Goal: Task Accomplishment & Management: Manage account settings

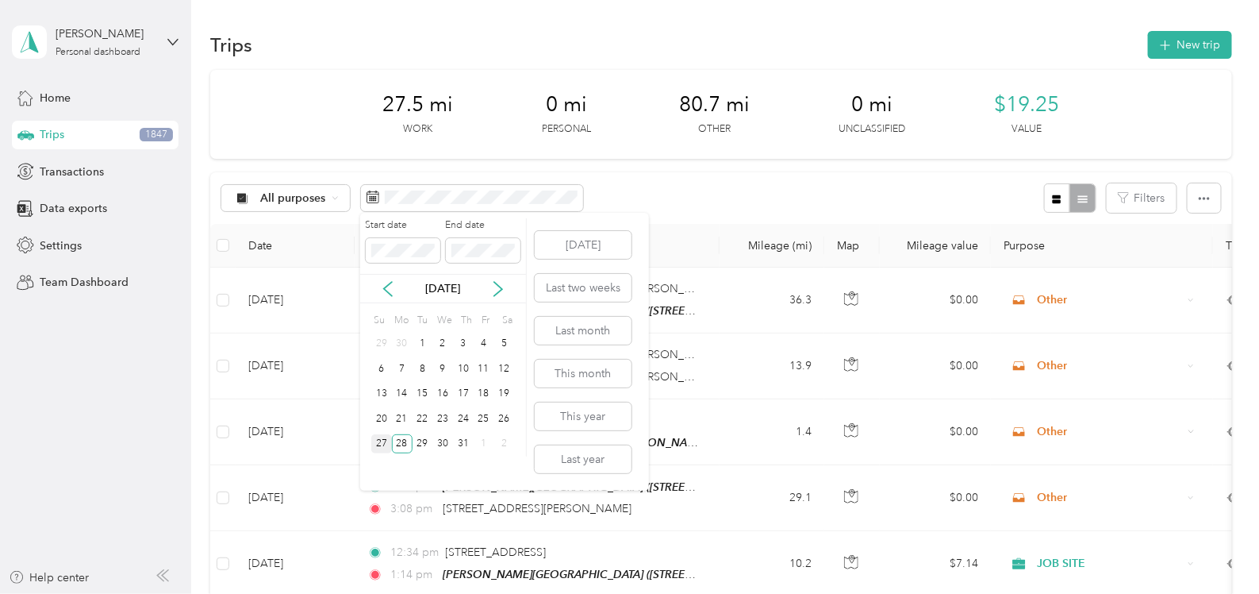
click at [381, 440] on div "27" at bounding box center [381, 444] width 21 height 20
click at [384, 442] on div "27" at bounding box center [381, 444] width 21 height 20
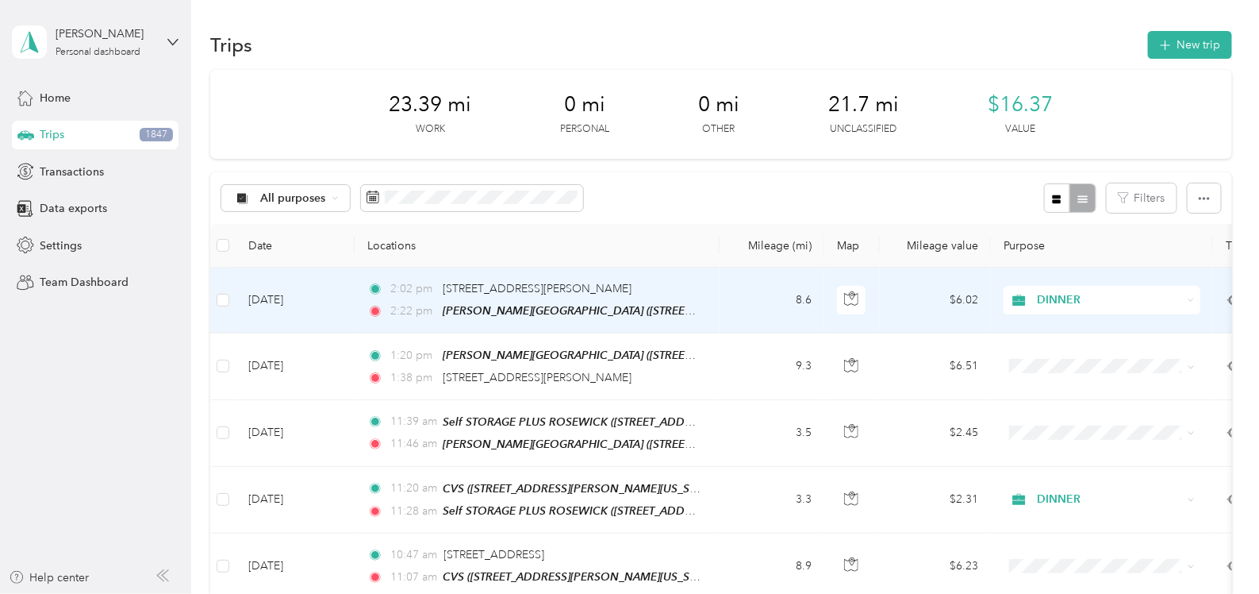
click at [324, 298] on td "[DATE]" at bounding box center [295, 300] width 119 height 66
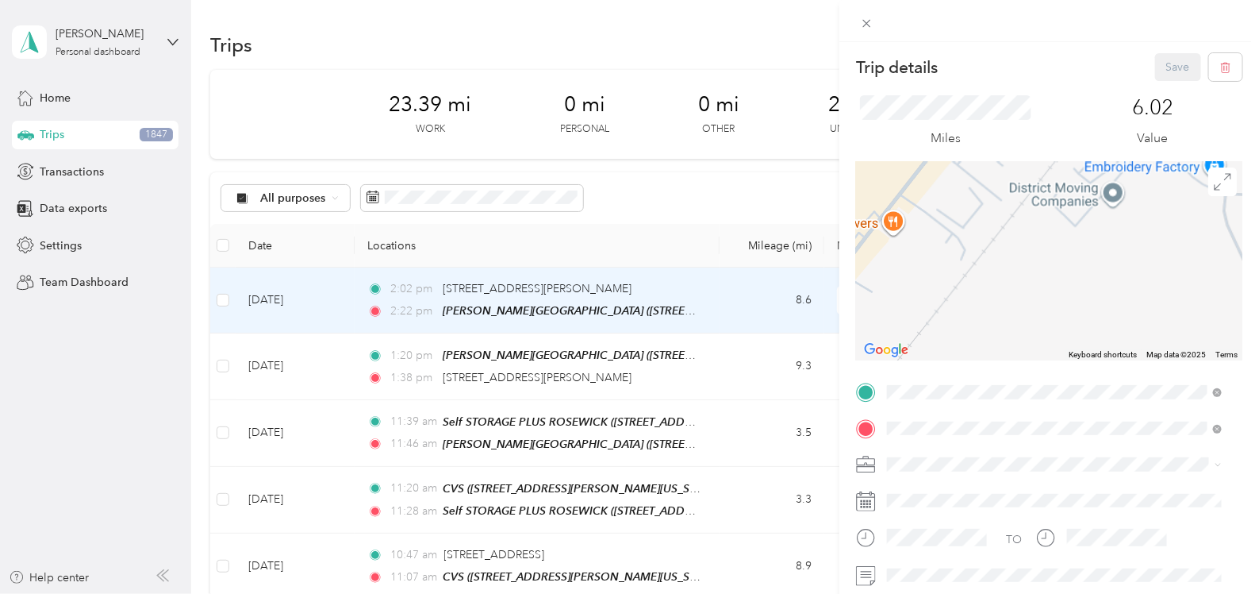
drag, startPoint x: 971, startPoint y: 268, endPoint x: 1235, endPoint y: 121, distance: 301.6
click at [1235, 121] on form "Trip details Save This trip cannot be edited because it is either under review,…" at bounding box center [1049, 390] width 420 height 674
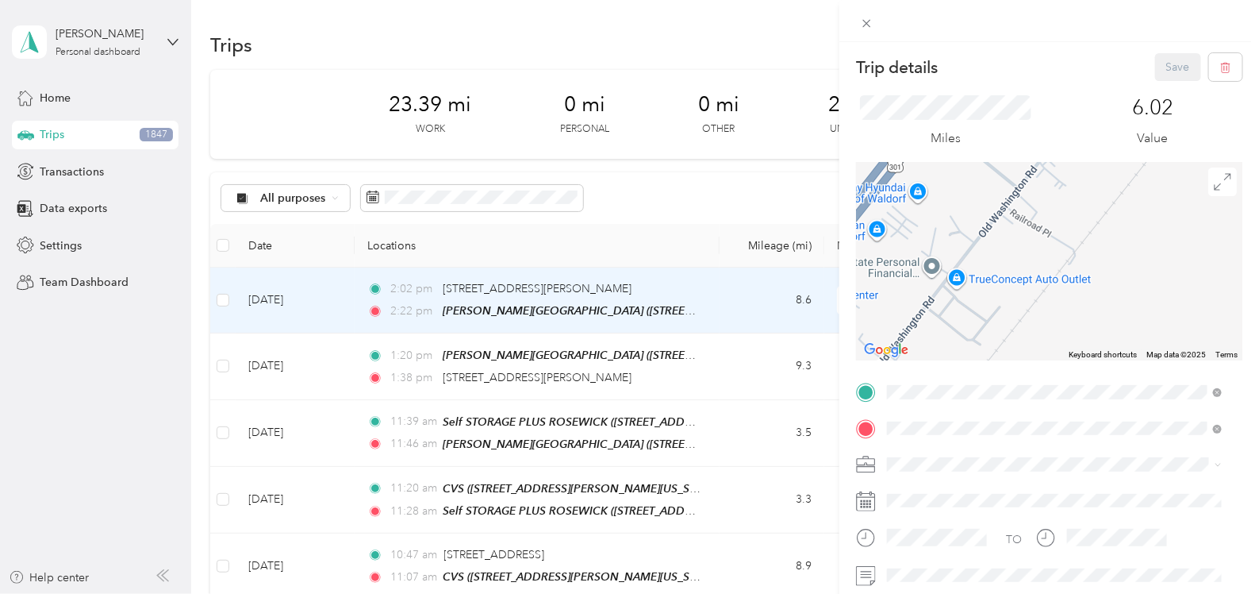
drag, startPoint x: 997, startPoint y: 282, endPoint x: 1109, endPoint y: 186, distance: 147.5
click at [1109, 186] on div at bounding box center [1049, 261] width 386 height 198
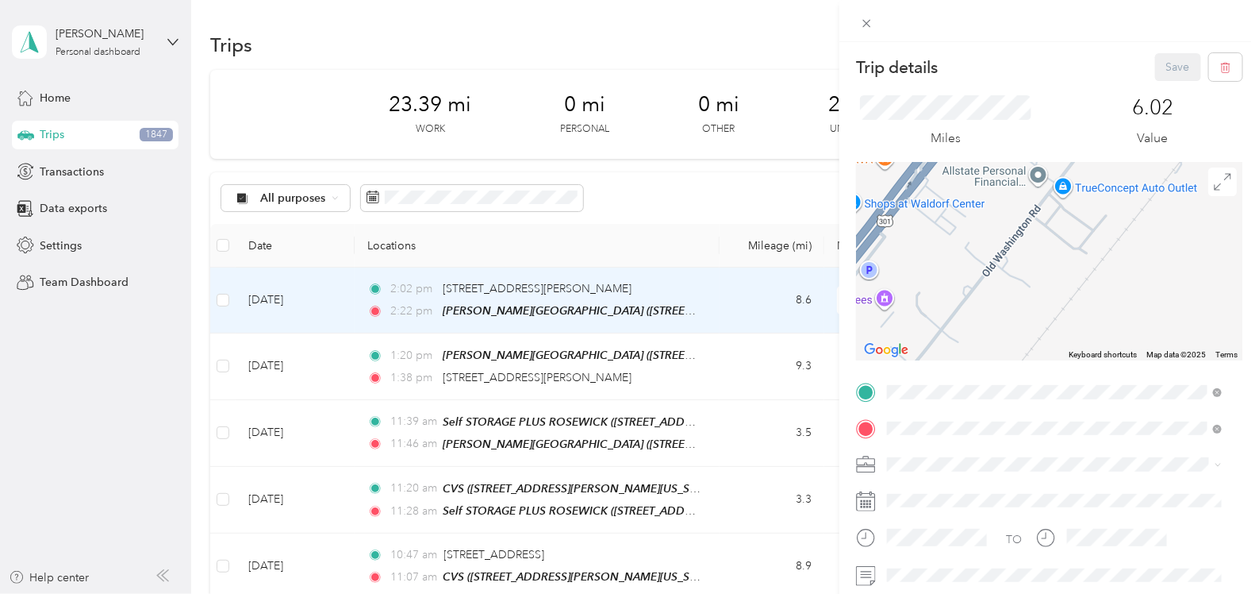
drag, startPoint x: 1011, startPoint y: 275, endPoint x: 1132, endPoint y: 161, distance: 166.7
click at [1131, 162] on div at bounding box center [1049, 261] width 386 height 198
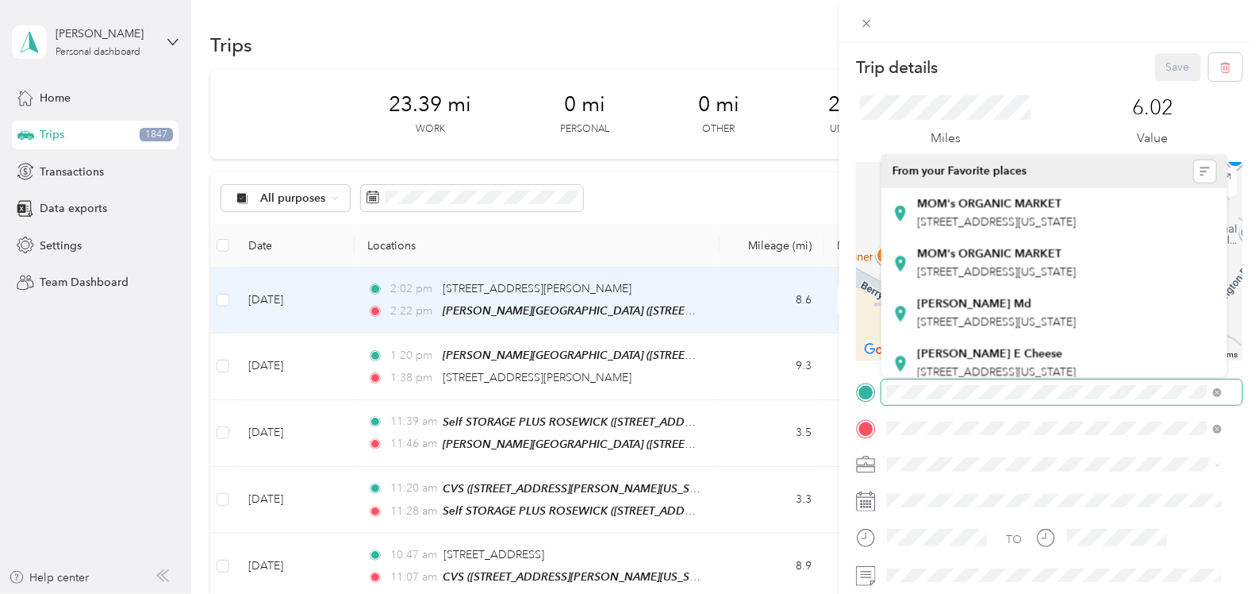
click at [1112, 391] on div "Trip details Save This trip cannot be edited because it is either under review,…" at bounding box center [1049, 390] width 386 height 674
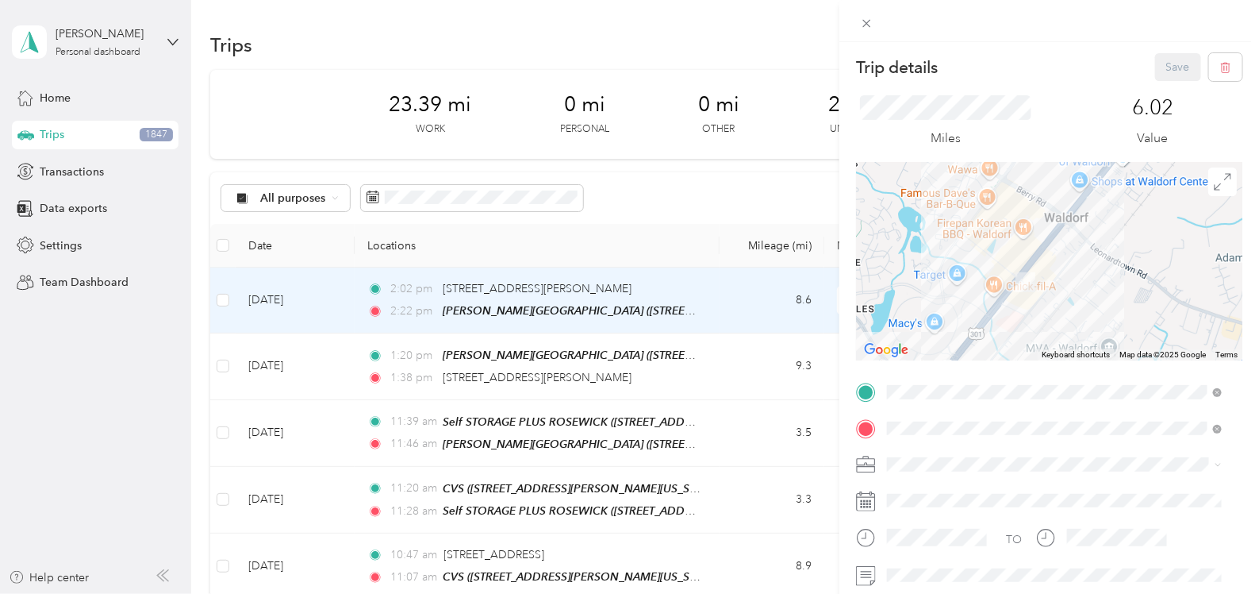
drag, startPoint x: 1128, startPoint y: 305, endPoint x: 1106, endPoint y: 199, distance: 107.8
click at [1106, 199] on div at bounding box center [1049, 261] width 386 height 198
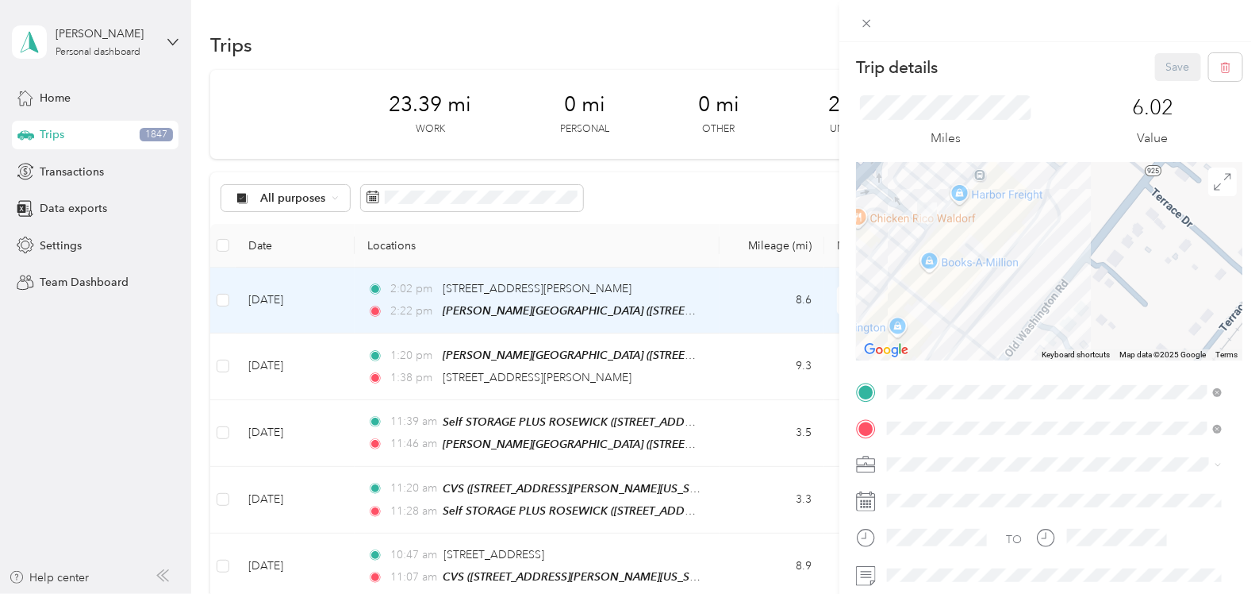
click at [344, 303] on div "Trip details Save This trip cannot be edited because it is either under review,…" at bounding box center [629, 297] width 1259 height 594
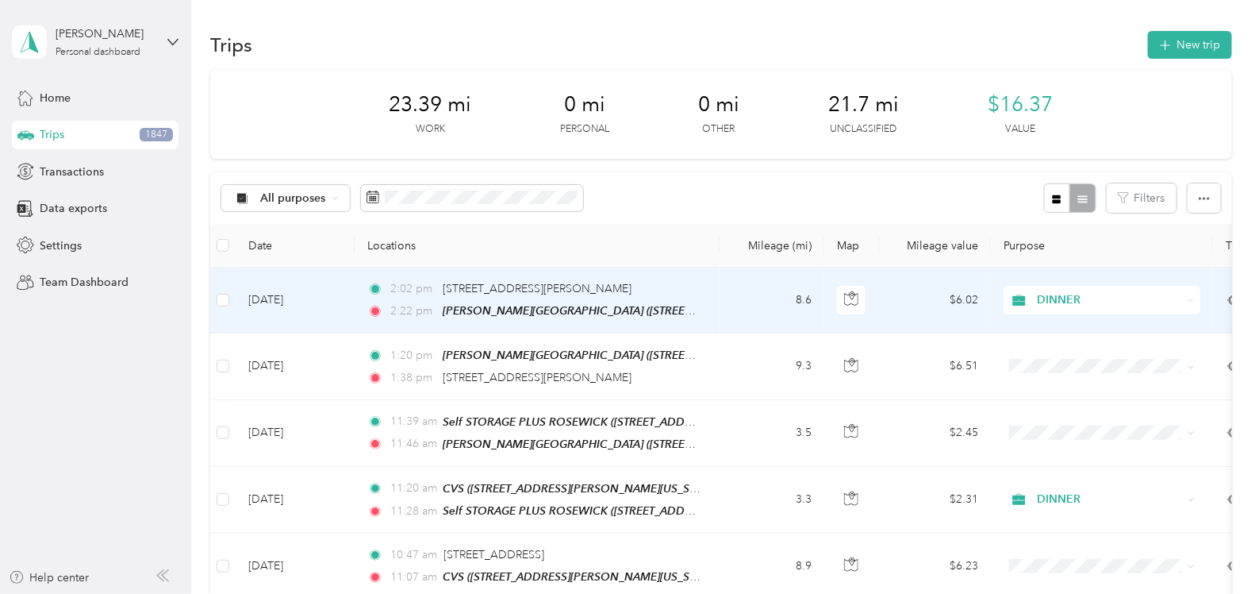
click at [353, 299] on td "[DATE]" at bounding box center [295, 300] width 119 height 66
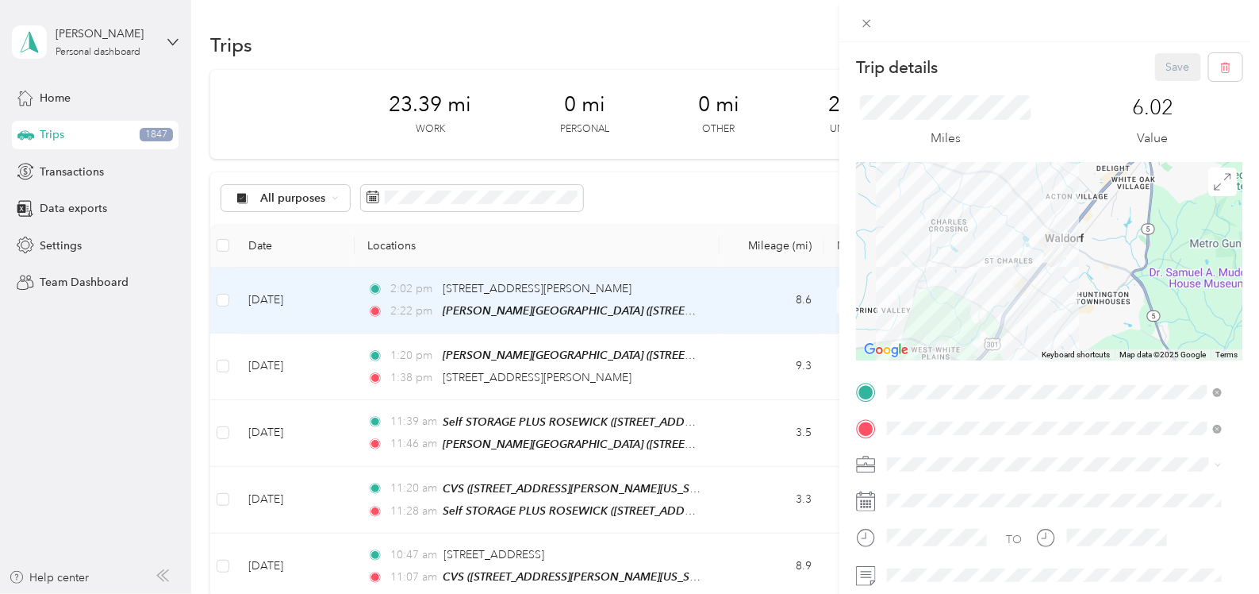
drag, startPoint x: 1051, startPoint y: 224, endPoint x: 1079, endPoint y: 283, distance: 66.0
click at [1079, 283] on div at bounding box center [1049, 261] width 386 height 198
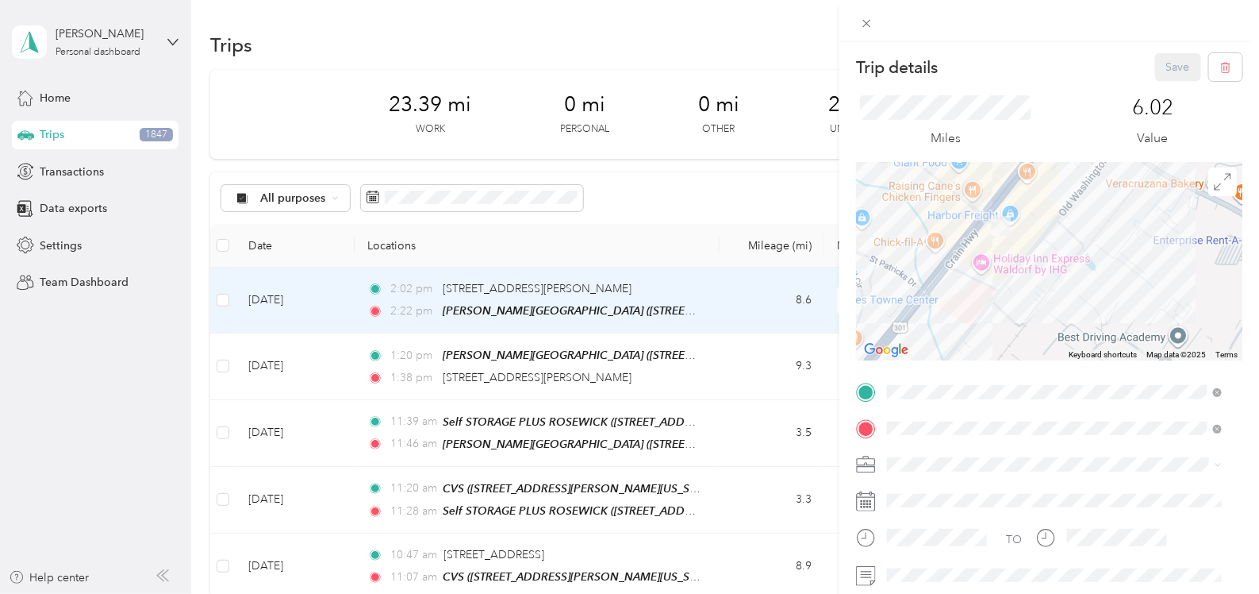
drag, startPoint x: 1007, startPoint y: 233, endPoint x: 1031, endPoint y: 269, distance: 42.9
click at [1031, 269] on div at bounding box center [1049, 261] width 386 height 198
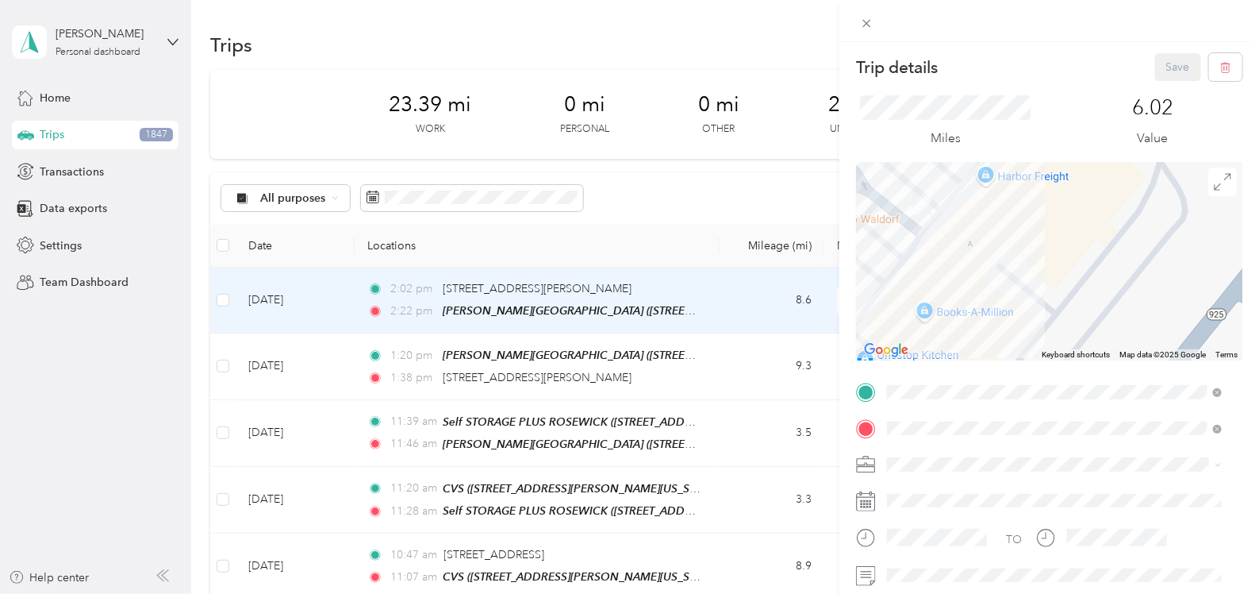
drag, startPoint x: 975, startPoint y: 251, endPoint x: 1208, endPoint y: 213, distance: 236.4
click at [1208, 213] on div at bounding box center [1049, 261] width 386 height 198
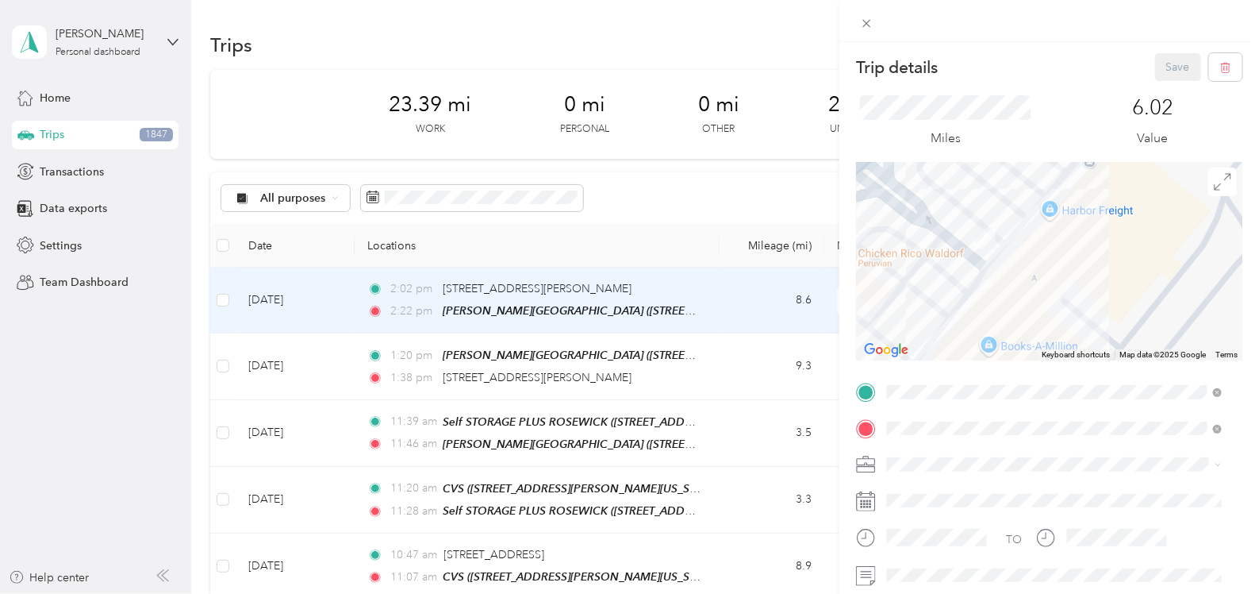
drag, startPoint x: 1041, startPoint y: 263, endPoint x: 1109, endPoint y: 298, distance: 76.7
click at [1109, 298] on div at bounding box center [1049, 261] width 386 height 198
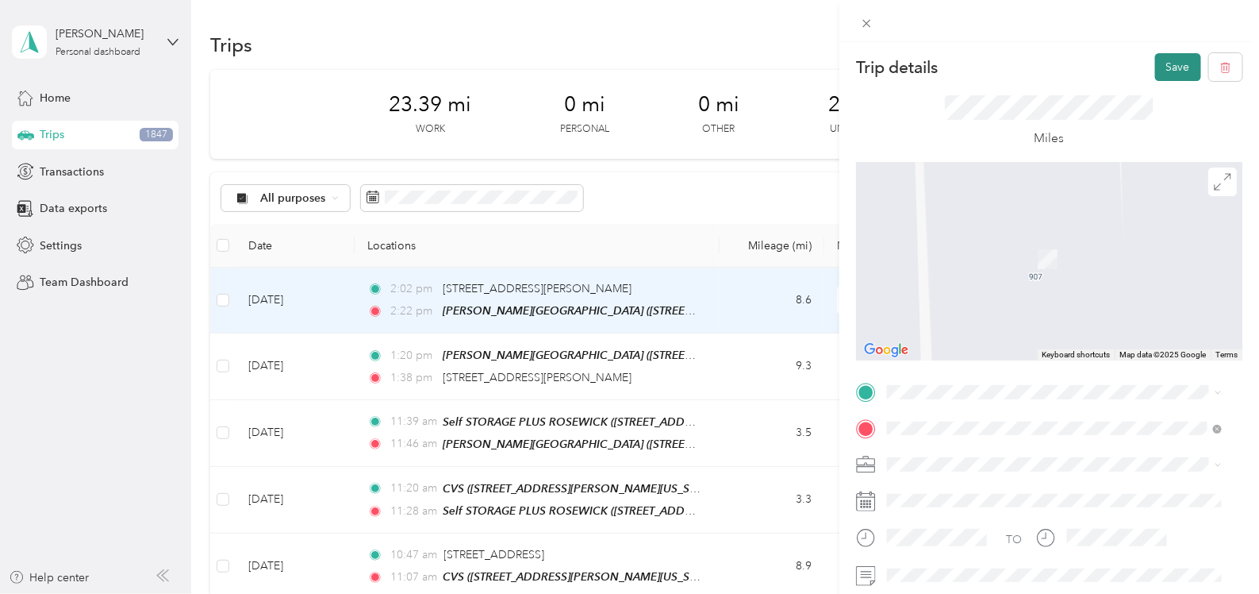
click at [1159, 65] on button "Save" at bounding box center [1178, 67] width 46 height 28
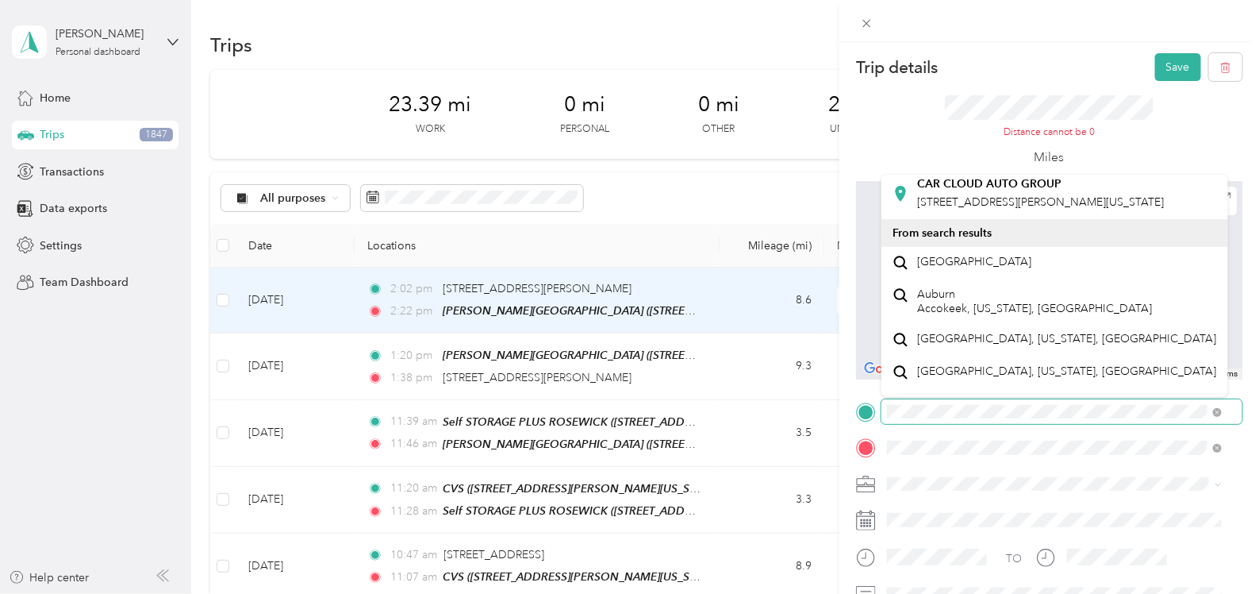
scroll to position [1, 0]
click at [872, 408] on div at bounding box center [1049, 410] width 386 height 25
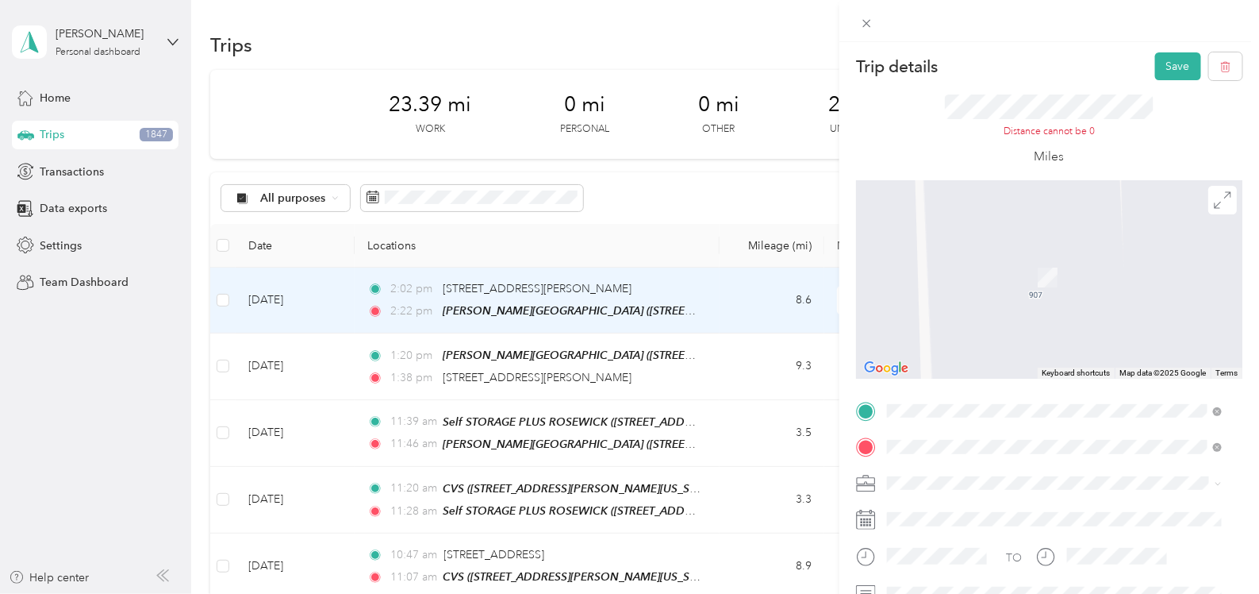
click at [555, 286] on div "Trip details Save This trip cannot be edited because it is either under review,…" at bounding box center [629, 297] width 1259 height 594
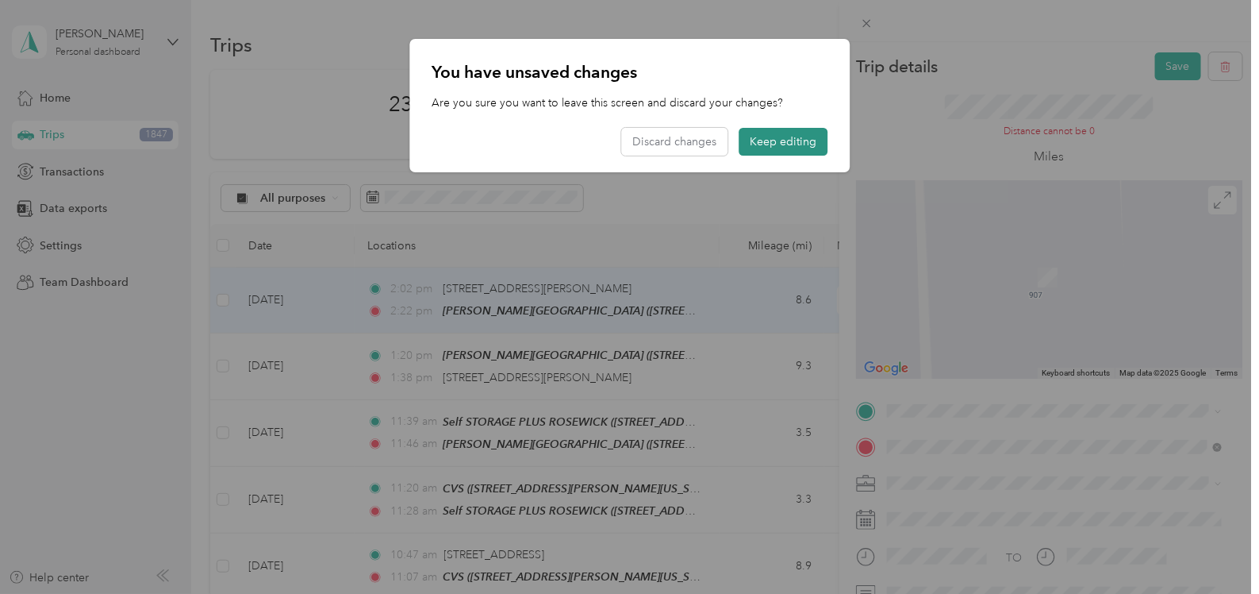
click at [781, 146] on button "Keep editing" at bounding box center [783, 142] width 89 height 28
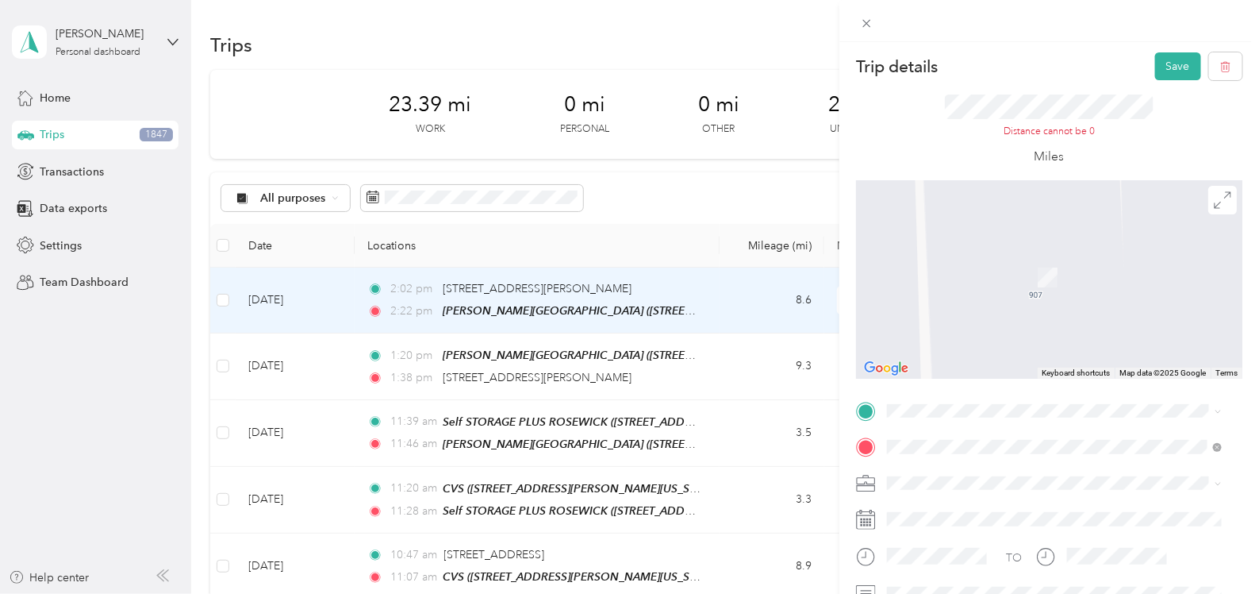
click at [549, 297] on div "Trip details Save This trip cannot be edited because it is either under review,…" at bounding box center [629, 297] width 1259 height 594
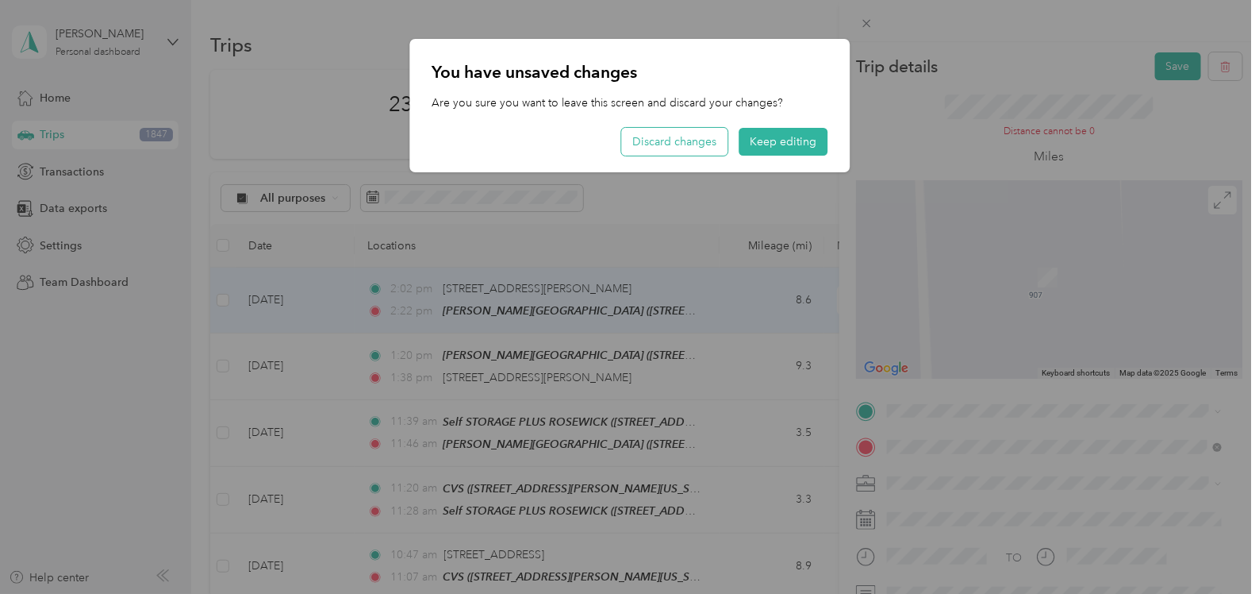
click at [720, 143] on button "Discard changes" at bounding box center [674, 142] width 106 height 28
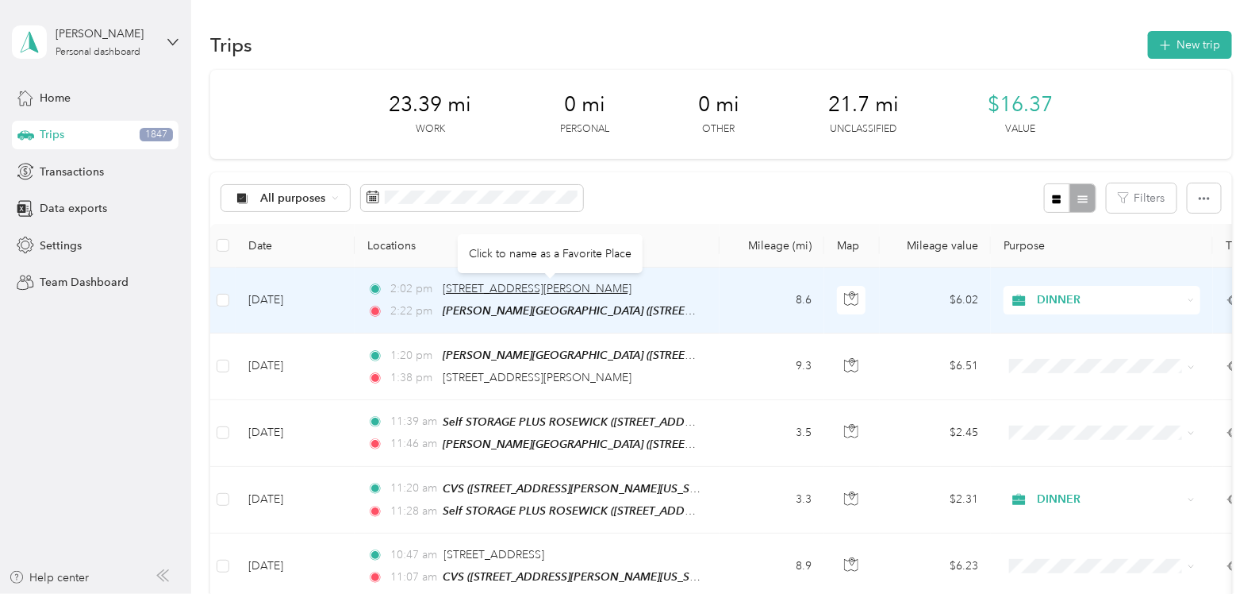
click at [560, 286] on span "[STREET_ADDRESS][PERSON_NAME]" at bounding box center [537, 288] width 189 height 13
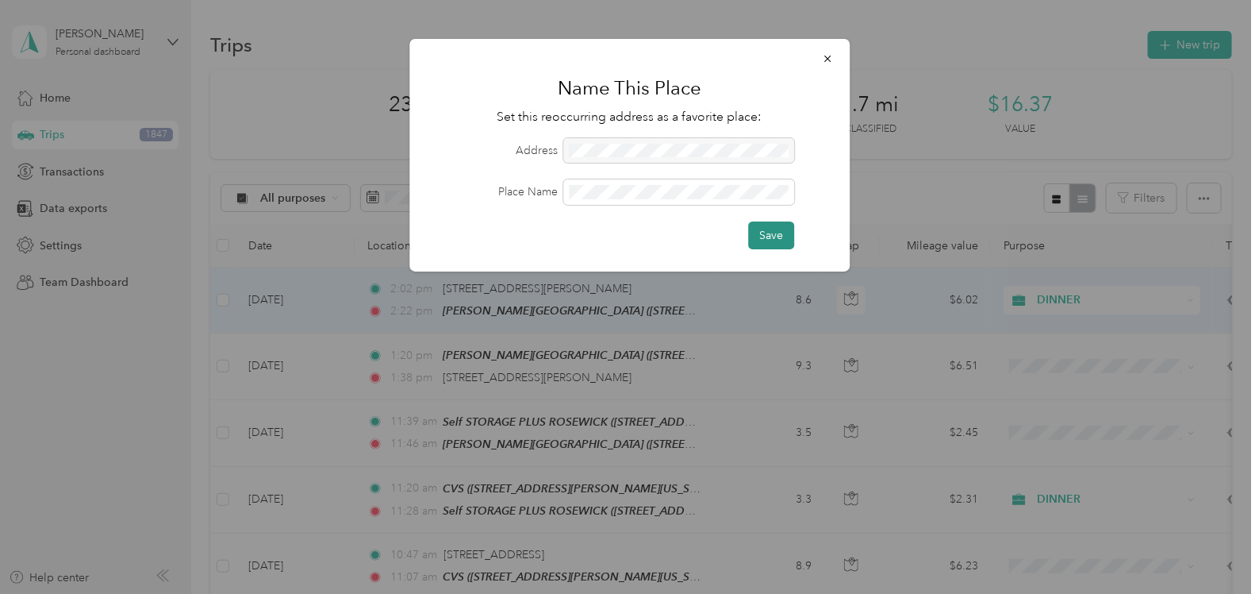
click at [772, 228] on button "Save" at bounding box center [771, 235] width 46 height 28
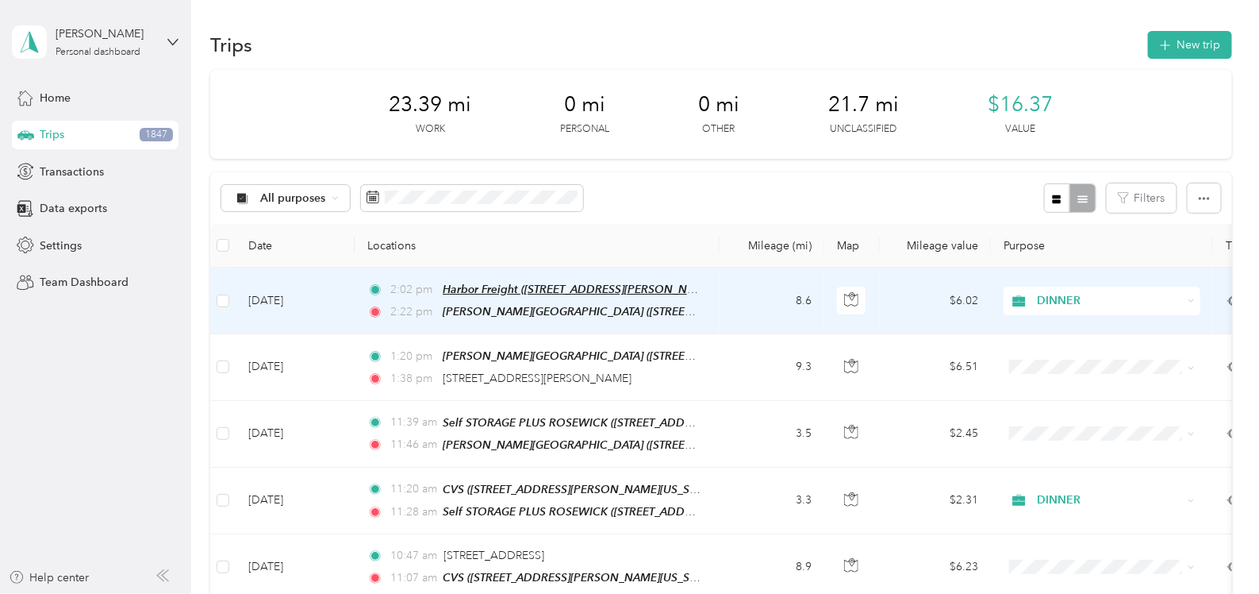
click at [563, 282] on span "Harbor Freight ([STREET_ADDRESS][PERSON_NAME], [GEOGRAPHIC_DATA], [US_STATE])" at bounding box center [670, 288] width 454 height 13
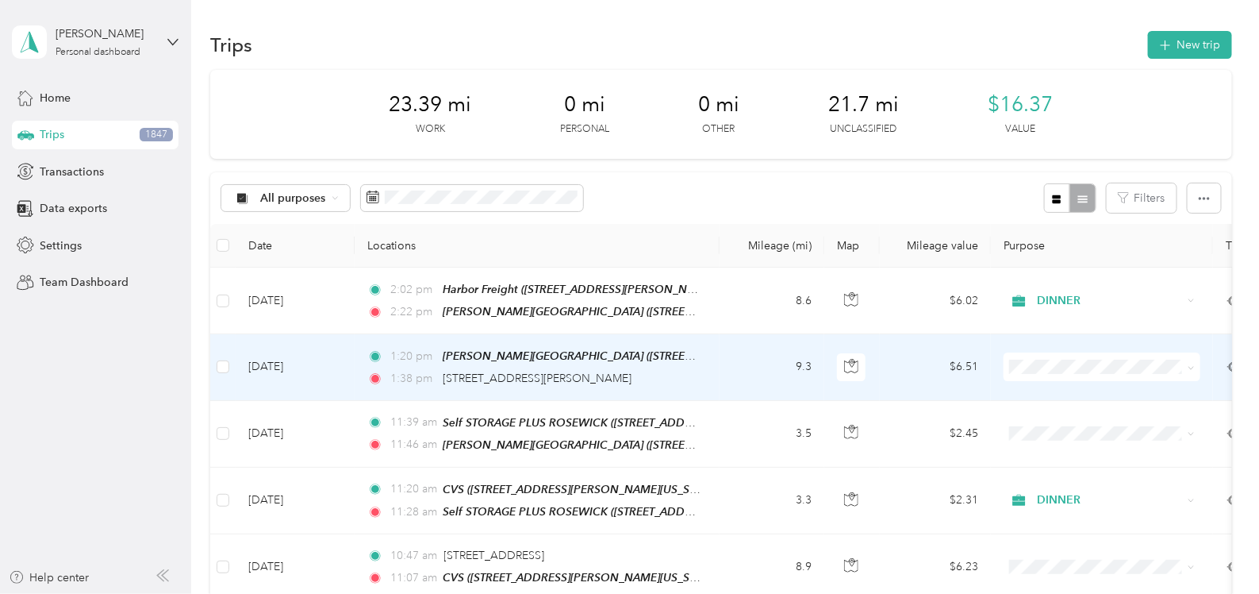
click at [532, 382] on td "1:20 pm [PERSON_NAME][GEOGRAPHIC_DATA] ([STREET_ADDRESS][PERSON_NAME][US_STATE]…" at bounding box center [537, 367] width 365 height 66
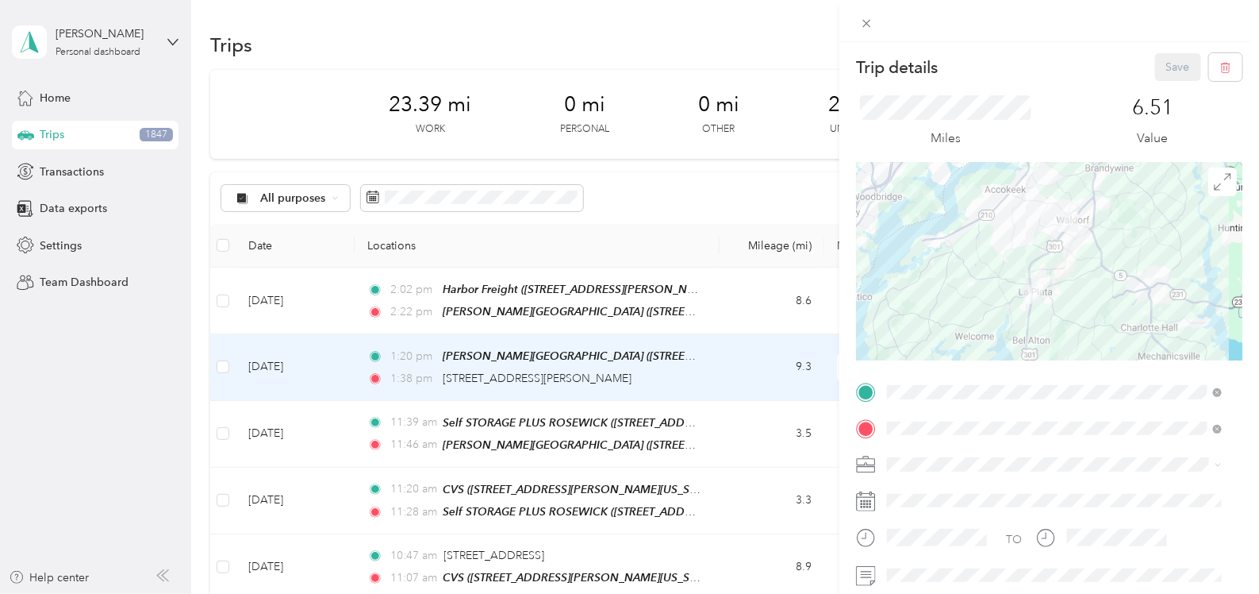
click at [534, 374] on div "Trip details Save This trip cannot be edited because it is either under review,…" at bounding box center [629, 297] width 1259 height 594
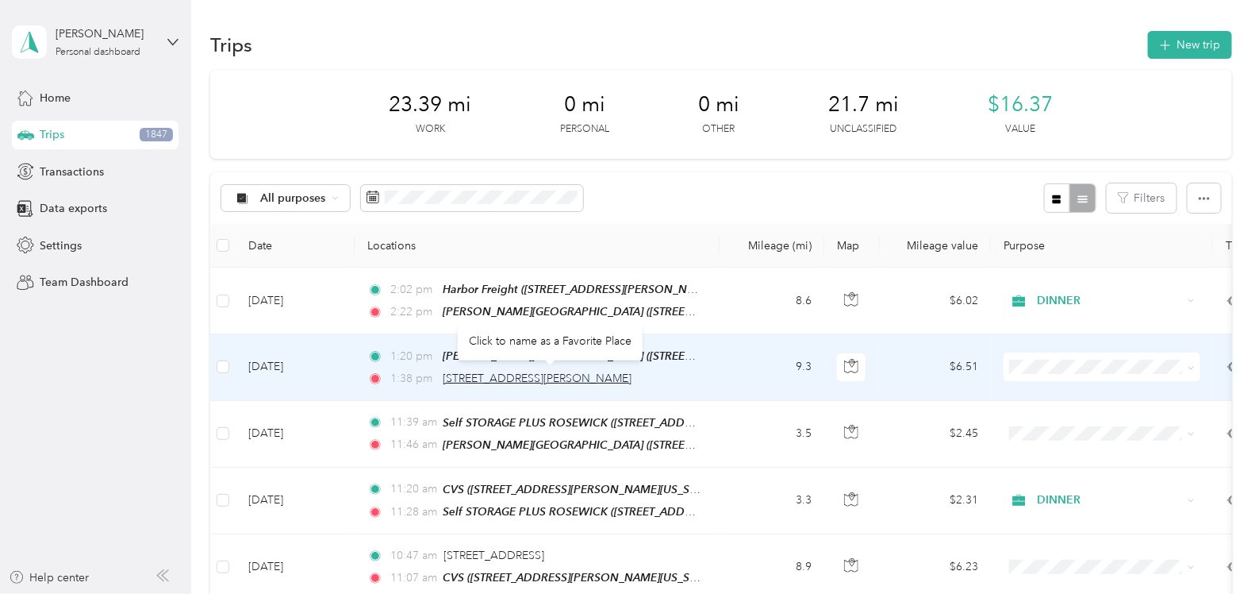
click at [535, 372] on span "[STREET_ADDRESS][PERSON_NAME]" at bounding box center [537, 377] width 189 height 13
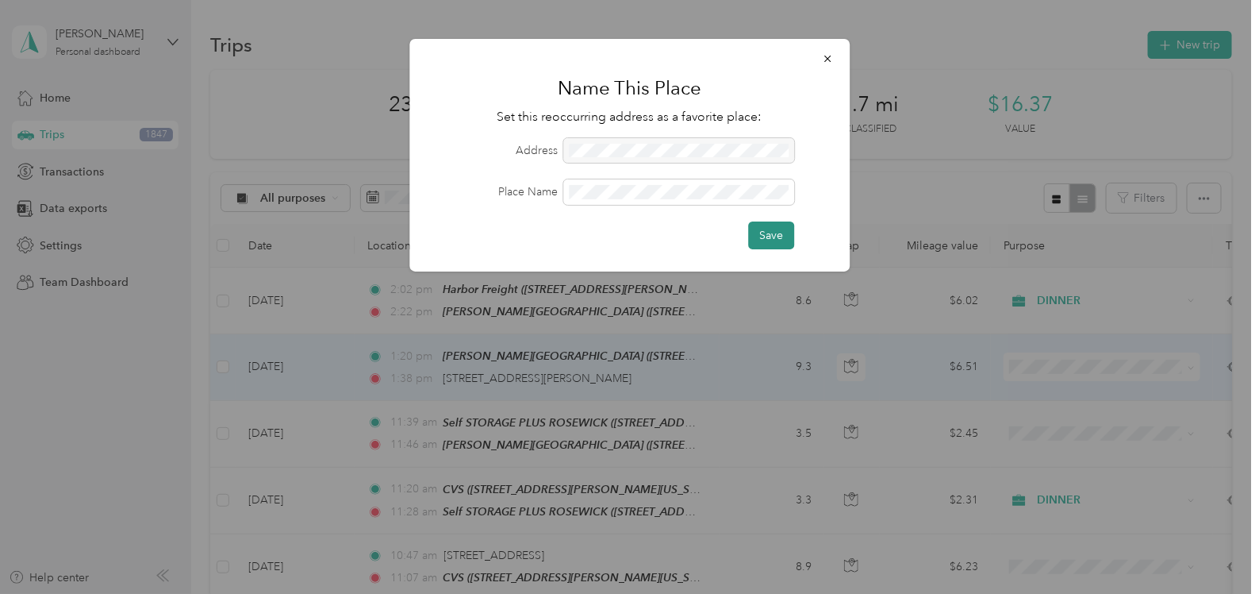
click at [764, 234] on button "Save" at bounding box center [771, 235] width 46 height 28
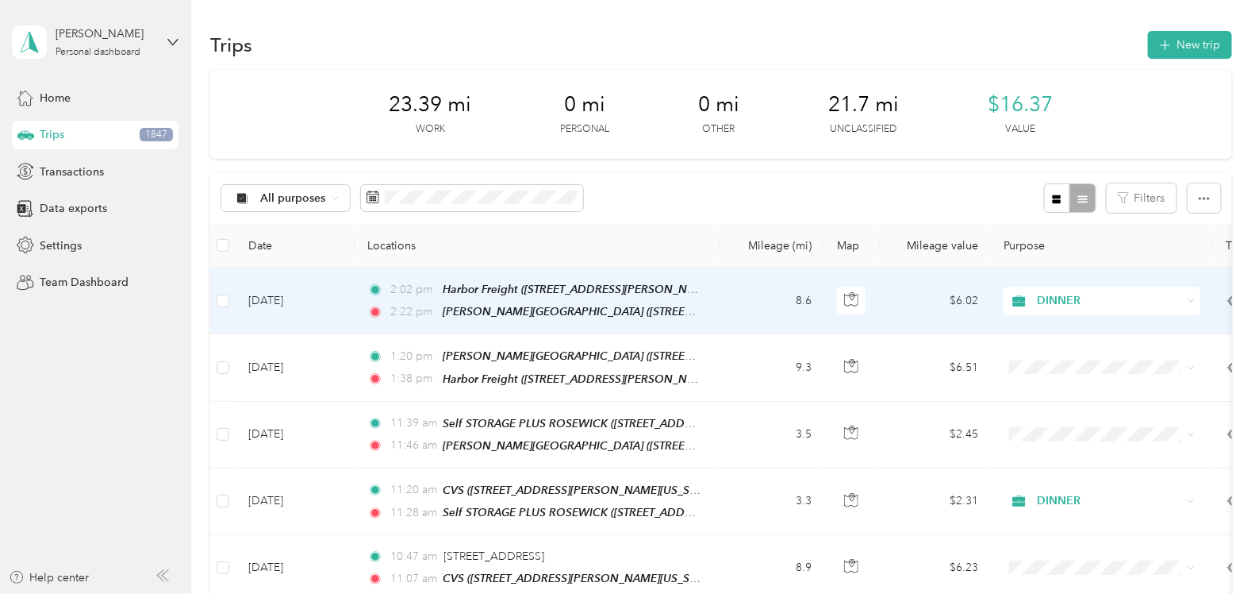
click at [1050, 299] on span "DINNER" at bounding box center [1110, 300] width 145 height 17
click at [1074, 409] on span "VEHICLE MAINT" at bounding box center [1116, 412] width 147 height 17
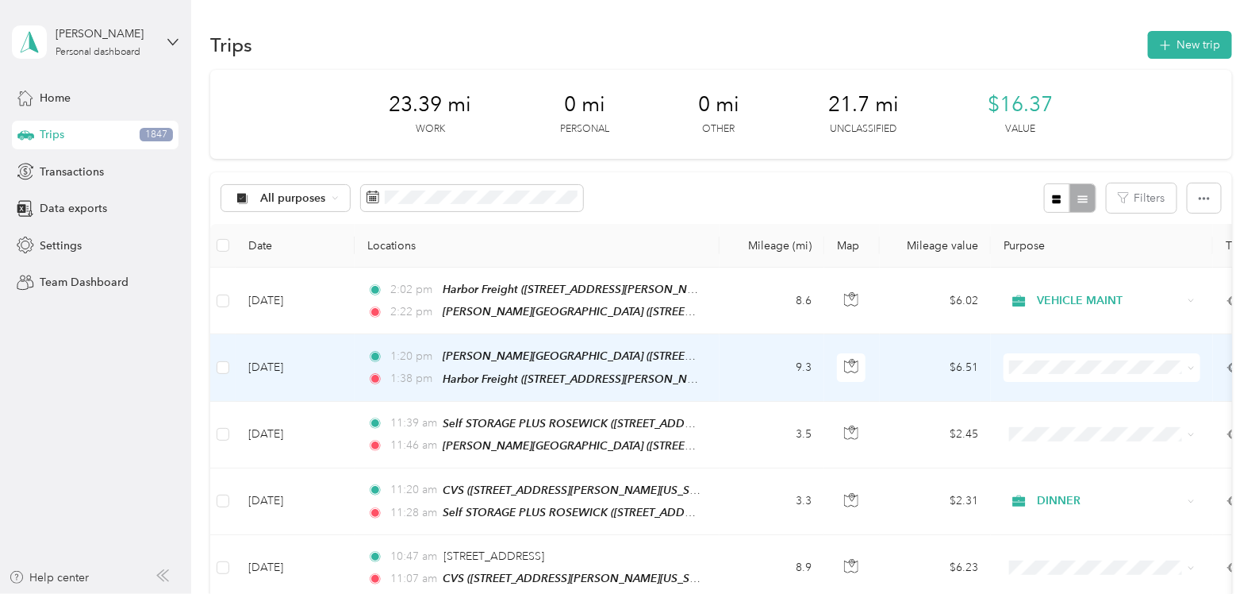
click at [1066, 222] on span "VEHICLE MAINT" at bounding box center [1116, 221] width 147 height 17
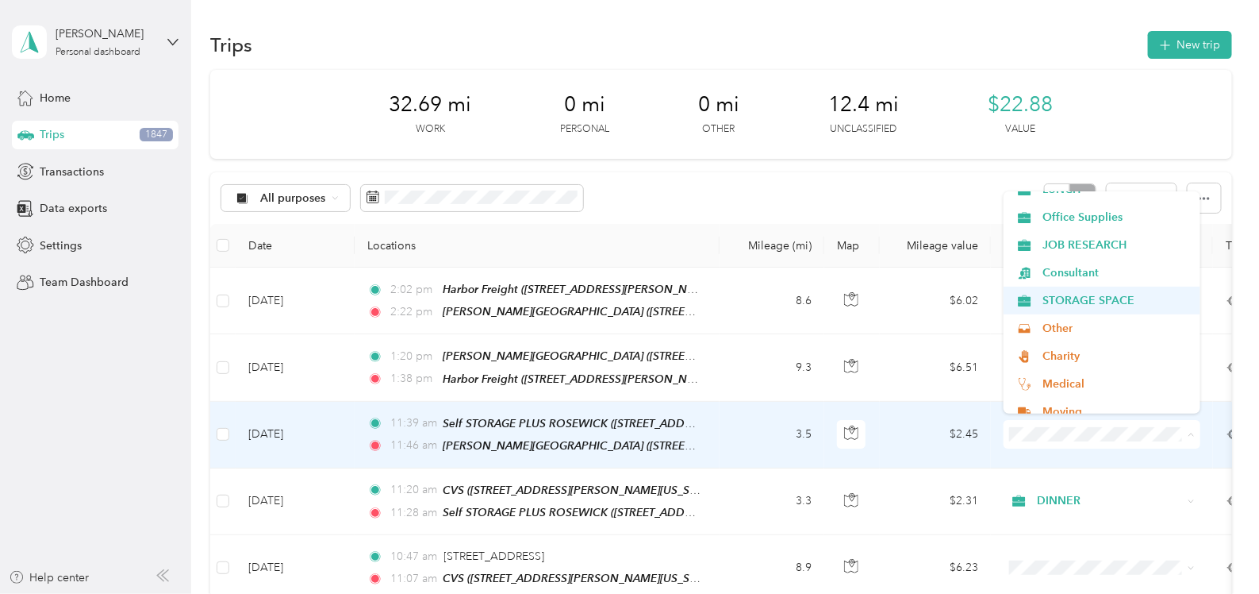
scroll to position [489, 0]
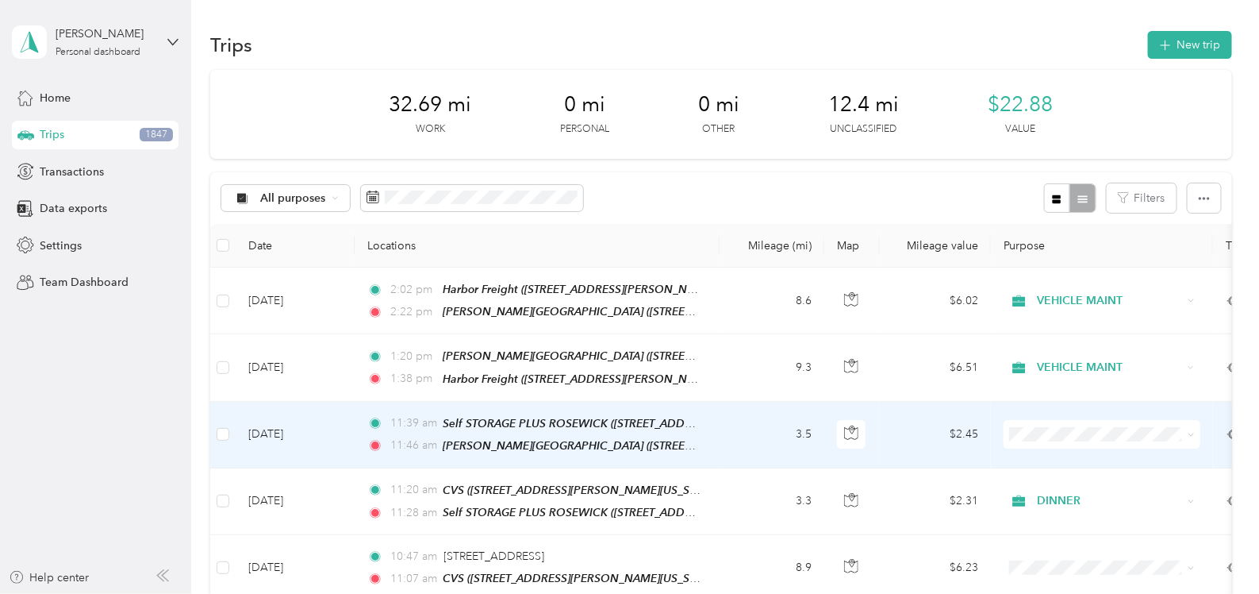
click at [1072, 300] on li "STORAGE SPACE" at bounding box center [1102, 296] width 197 height 28
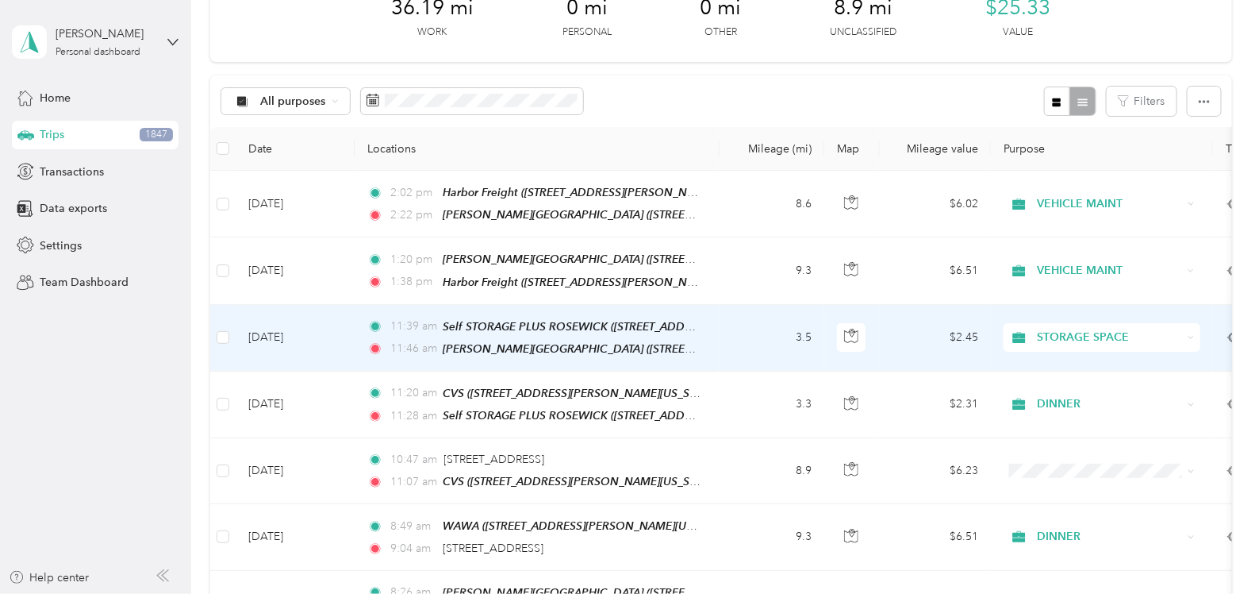
scroll to position [97, 0]
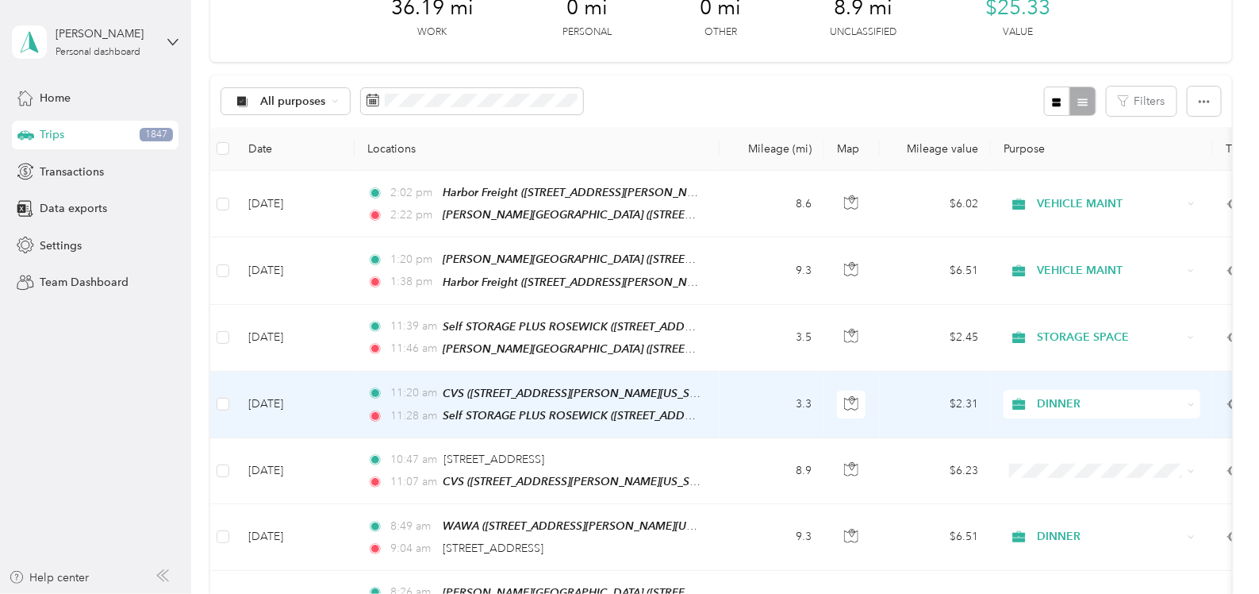
click at [1097, 395] on span "DINNER" at bounding box center [1110, 403] width 145 height 17
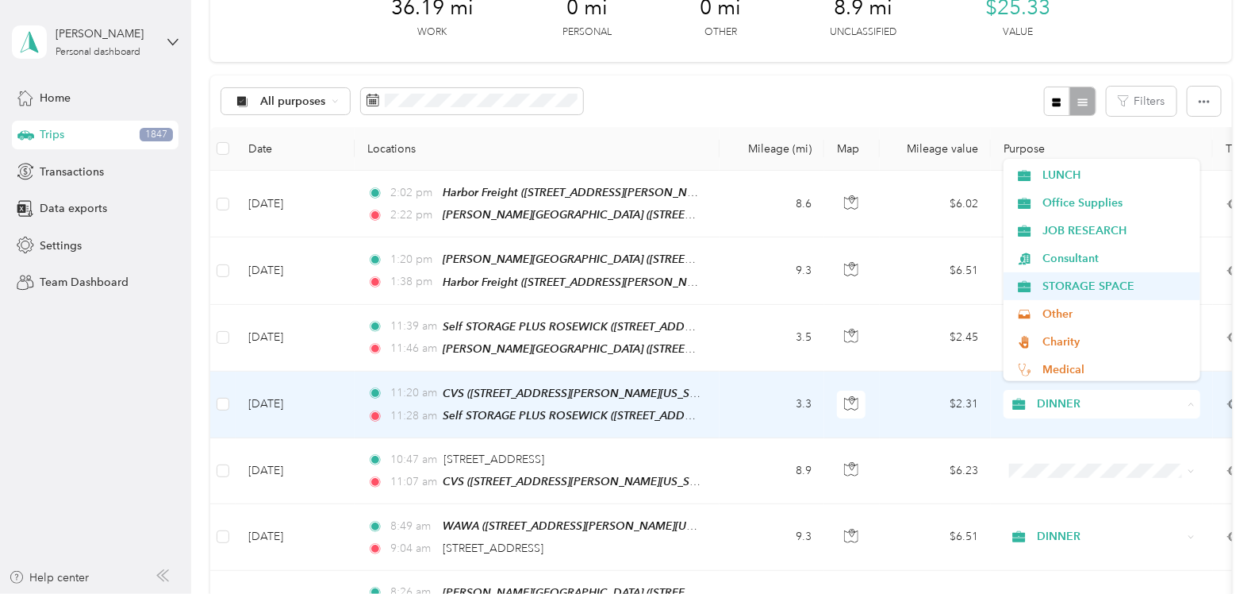
scroll to position [469, 0]
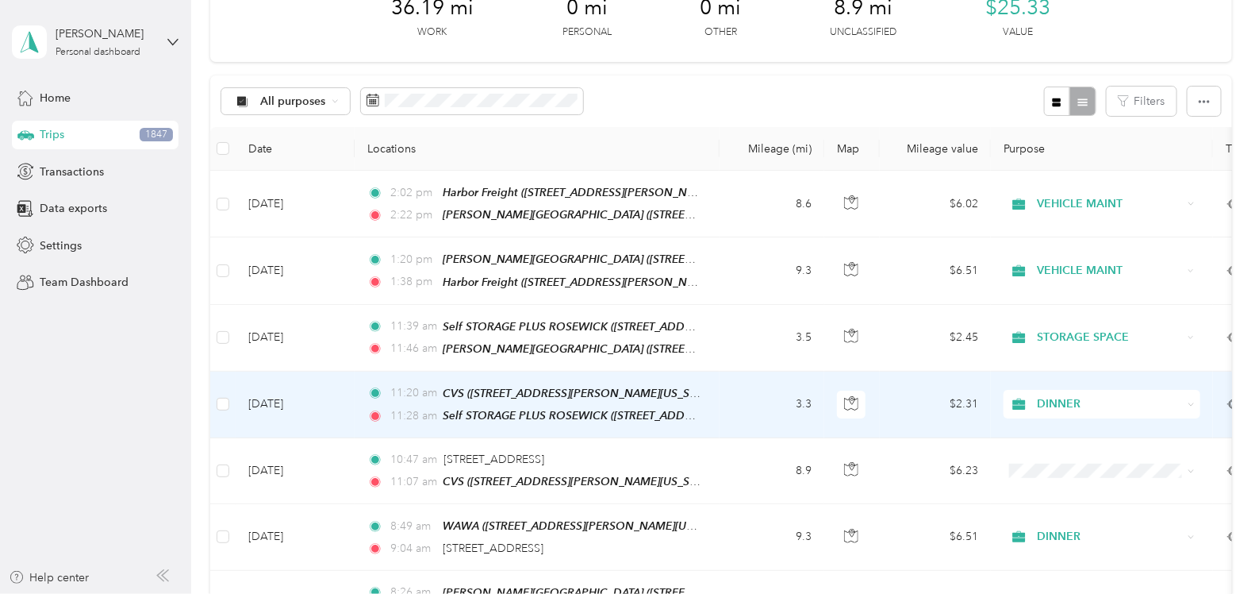
click at [1085, 285] on span "STORAGE SPACE" at bounding box center [1116, 278] width 147 height 17
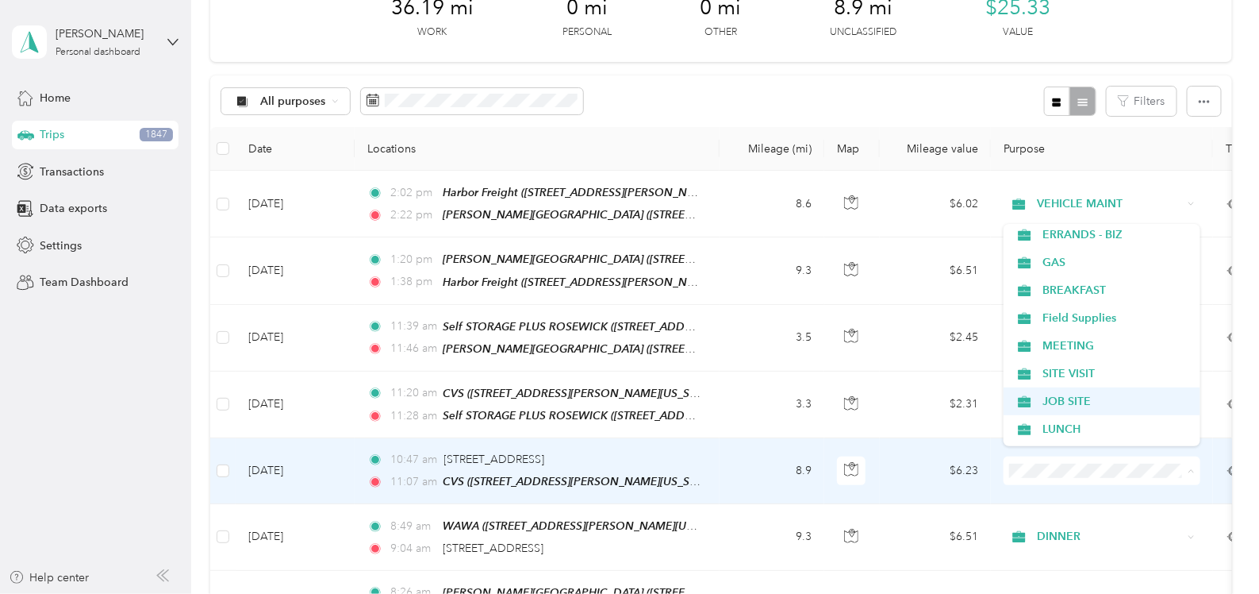
scroll to position [282, 0]
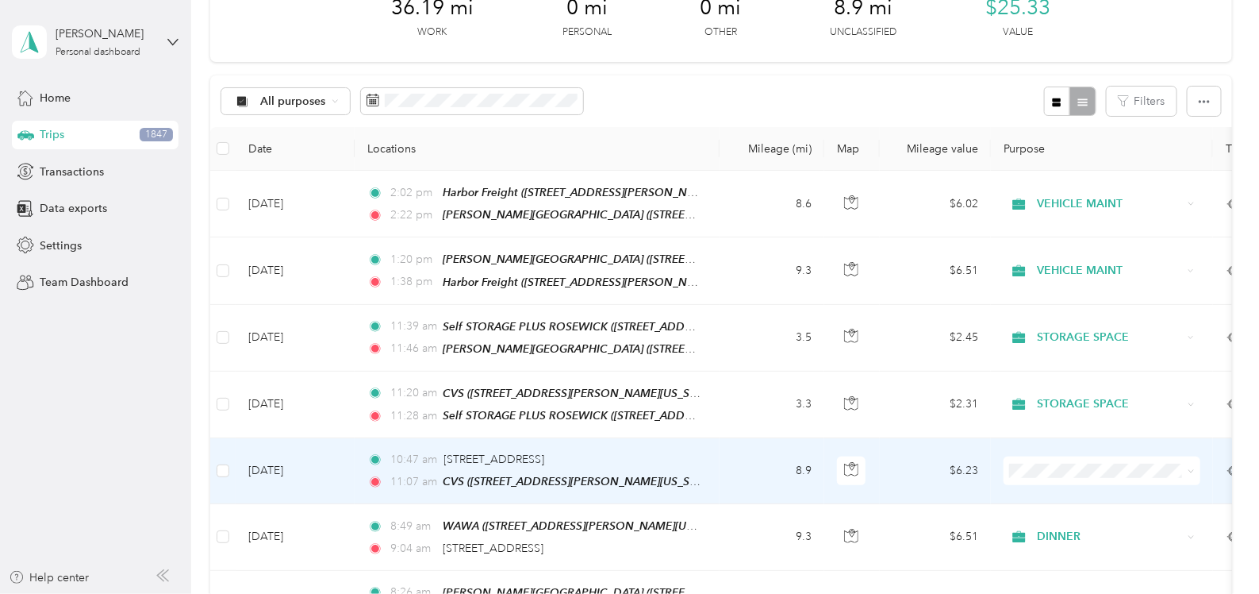
click at [1089, 400] on li "JOB SITE" at bounding box center [1102, 392] width 197 height 28
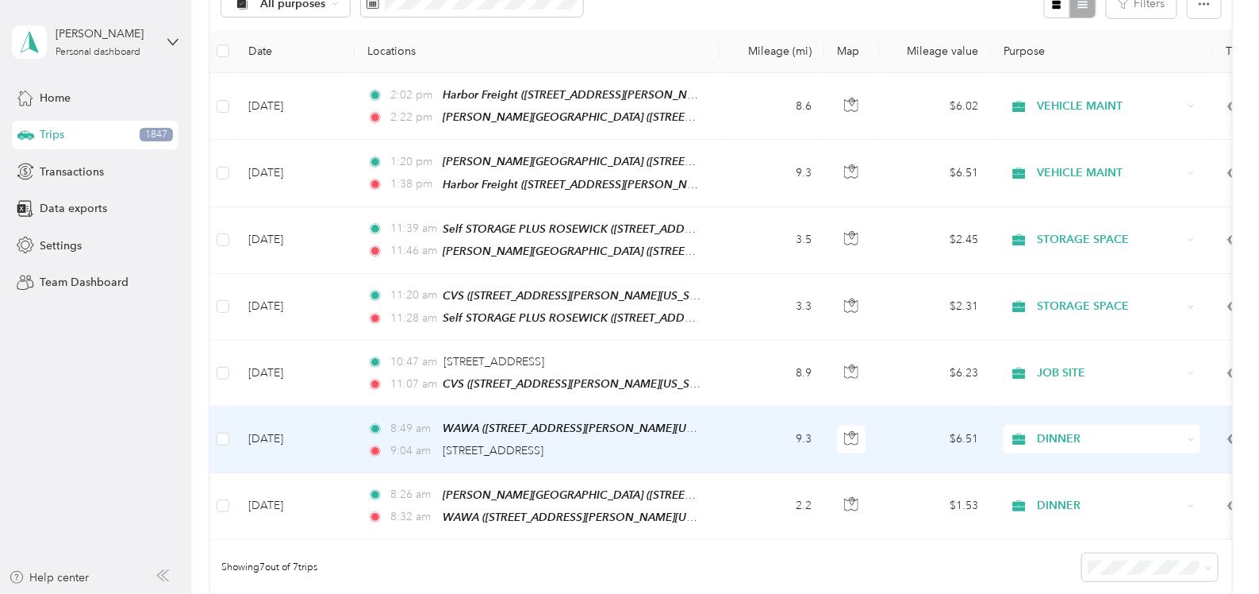
scroll to position [196, 0]
click at [1069, 428] on span "DINNER" at bounding box center [1110, 436] width 145 height 17
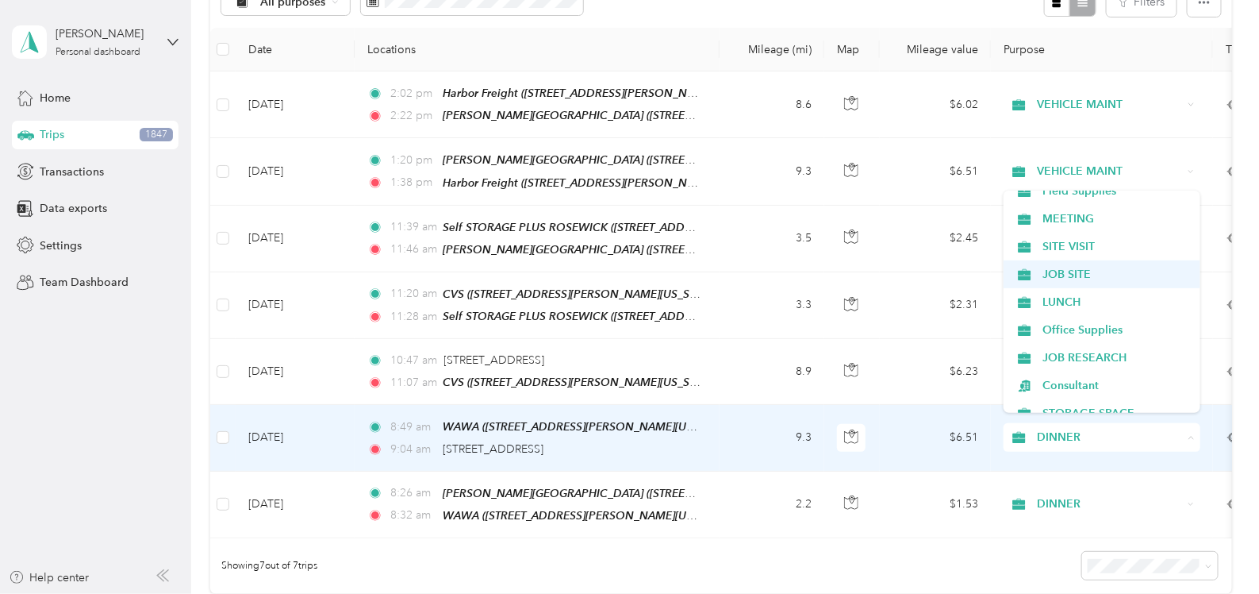
scroll to position [376, 0]
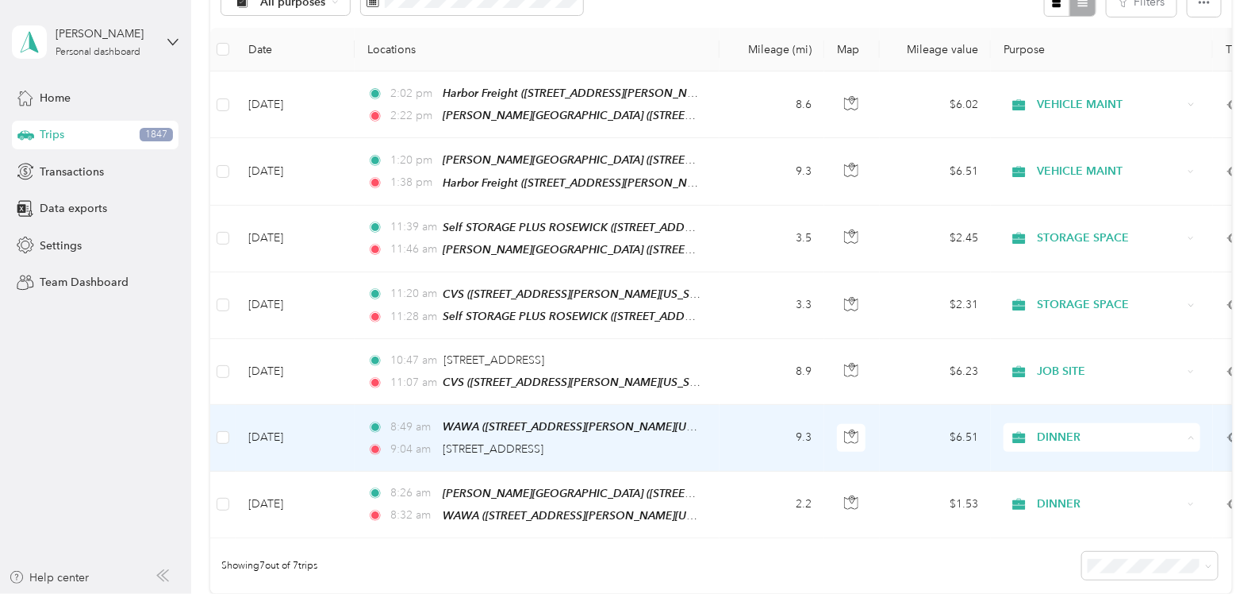
click at [1063, 273] on li "JOB SITE" at bounding box center [1102, 273] width 197 height 28
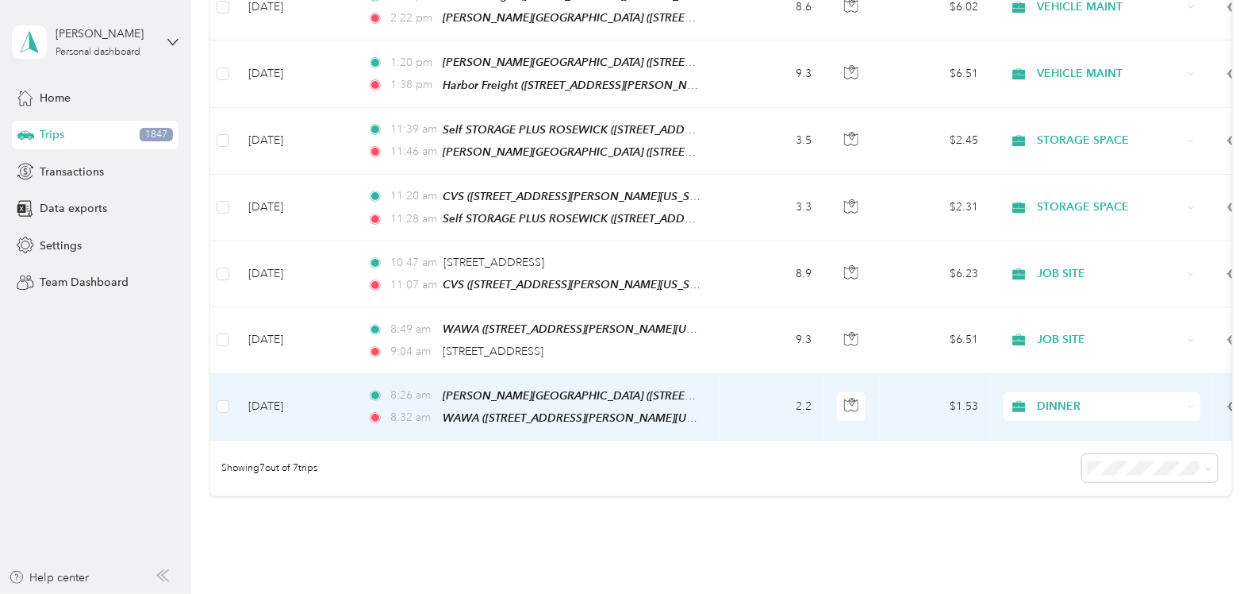
scroll to position [294, 0]
click at [1060, 398] on span "DINNER" at bounding box center [1110, 406] width 145 height 17
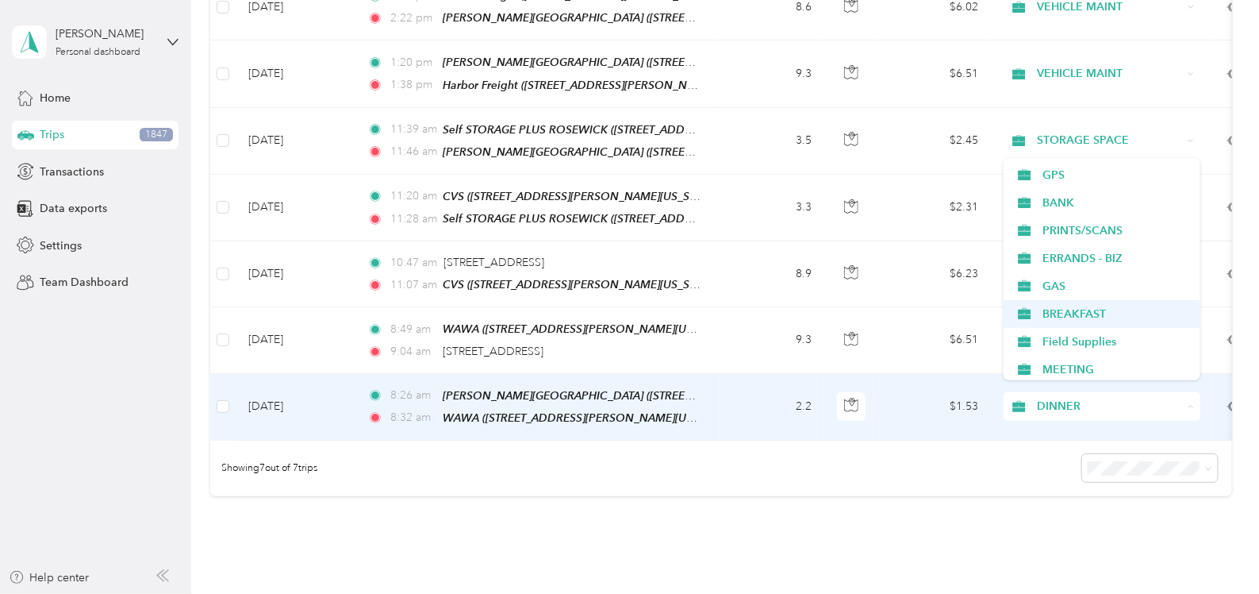
scroll to position [190, 0]
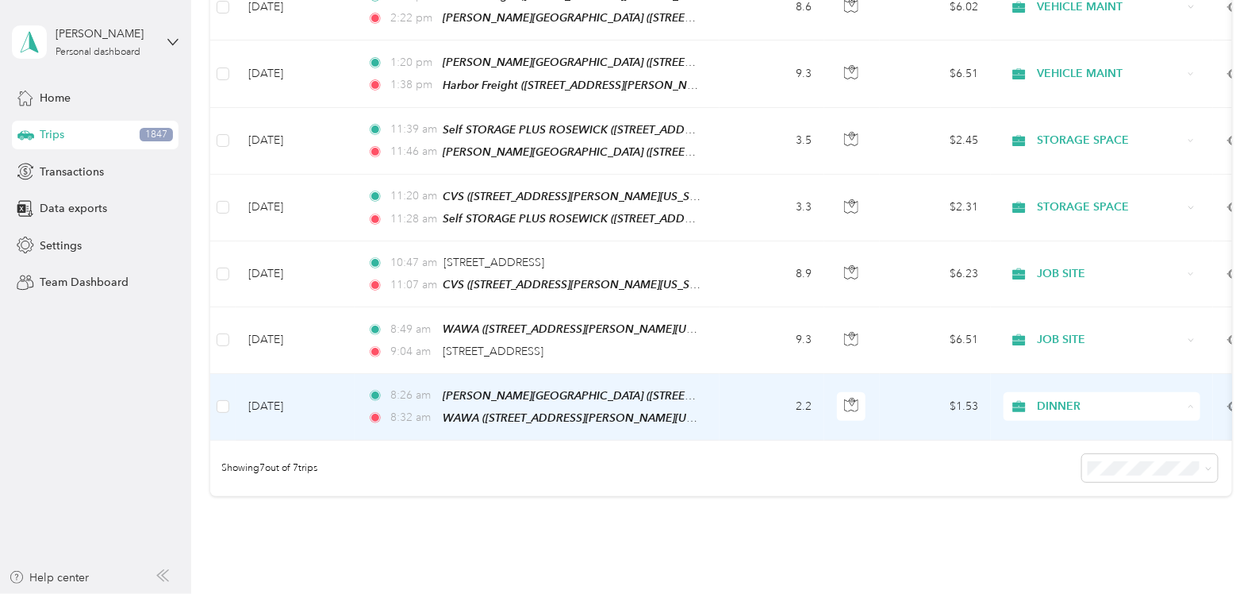
click at [1078, 312] on span "BREAKFAST" at bounding box center [1116, 315] width 147 height 17
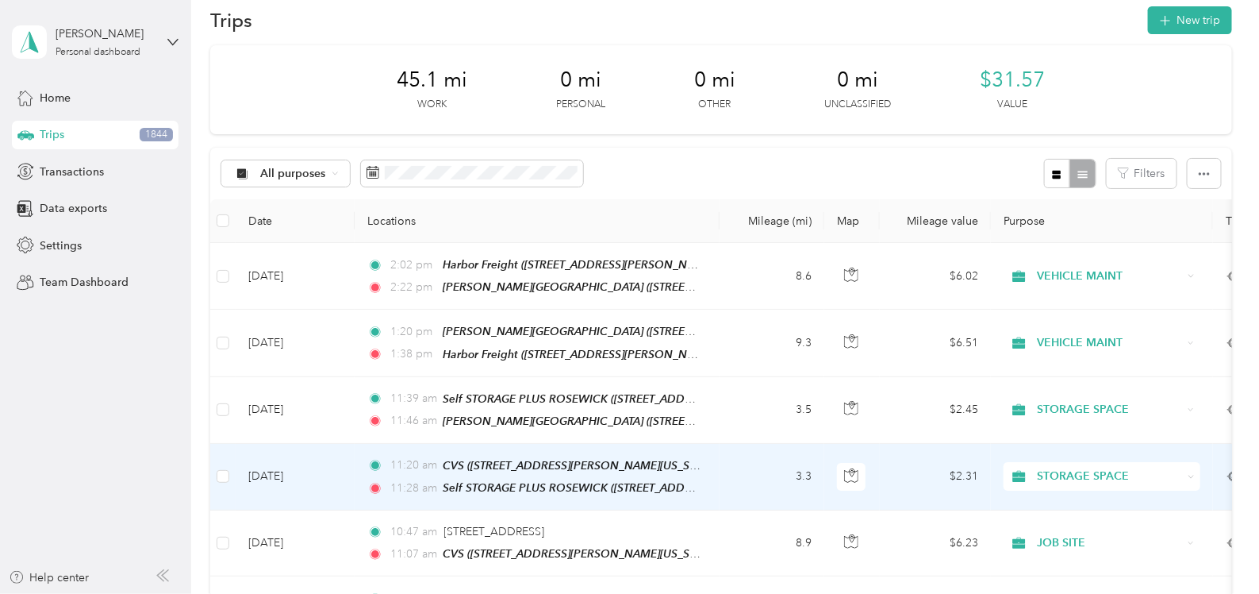
scroll to position [0, 0]
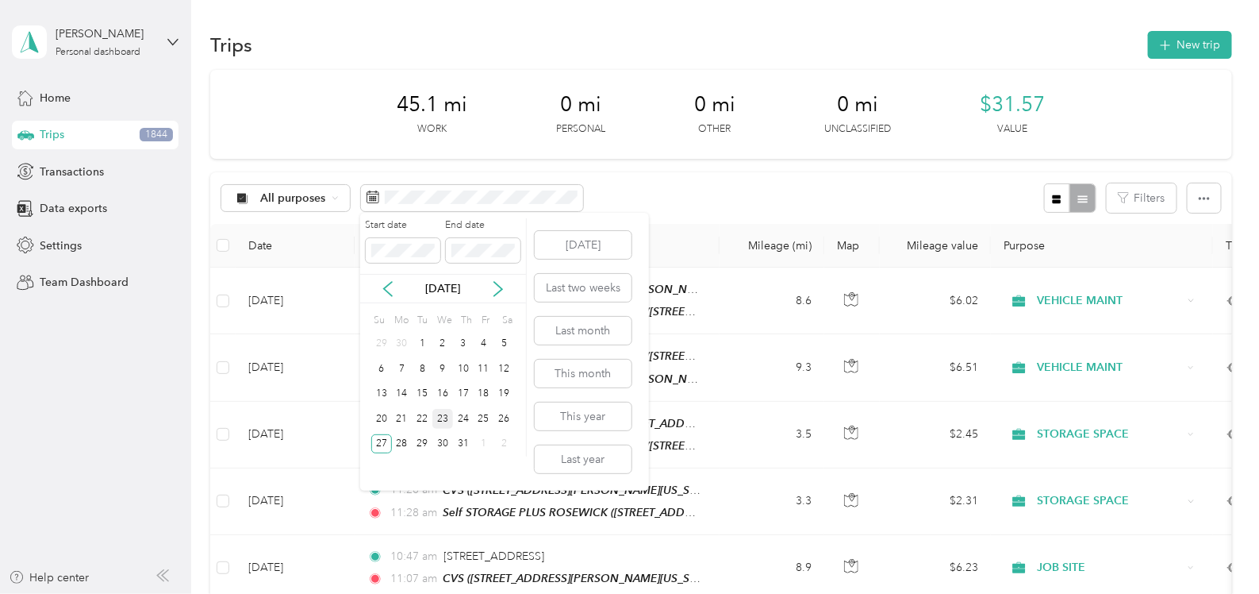
click at [442, 419] on div "23" at bounding box center [442, 419] width 21 height 20
click at [448, 417] on div "23" at bounding box center [442, 419] width 21 height 20
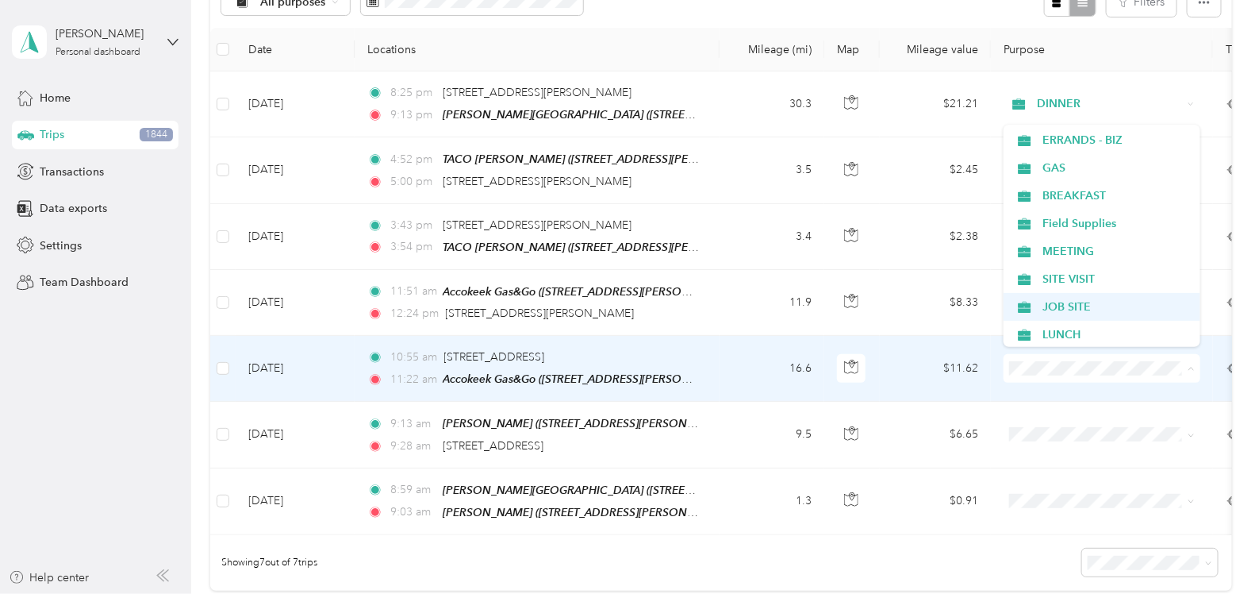
scroll to position [275, 0]
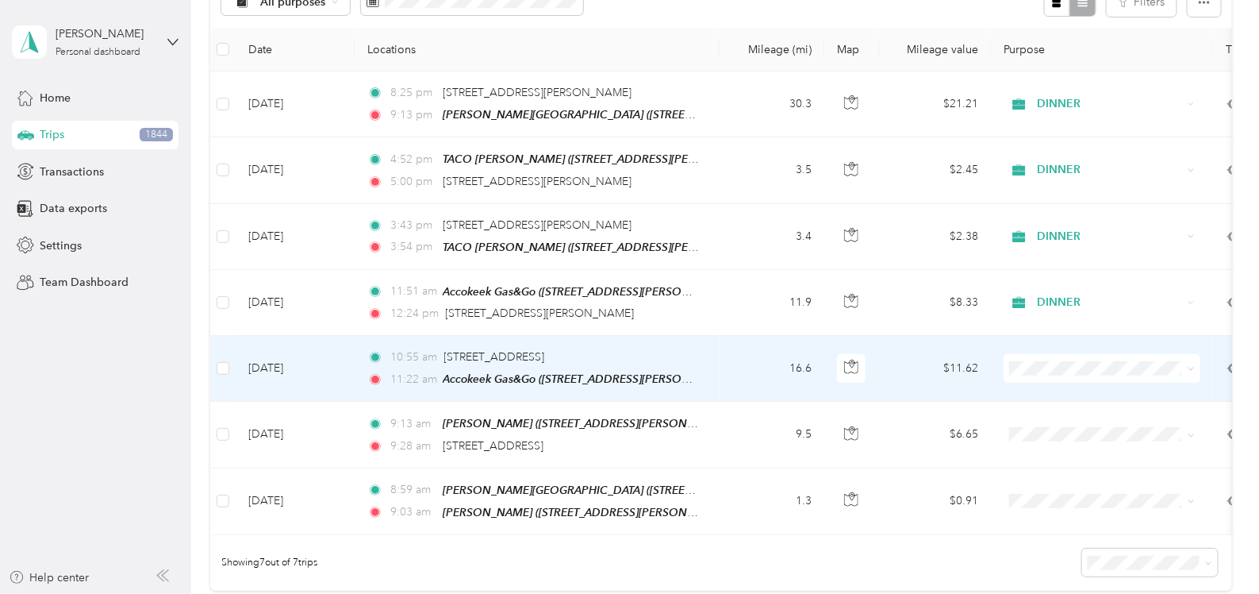
click at [1066, 305] on span "JOB SITE" at bounding box center [1116, 306] width 147 height 17
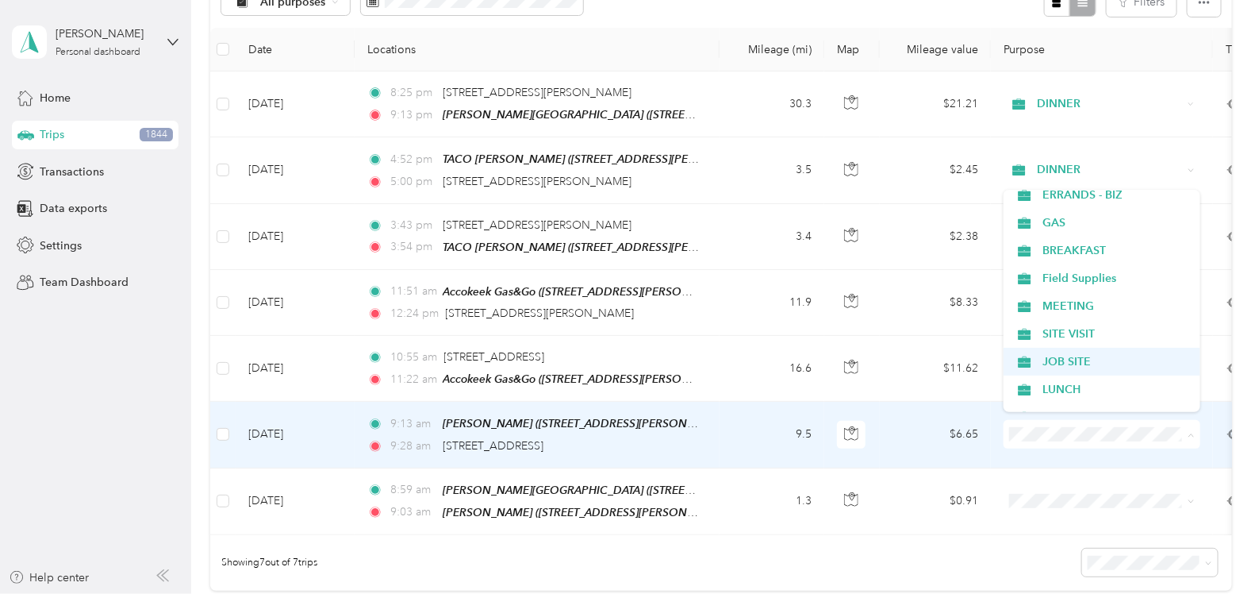
scroll to position [287, 0]
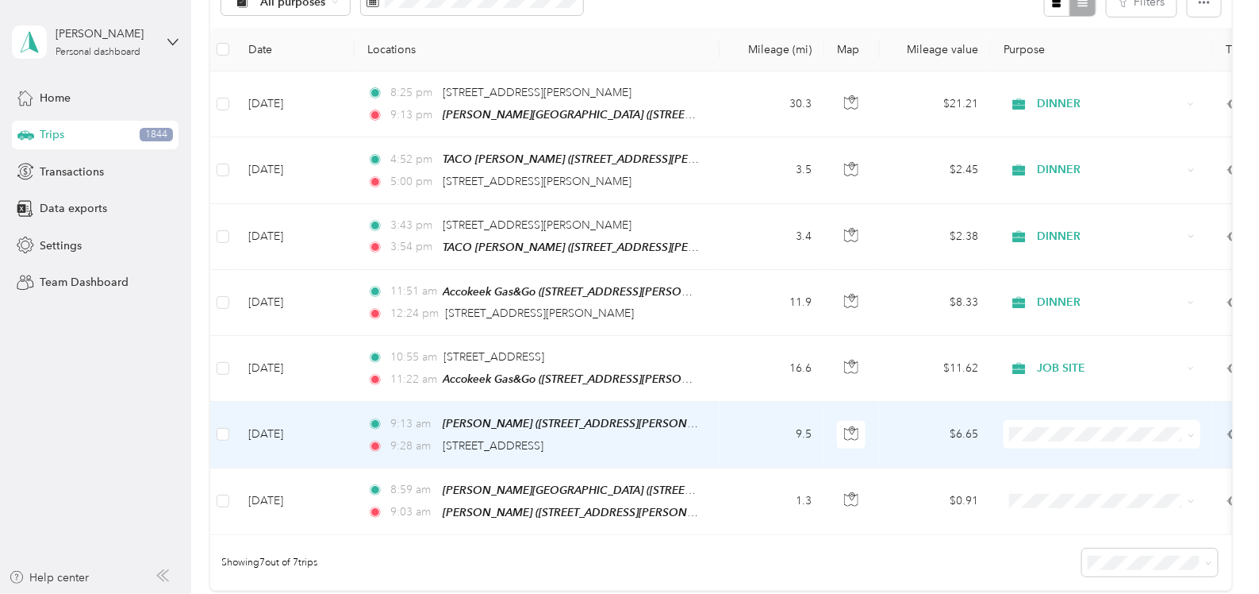
click at [1062, 355] on span "JOB SITE" at bounding box center [1116, 352] width 147 height 17
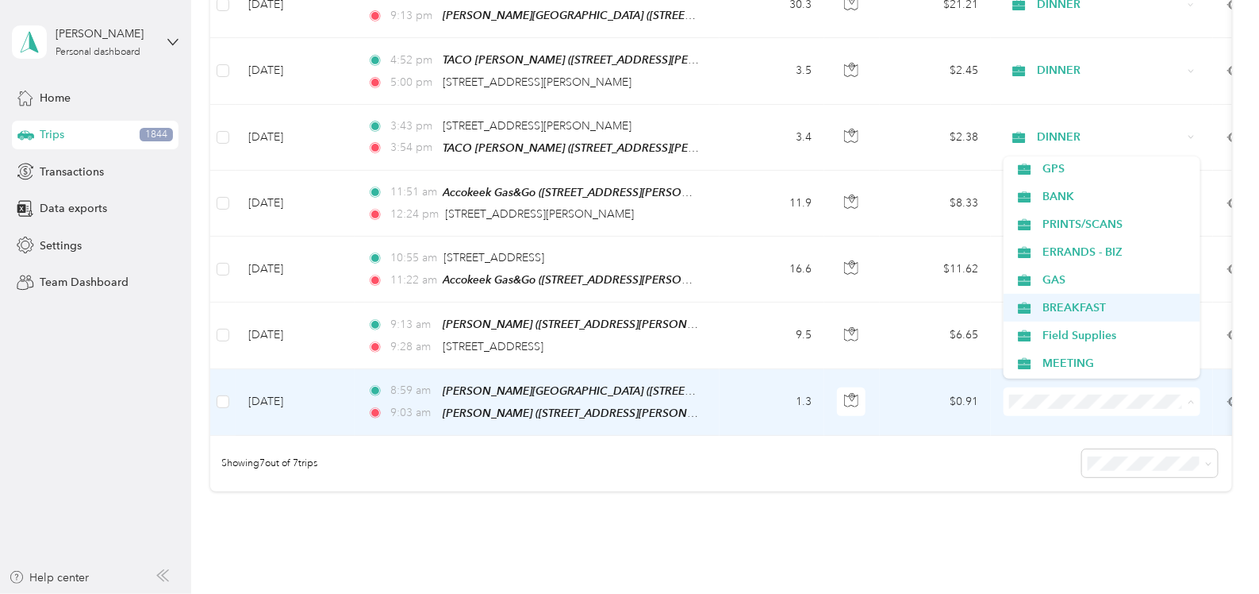
scroll to position [196, 0]
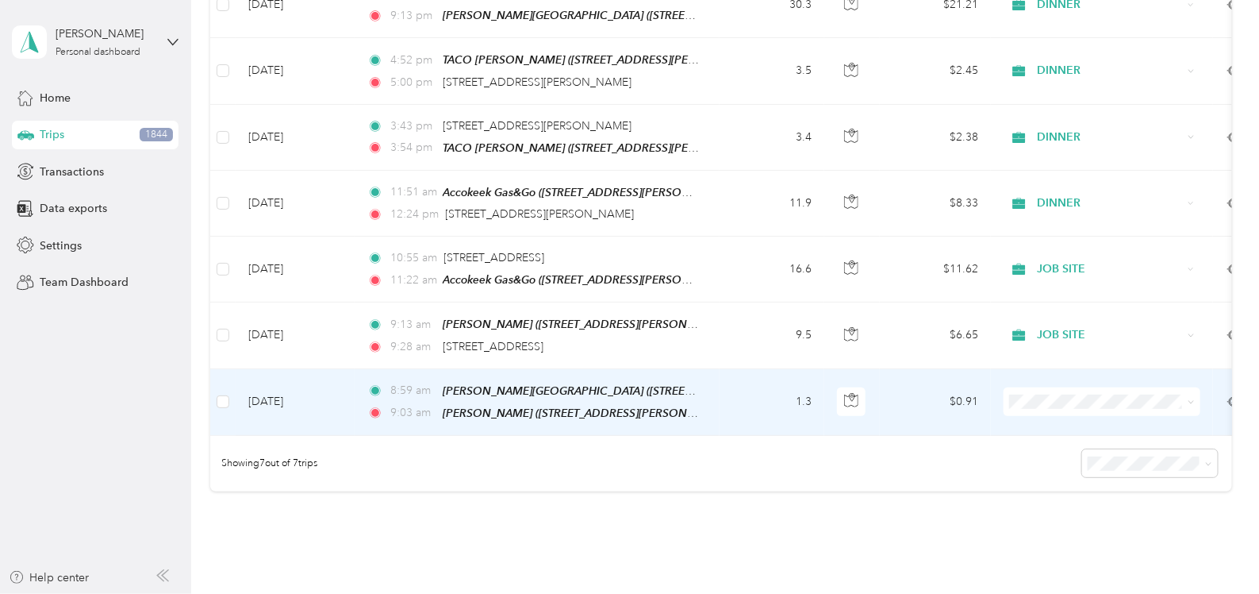
click at [1060, 305] on span "BREAKFAST" at bounding box center [1116, 300] width 147 height 17
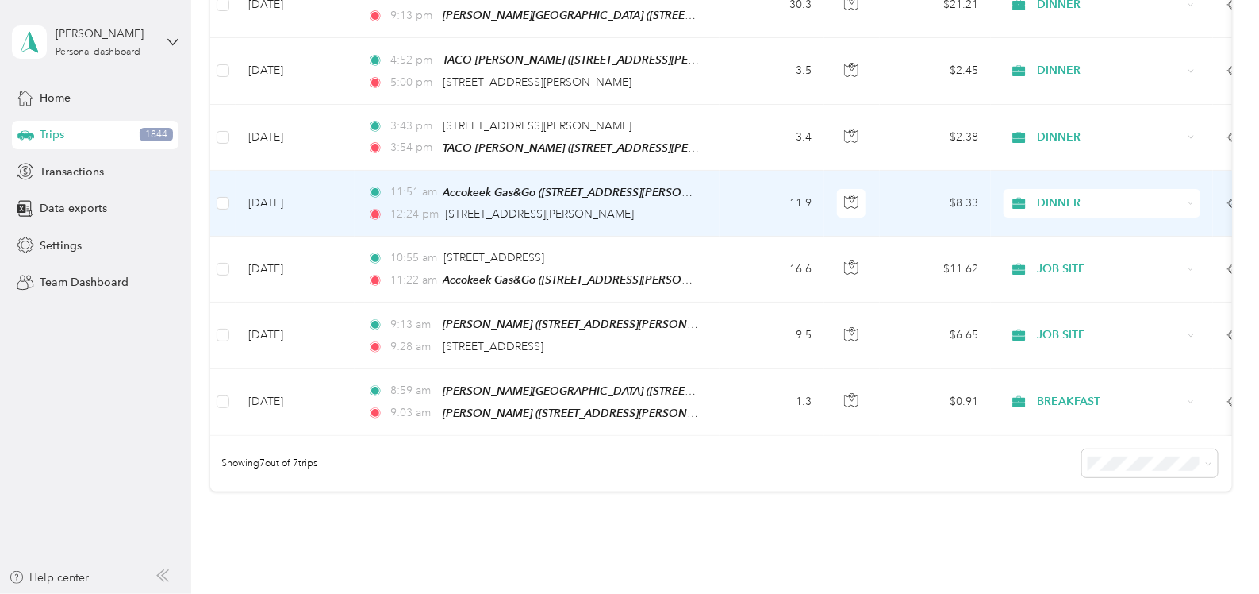
click at [1112, 198] on span "DINNER" at bounding box center [1110, 202] width 145 height 17
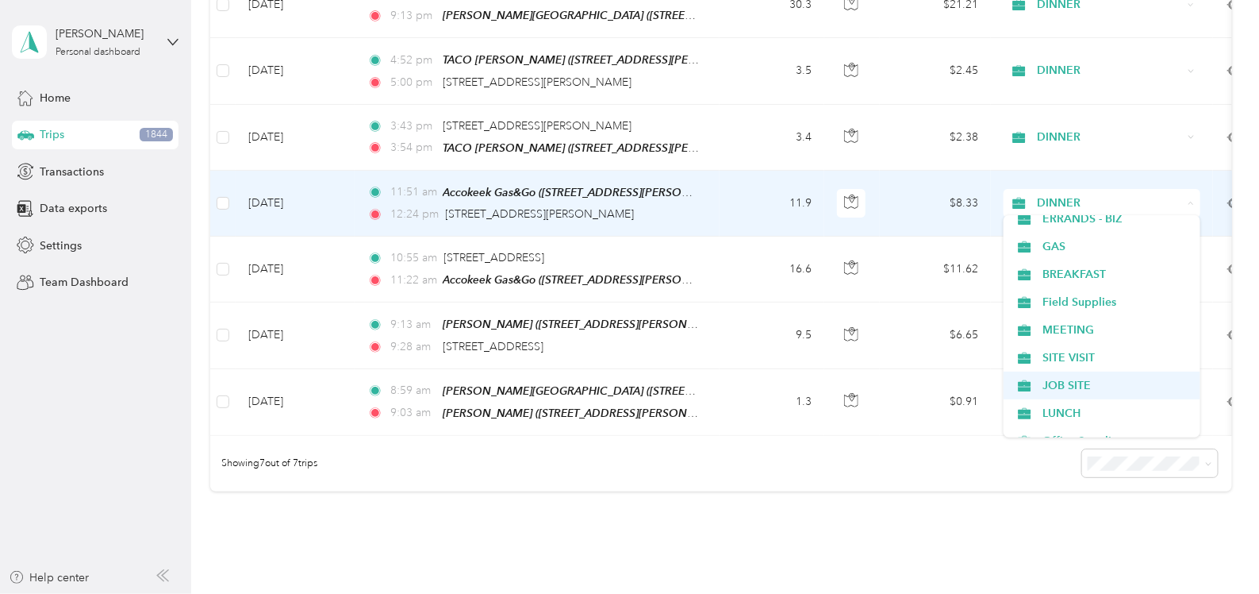
scroll to position [289, 0]
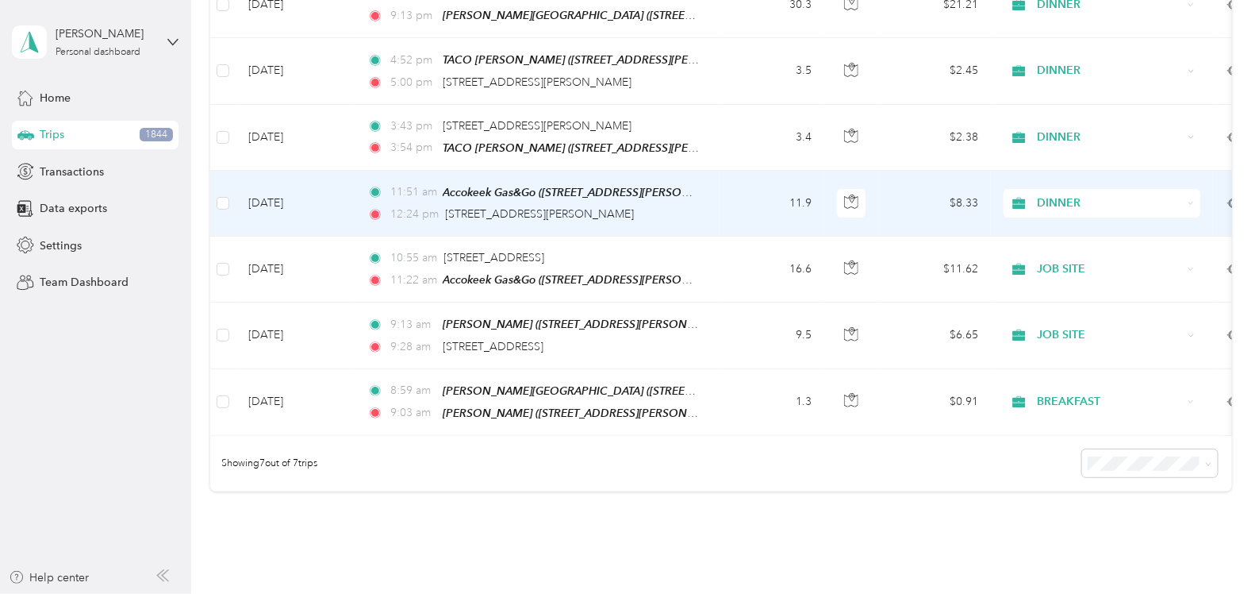
click at [1089, 381] on span "JOB SITE" at bounding box center [1116, 375] width 147 height 17
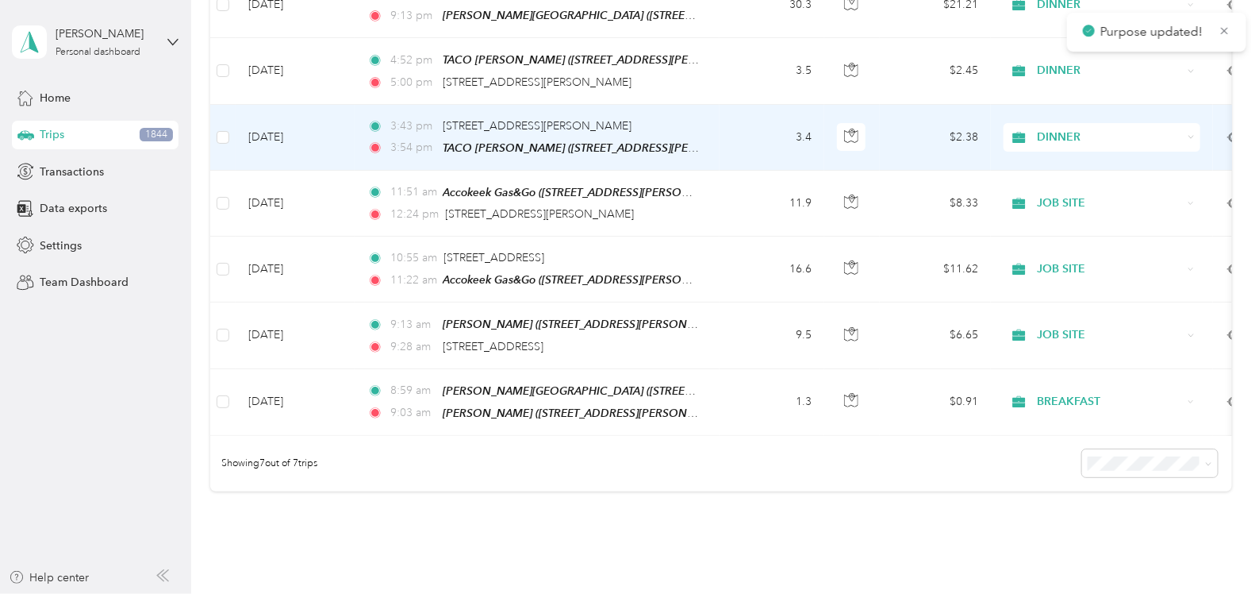
click at [1061, 135] on span "DINNER" at bounding box center [1110, 137] width 145 height 17
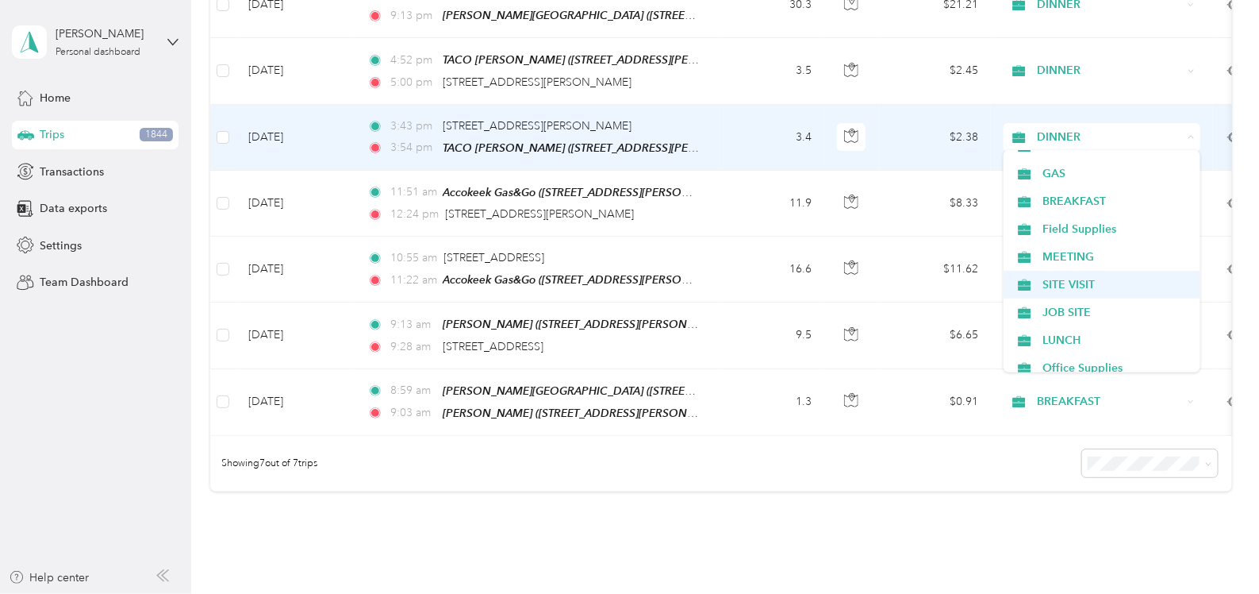
scroll to position [297, 0]
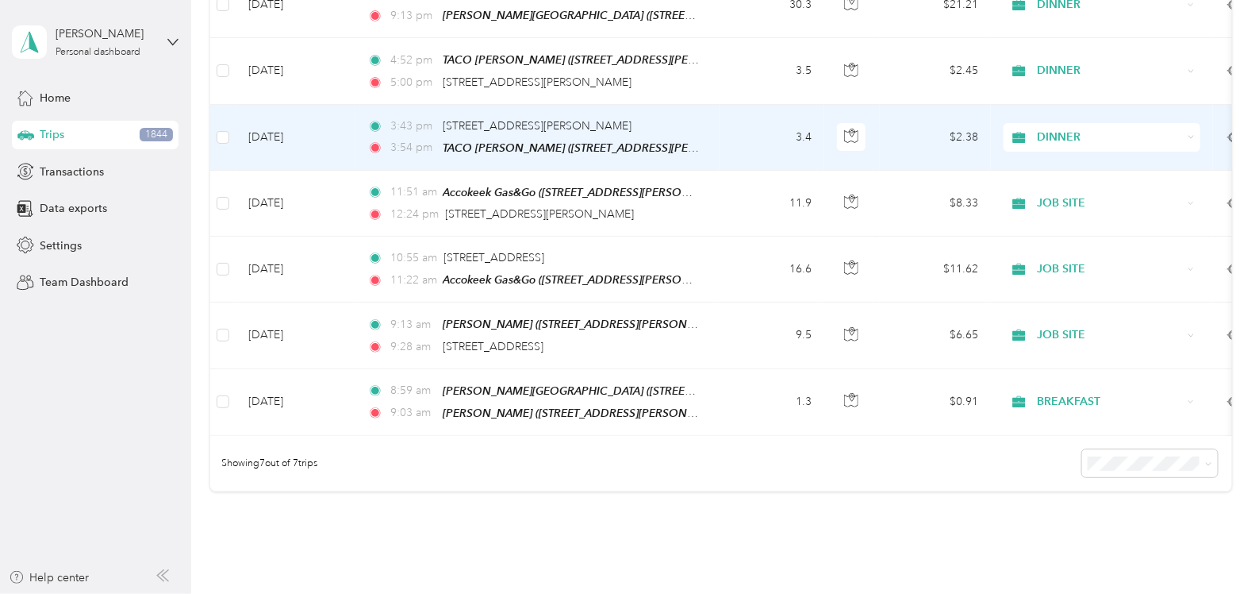
click at [1075, 305] on span "JOB SITE" at bounding box center [1116, 304] width 147 height 17
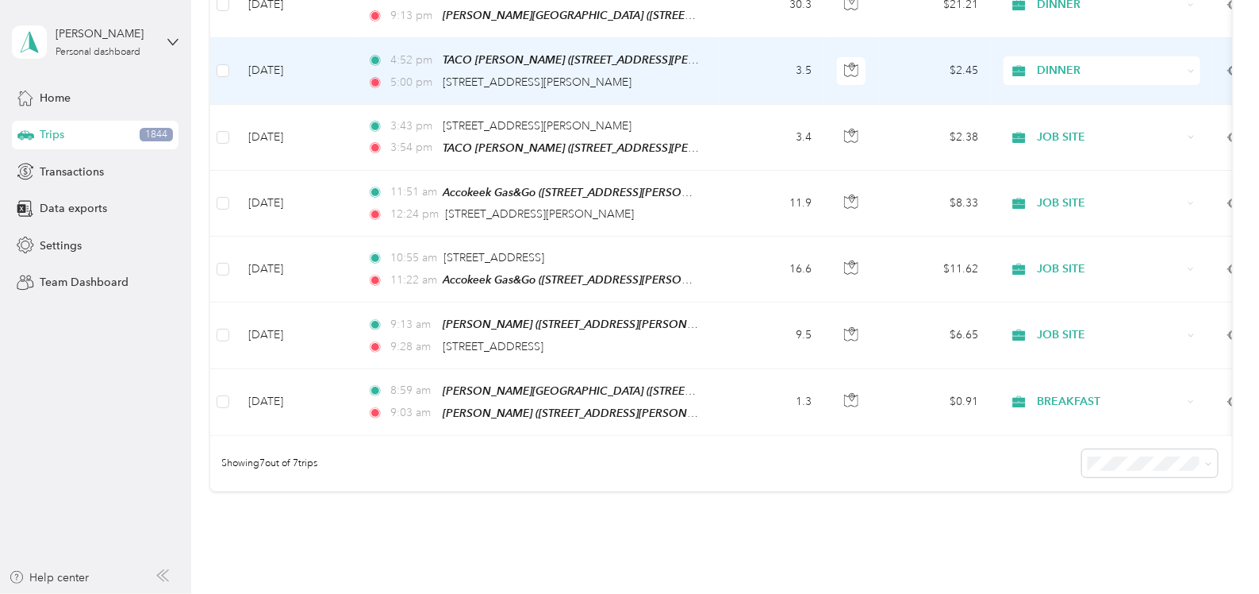
click at [1057, 77] on span "DINNER" at bounding box center [1110, 70] width 145 height 17
click at [1069, 159] on li "JOB SITE" at bounding box center [1102, 155] width 197 height 28
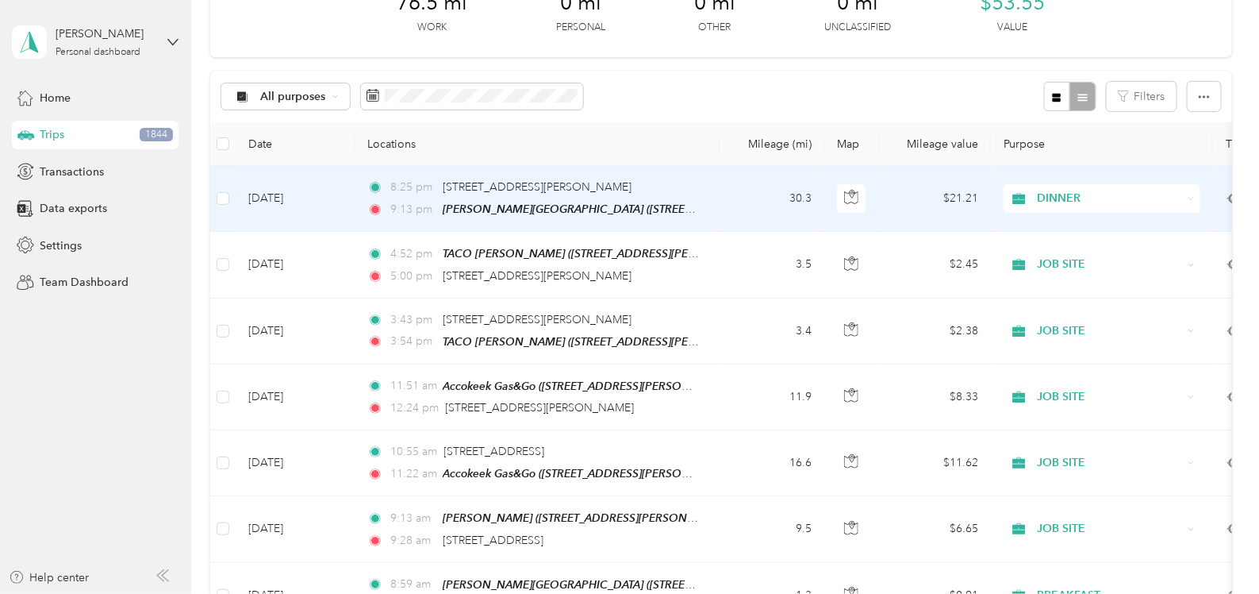
scroll to position [102, 0]
click at [1072, 194] on span "DINNER" at bounding box center [1110, 198] width 145 height 17
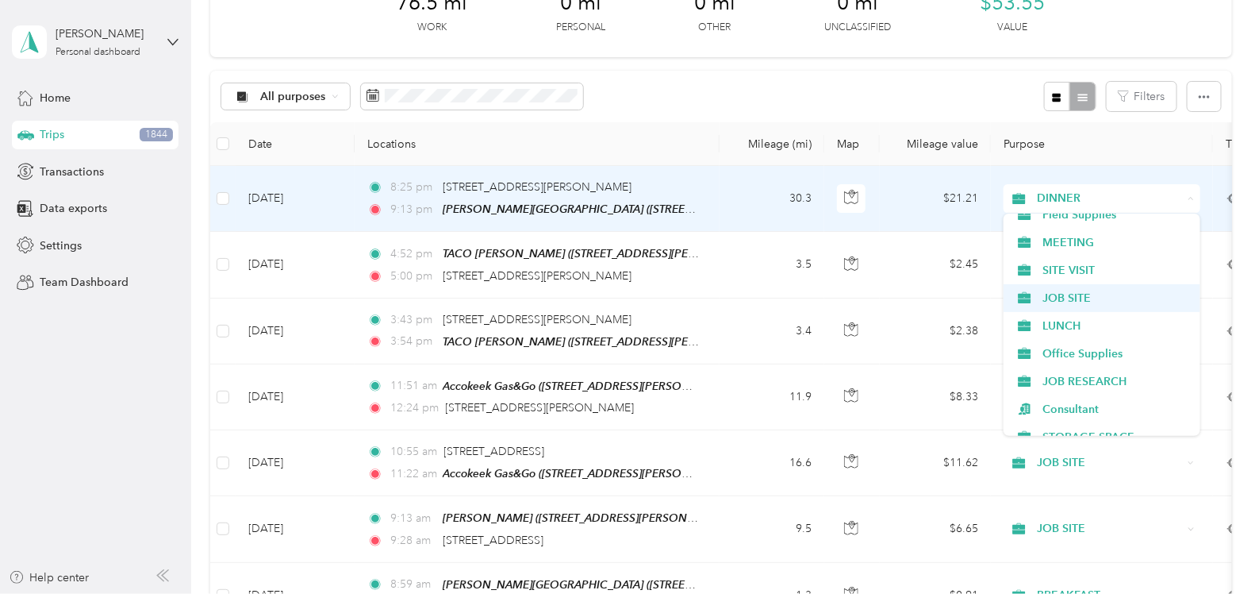
scroll to position [375, 0]
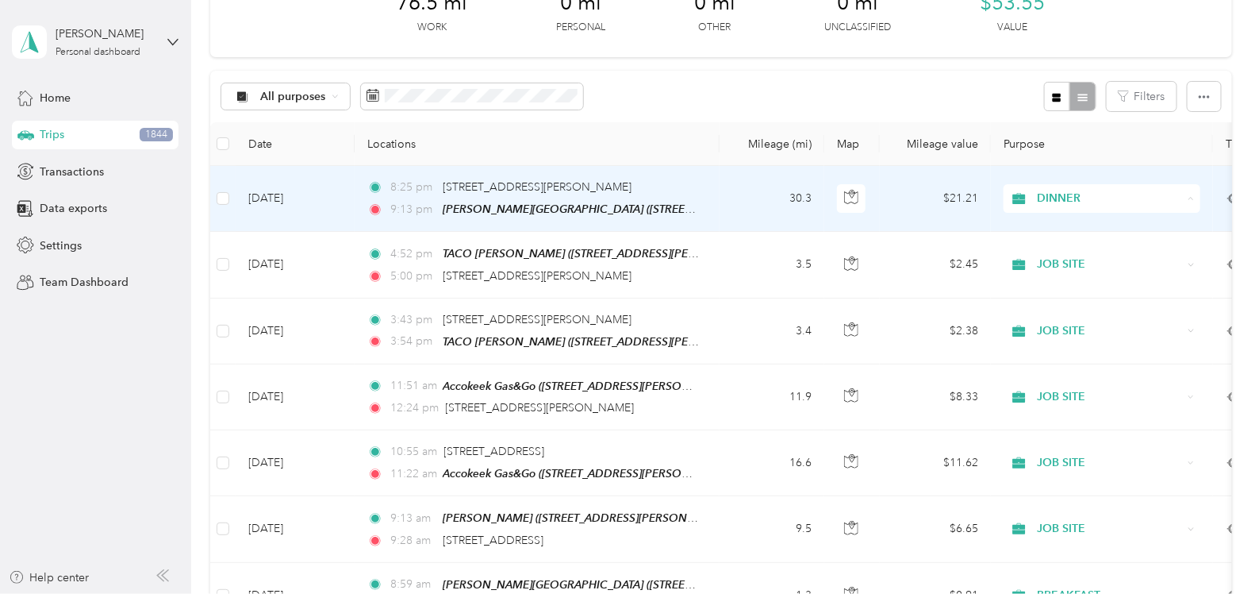
click at [1057, 290] on span "JOB SITE" at bounding box center [1116, 297] width 147 height 17
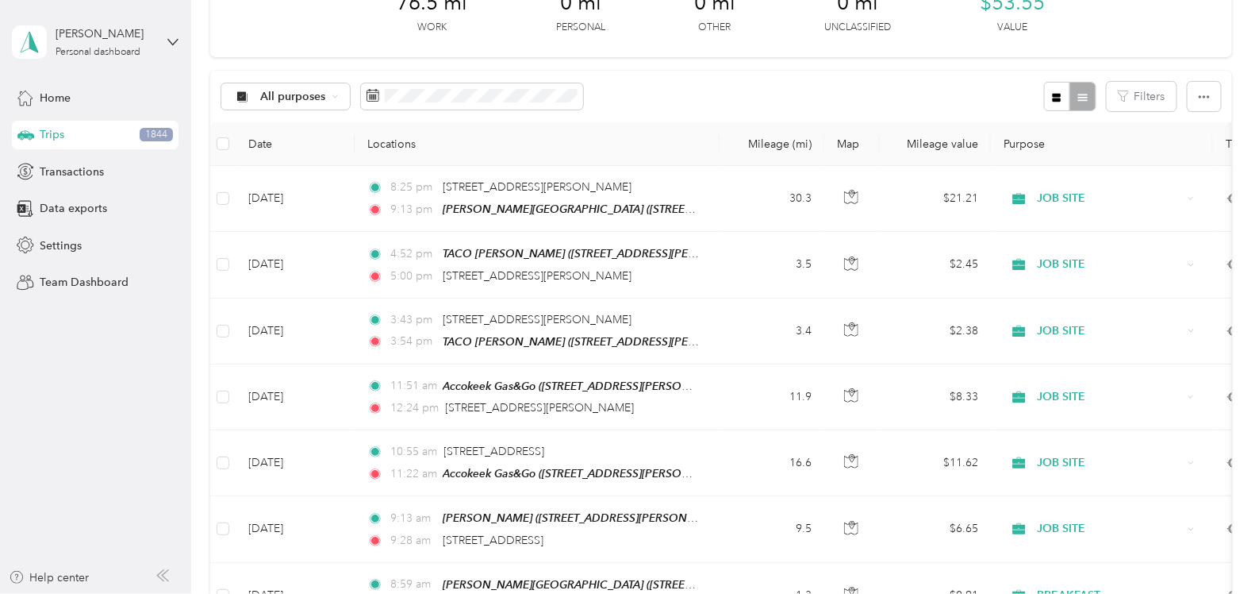
scroll to position [101, 0]
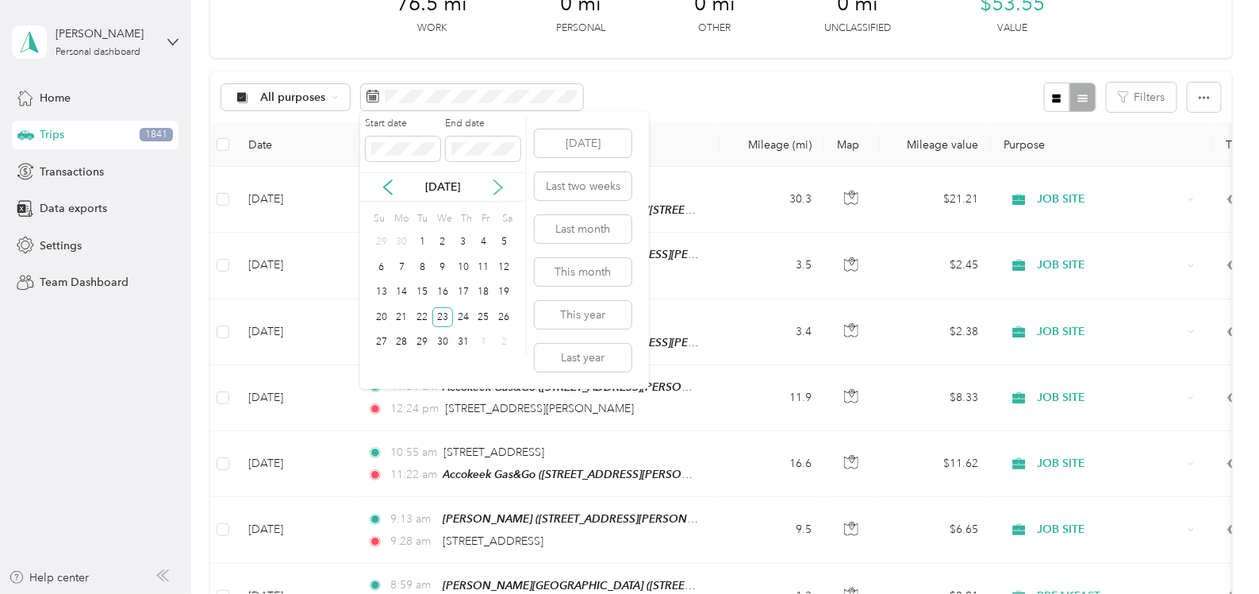
click at [496, 184] on icon at bounding box center [498, 187] width 16 height 16
click at [485, 244] on div "1" at bounding box center [484, 242] width 21 height 20
click at [482, 243] on div "1" at bounding box center [484, 242] width 21 height 20
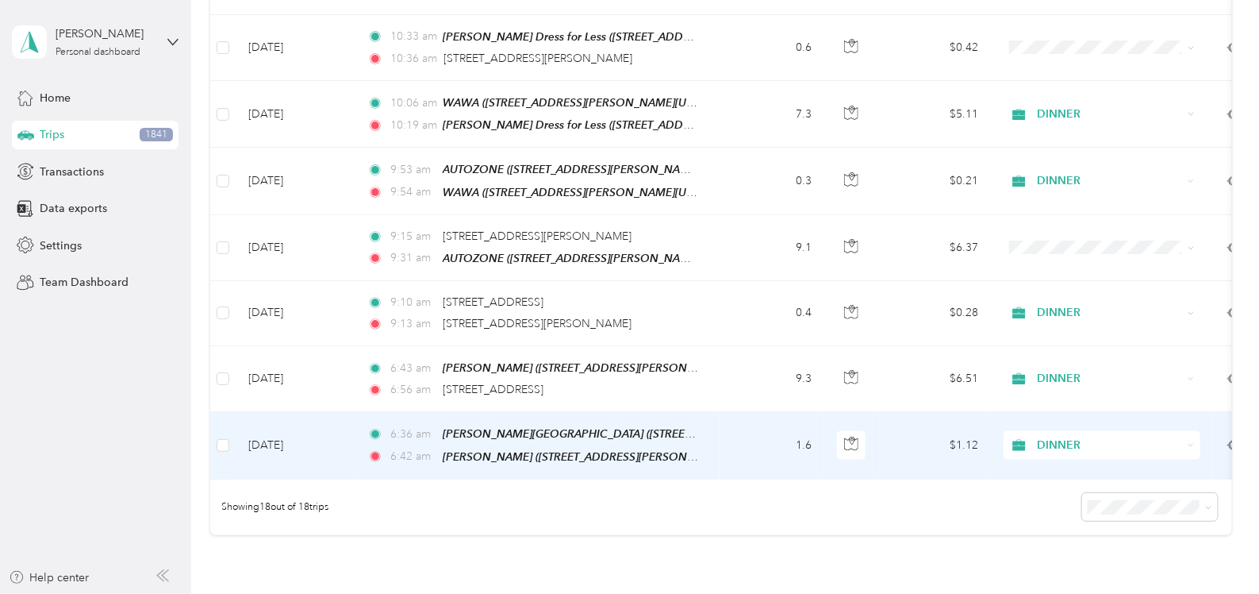
click at [1059, 436] on span "DINNER" at bounding box center [1110, 444] width 145 height 17
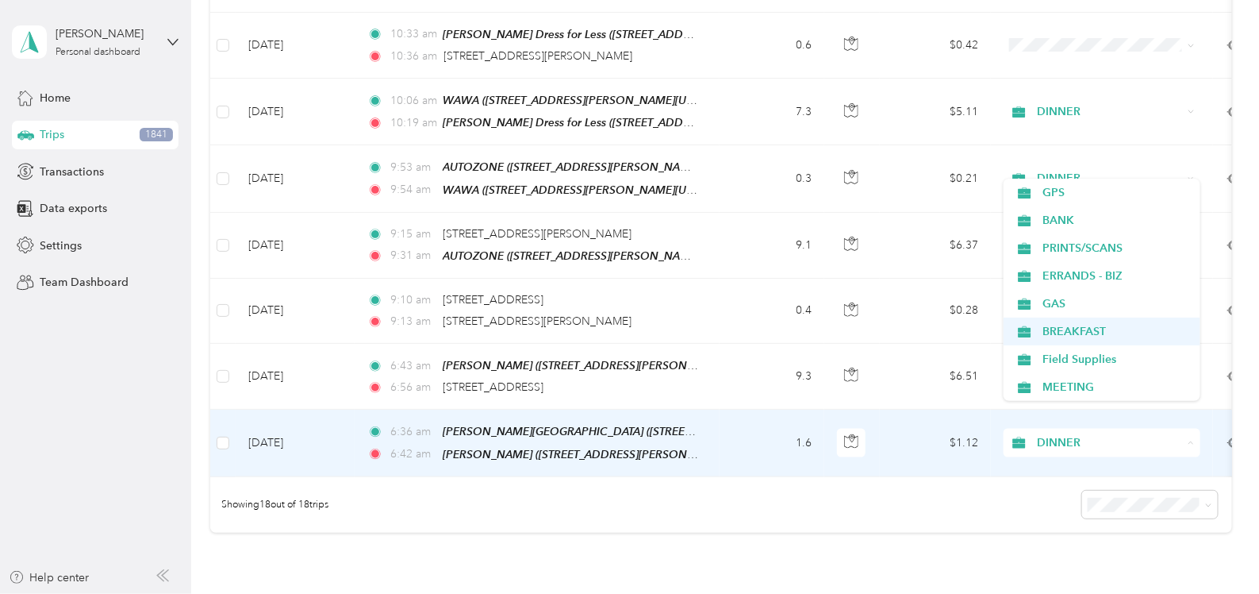
scroll to position [194, 0]
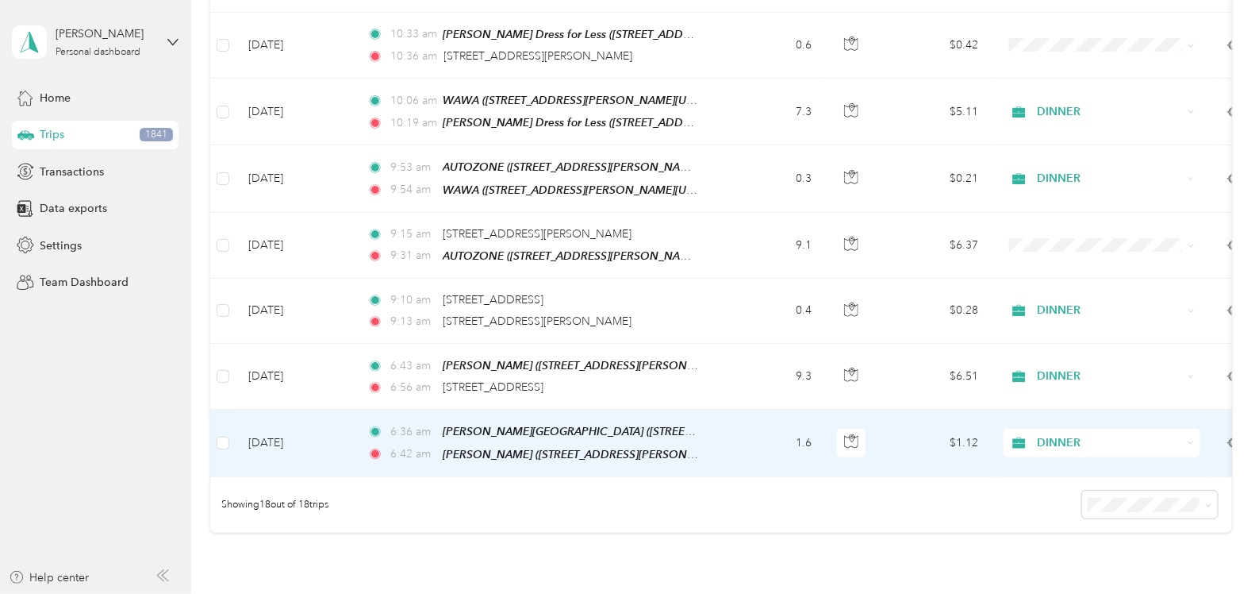
click at [1079, 324] on span "BREAKFAST" at bounding box center [1116, 324] width 147 height 17
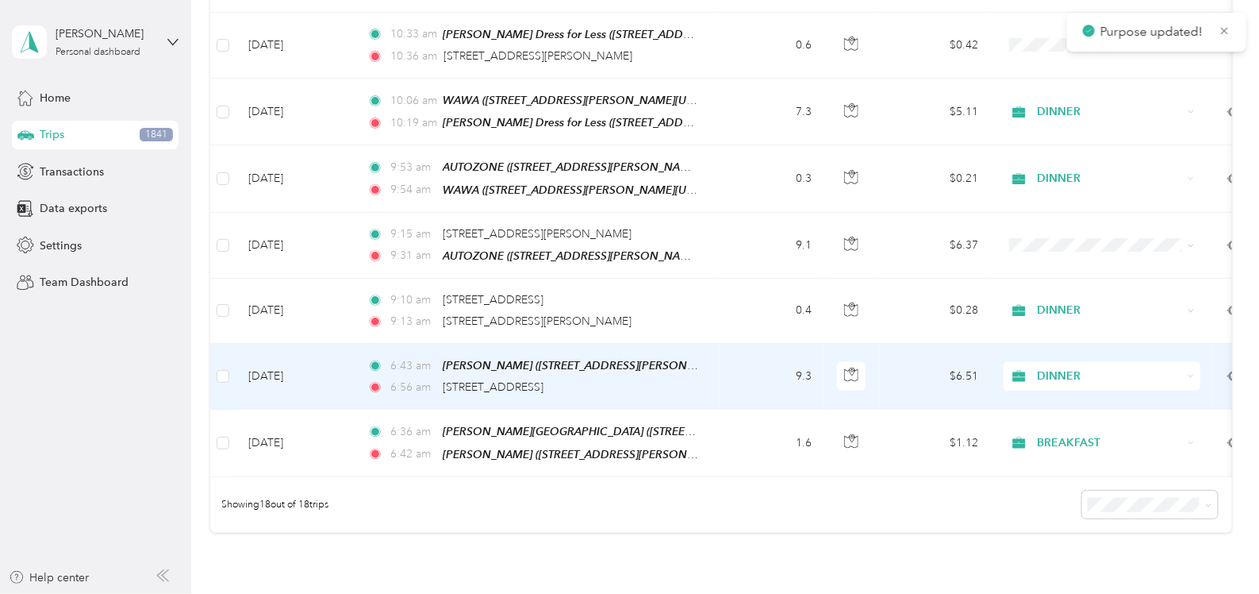
click at [1078, 367] on span "DINNER" at bounding box center [1110, 375] width 145 height 17
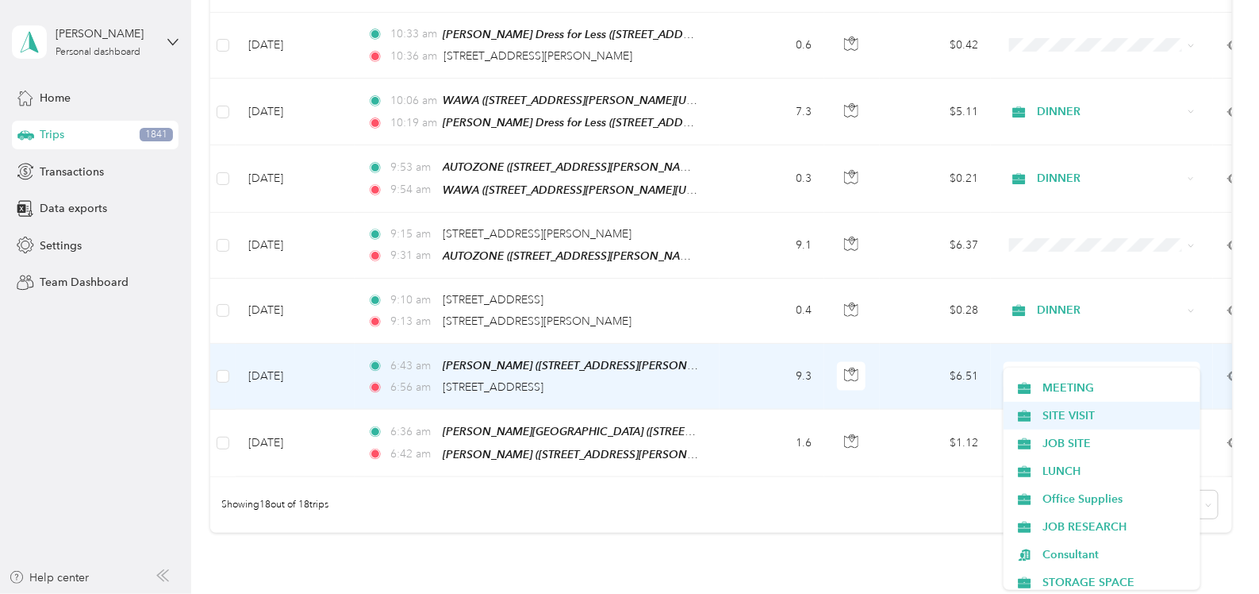
scroll to position [382, 0]
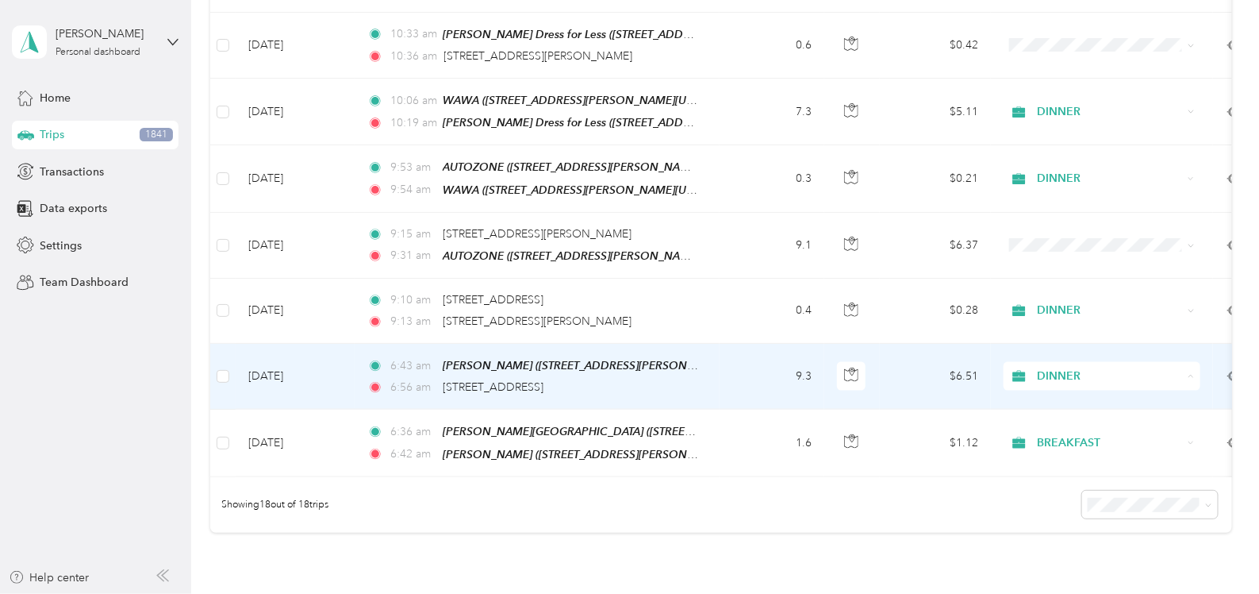
click at [1060, 433] on li "JOB SITE" at bounding box center [1102, 444] width 197 height 28
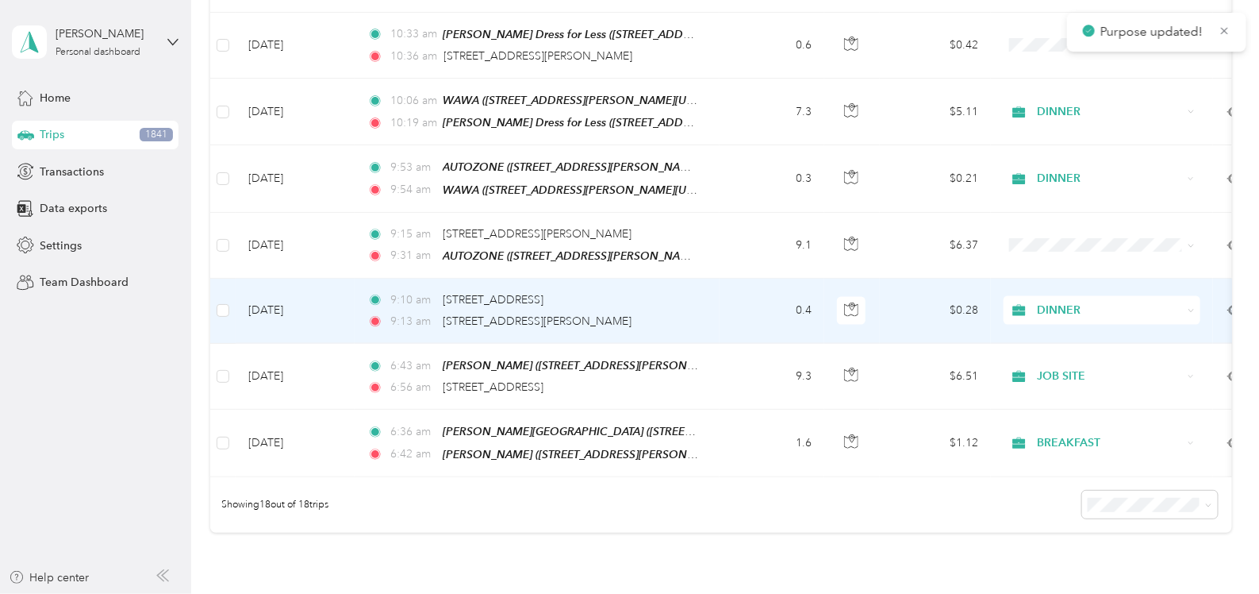
click at [1055, 302] on span "DINNER" at bounding box center [1110, 310] width 145 height 17
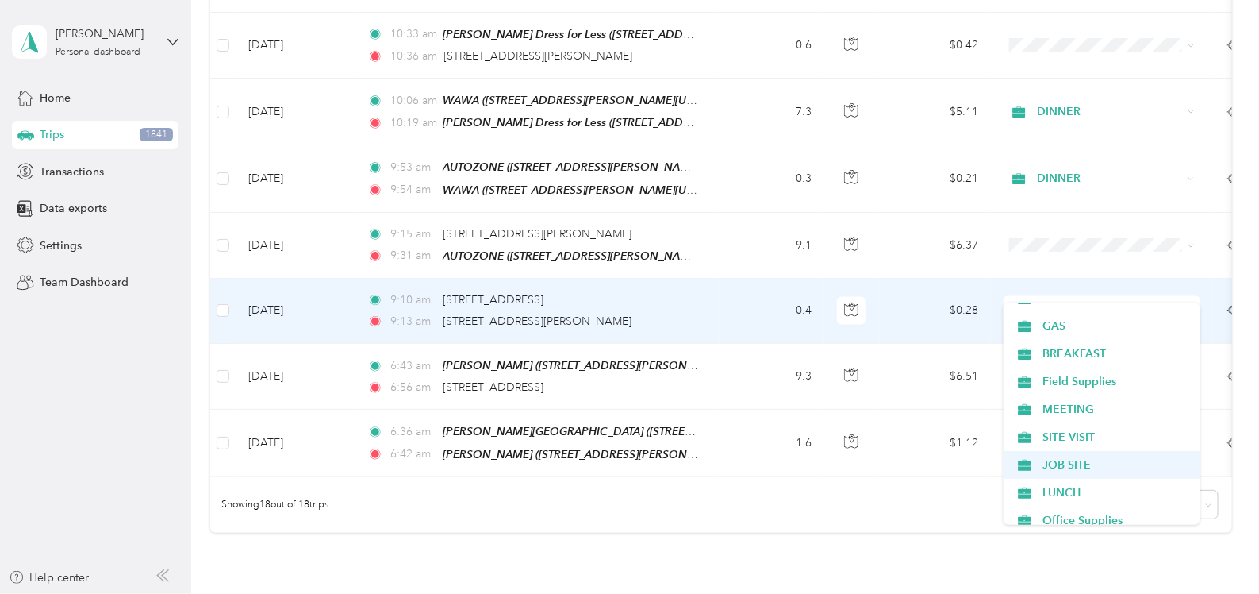
scroll to position [297, 0]
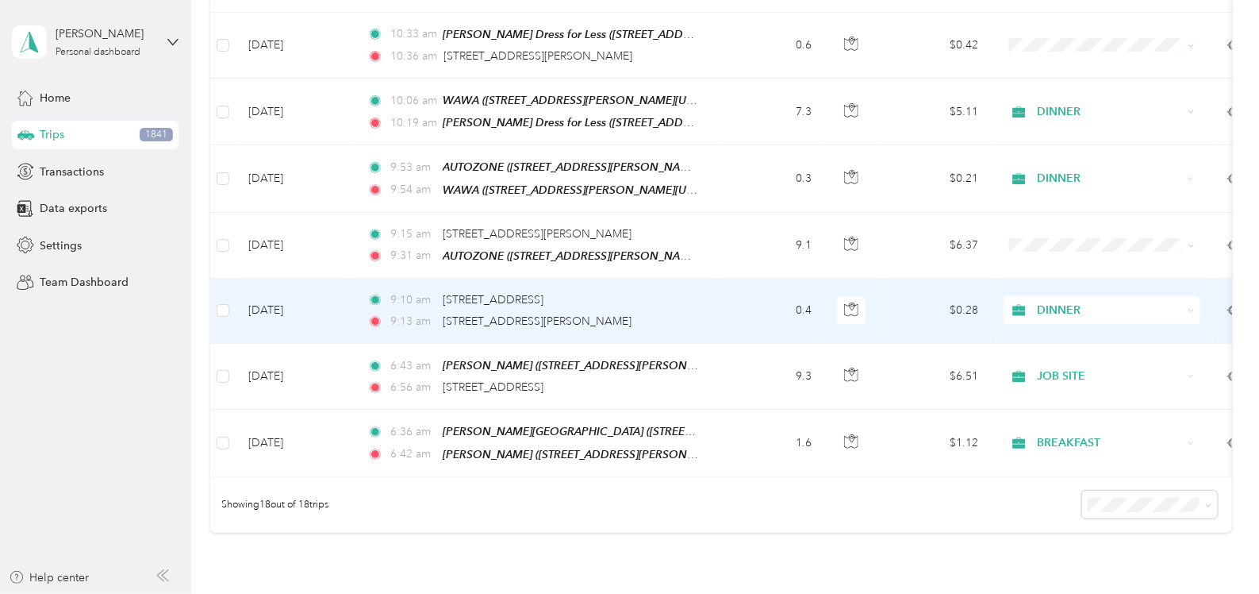
click at [1058, 457] on span "JOB SITE" at bounding box center [1116, 455] width 147 height 17
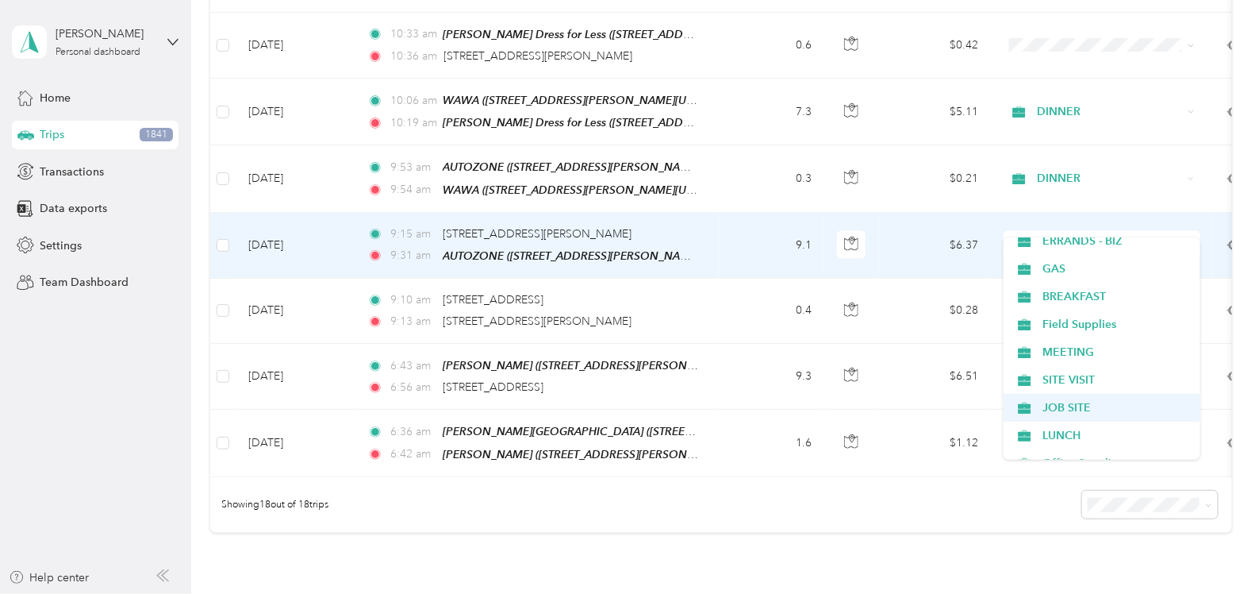
scroll to position [289, 0]
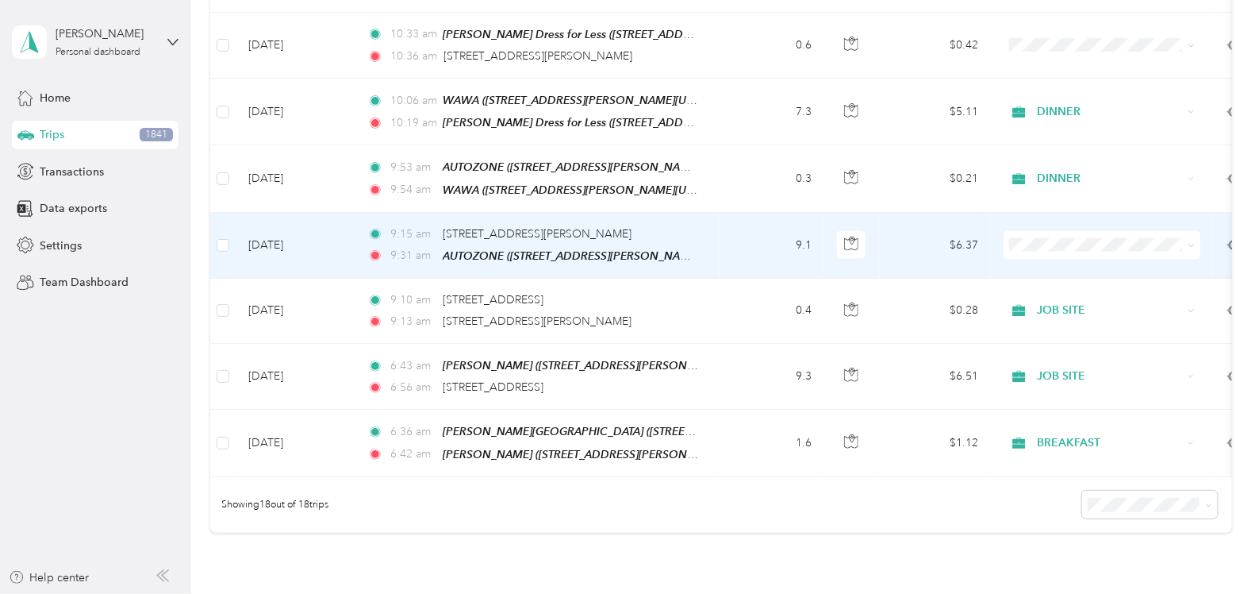
click at [1066, 401] on span "JOB SITE" at bounding box center [1116, 401] width 147 height 17
click at [1063, 236] on span "JOB SITE" at bounding box center [1110, 244] width 145 height 17
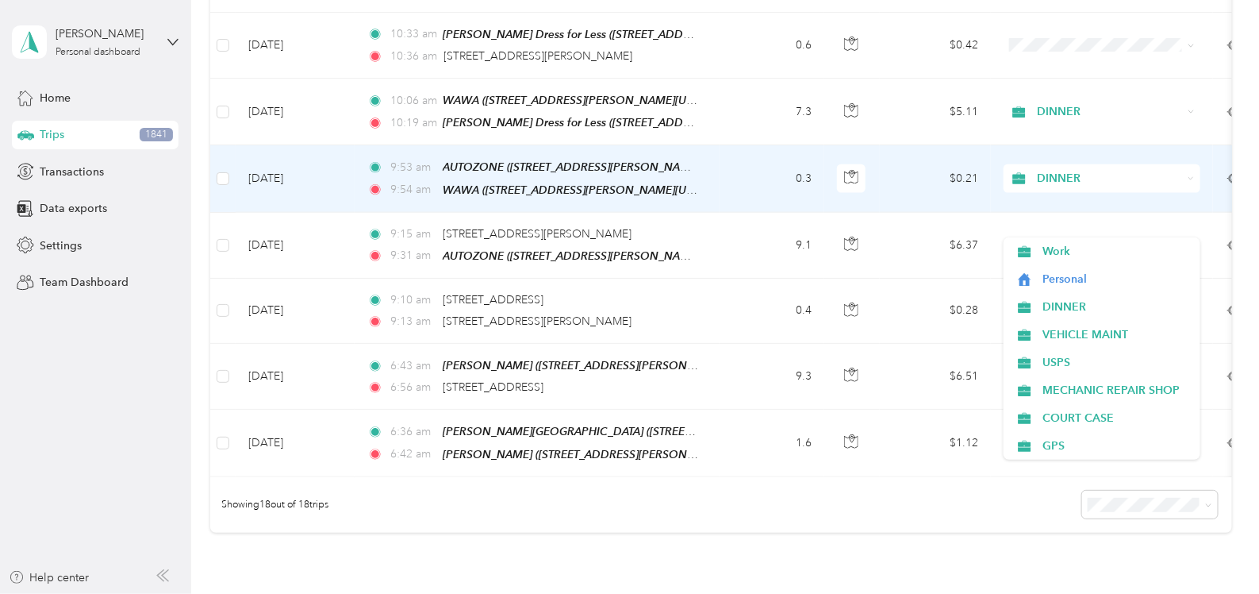
click at [1063, 170] on span "DINNER" at bounding box center [1110, 178] width 145 height 17
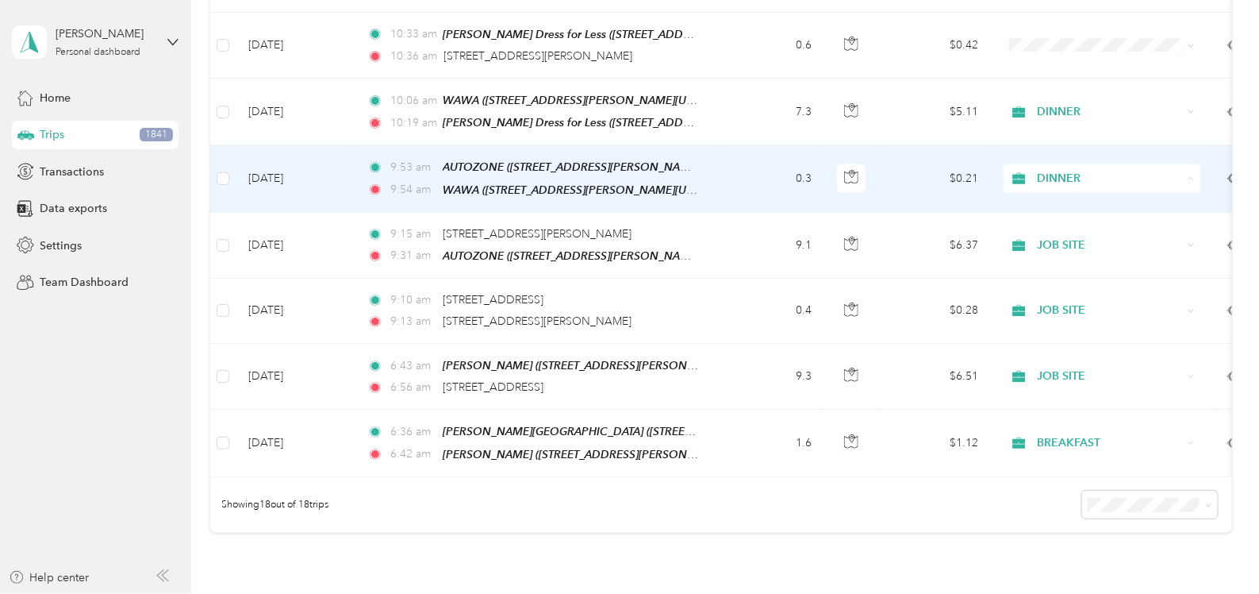
click at [1081, 263] on span "VEHICLE MAINT" at bounding box center [1116, 269] width 147 height 17
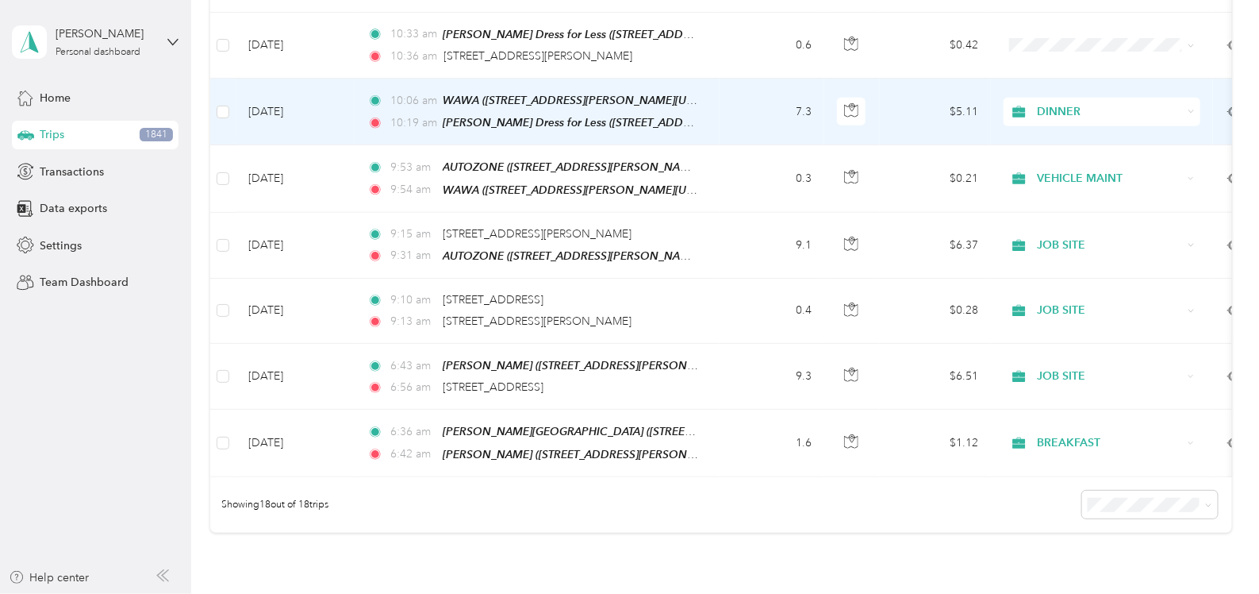
click at [1070, 103] on span "DINNER" at bounding box center [1110, 111] width 145 height 17
click at [1055, 133] on span "GAS" at bounding box center [1116, 137] width 147 height 17
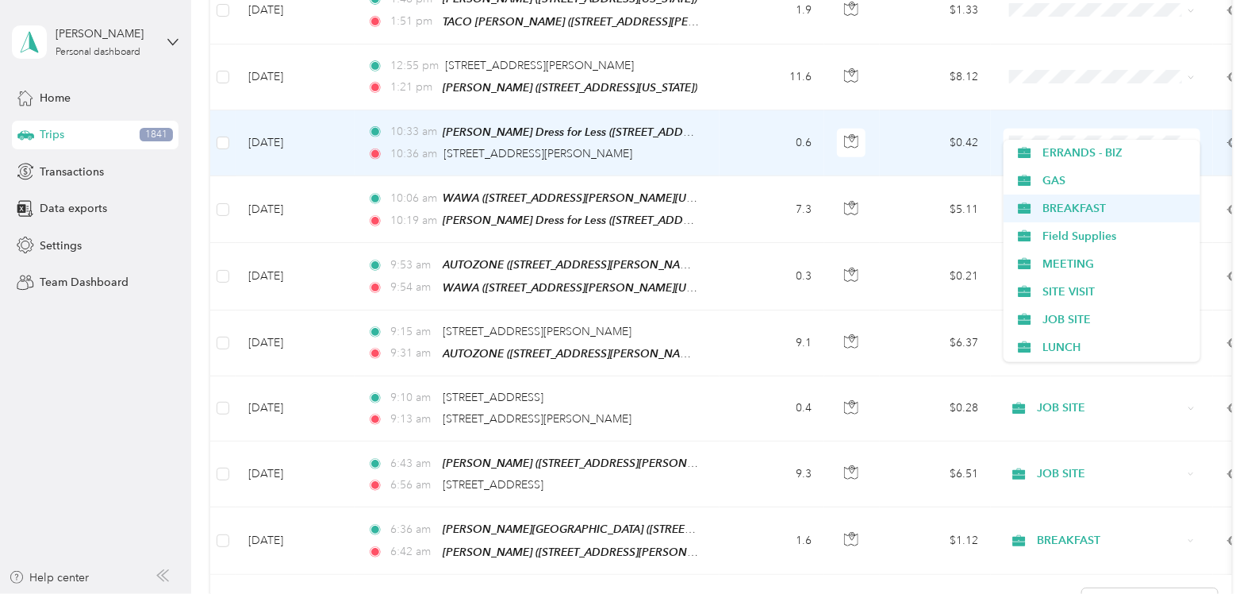
scroll to position [279, 0]
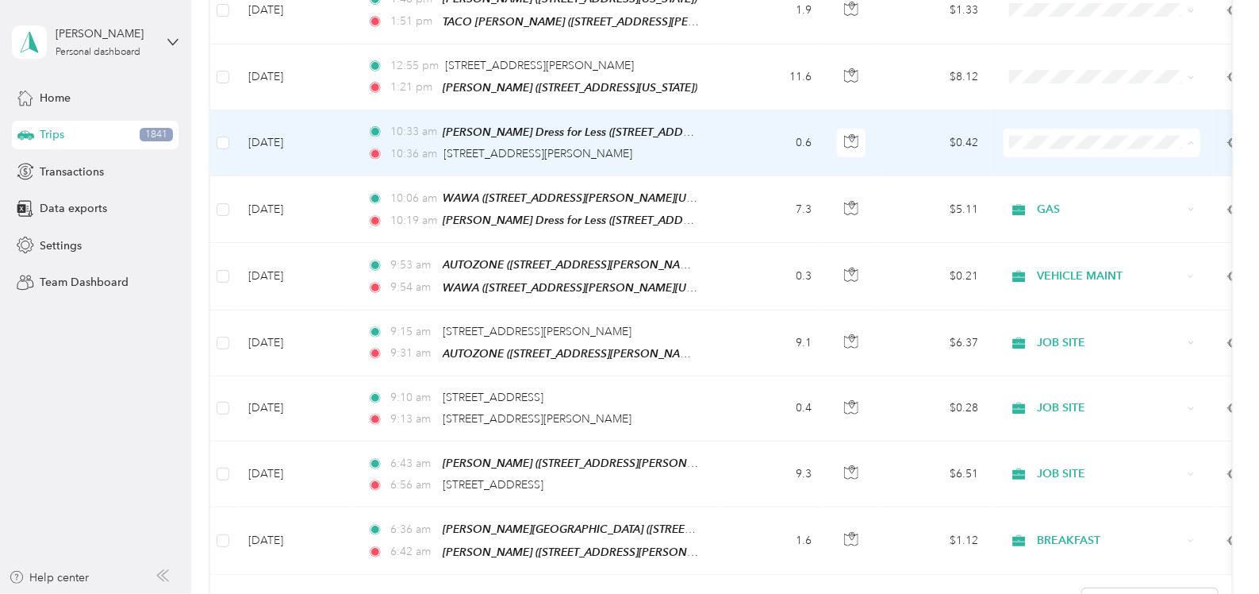
click at [1067, 232] on span "Field Supplies" at bounding box center [1116, 236] width 147 height 17
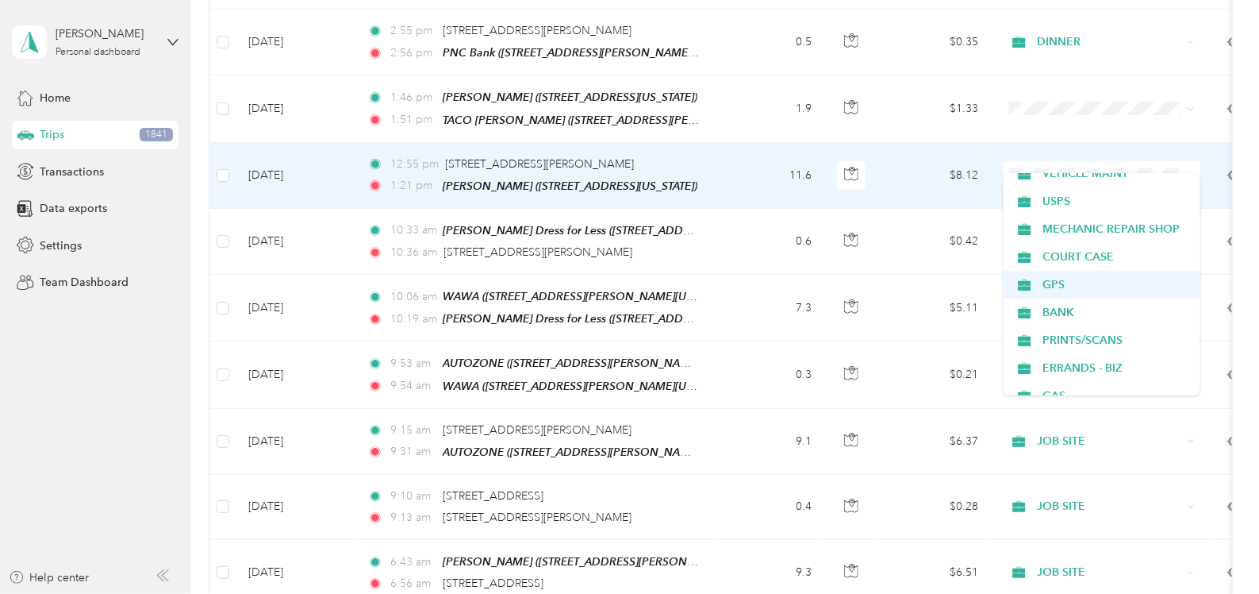
scroll to position [97, 0]
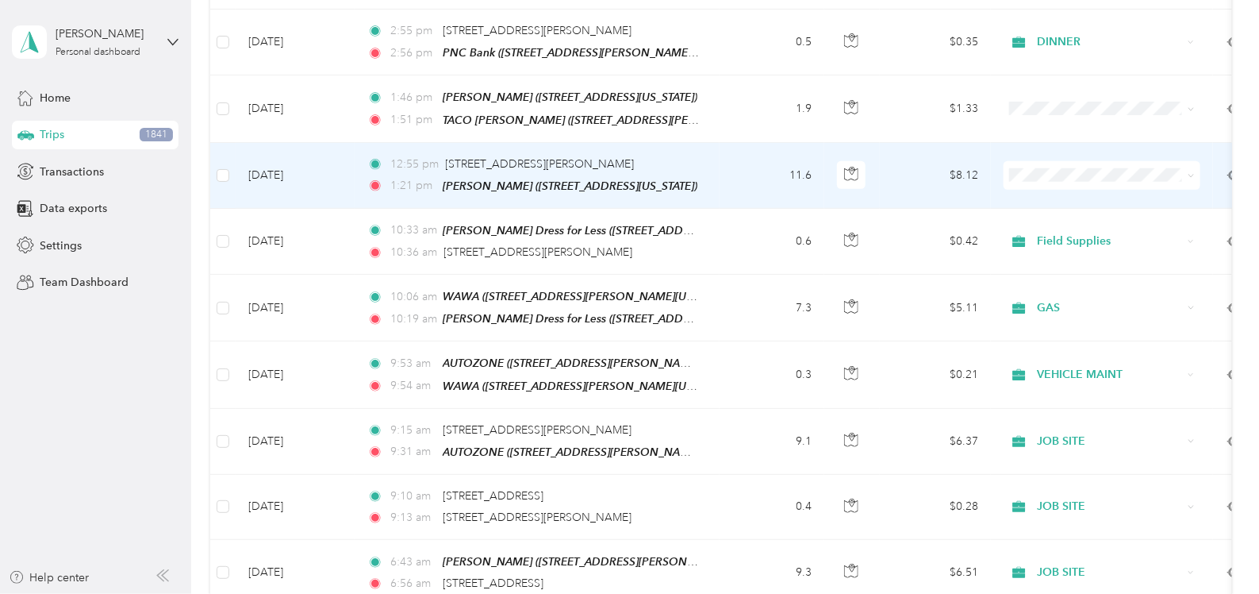
click at [1063, 304] on span "BANK" at bounding box center [1116, 303] width 147 height 17
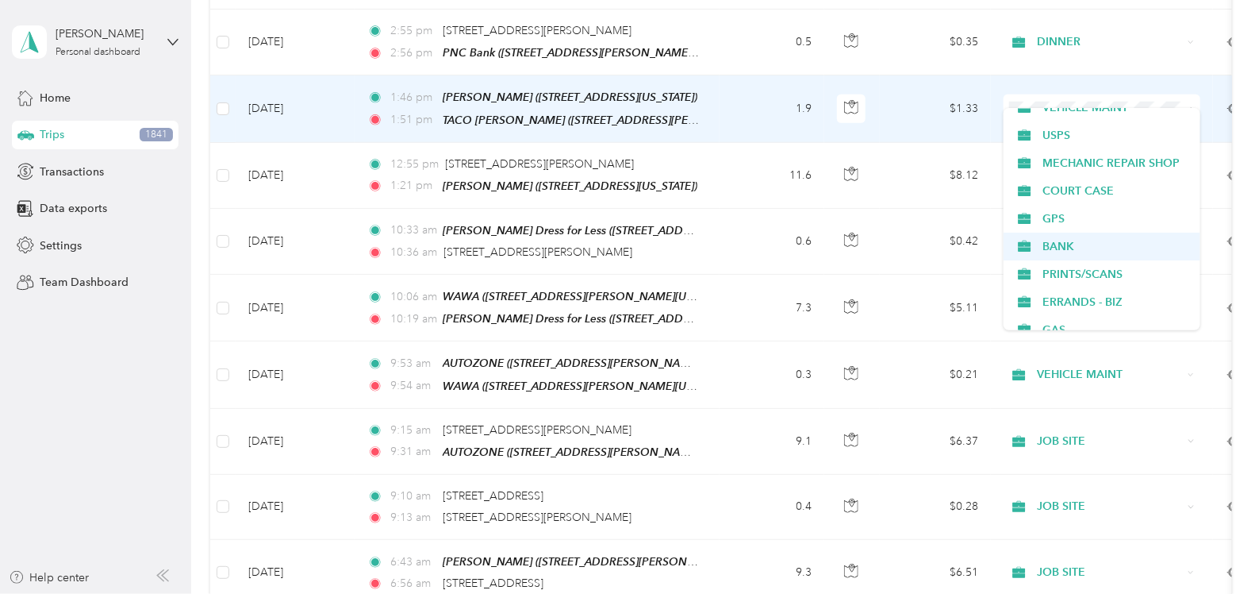
scroll to position [98, 0]
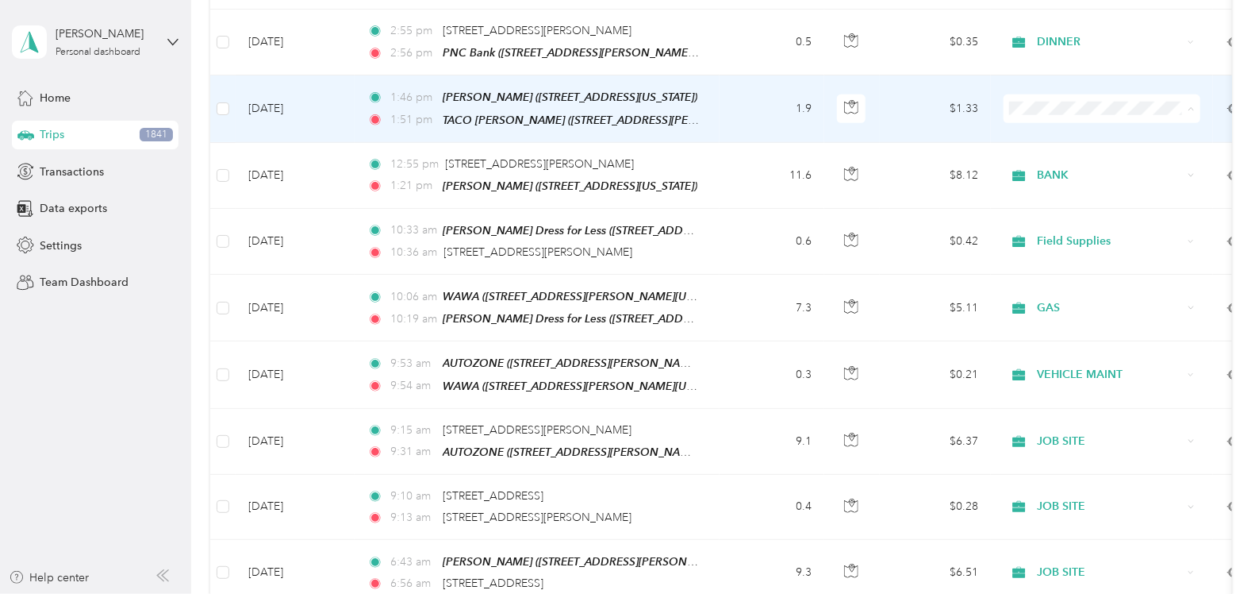
click at [1055, 241] on span "BANK" at bounding box center [1116, 245] width 147 height 17
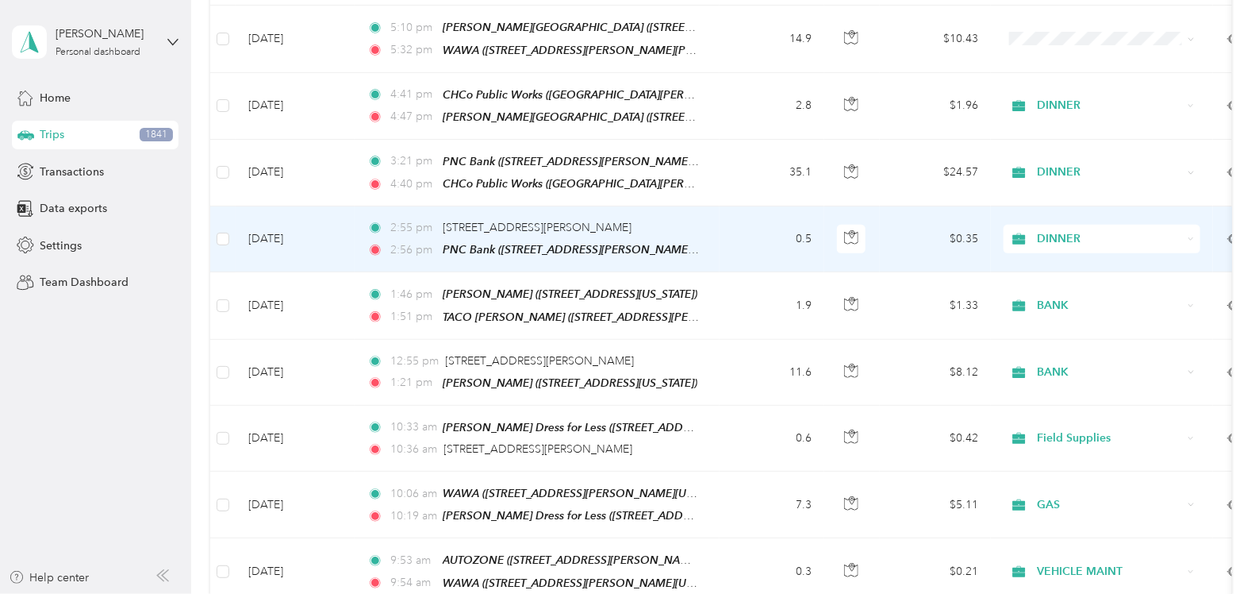
scroll to position [595, 0]
click at [1088, 231] on span "DINNER" at bounding box center [1110, 239] width 145 height 17
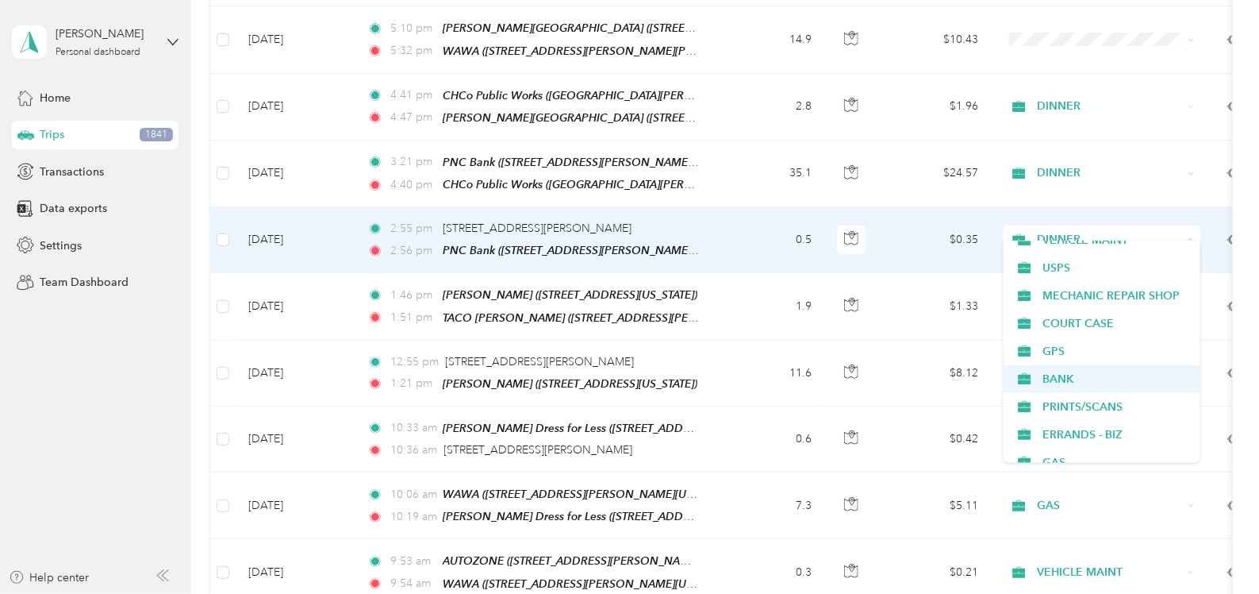
scroll to position [98, 0]
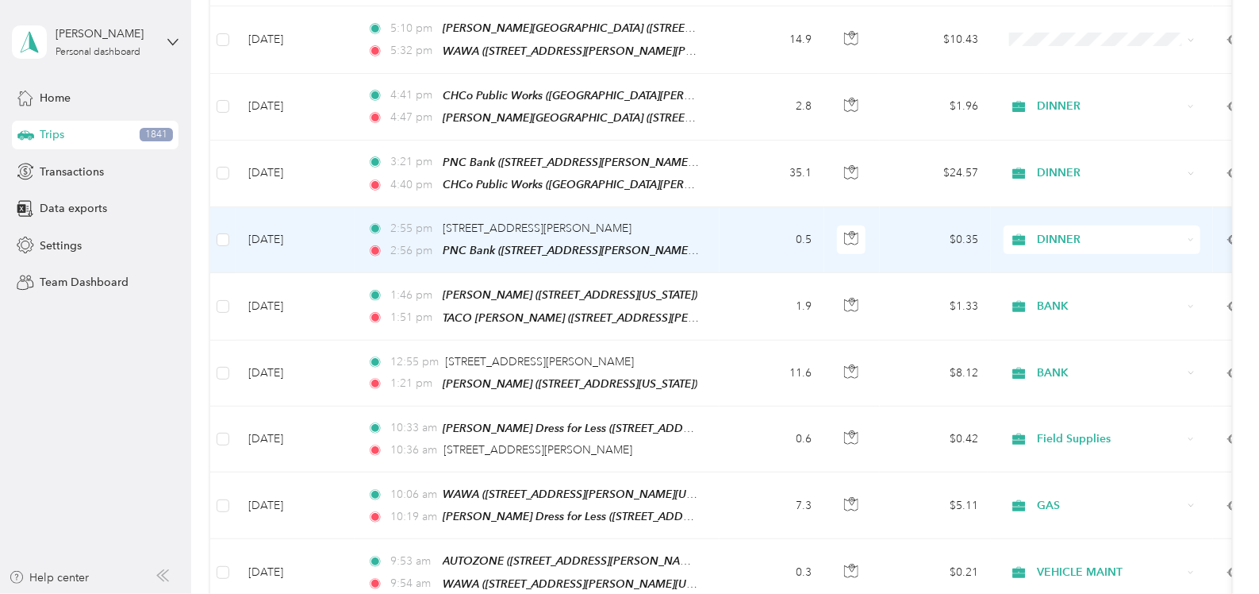
click at [1055, 369] on li "BANK" at bounding box center [1102, 377] width 197 height 28
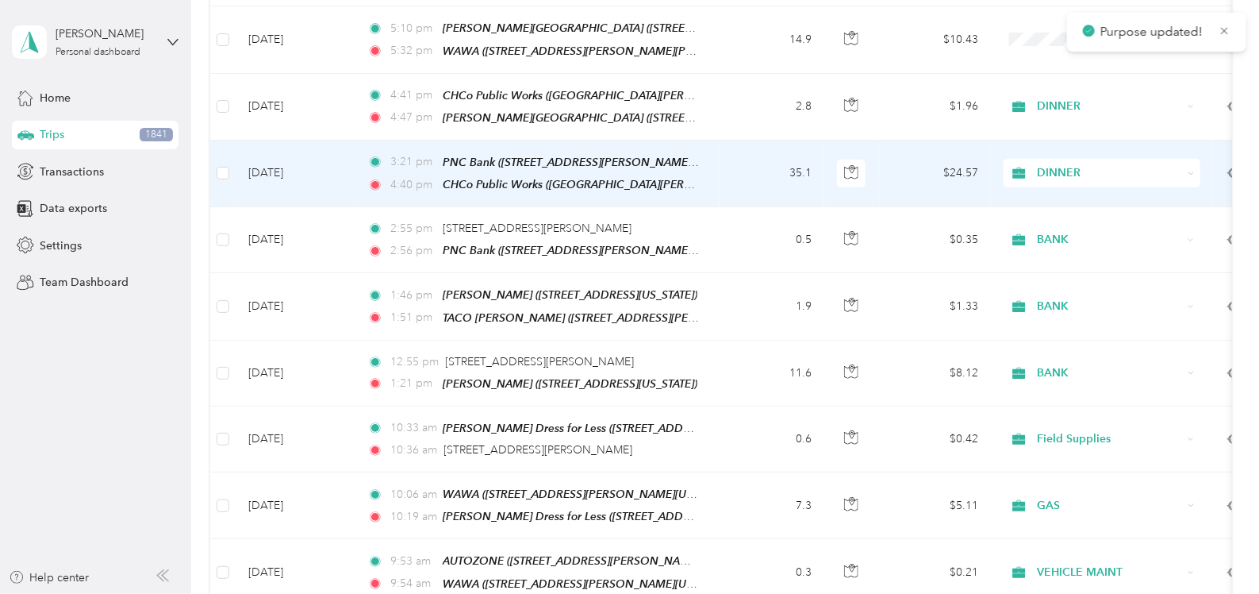
click at [1079, 164] on span "DINNER" at bounding box center [1110, 172] width 145 height 17
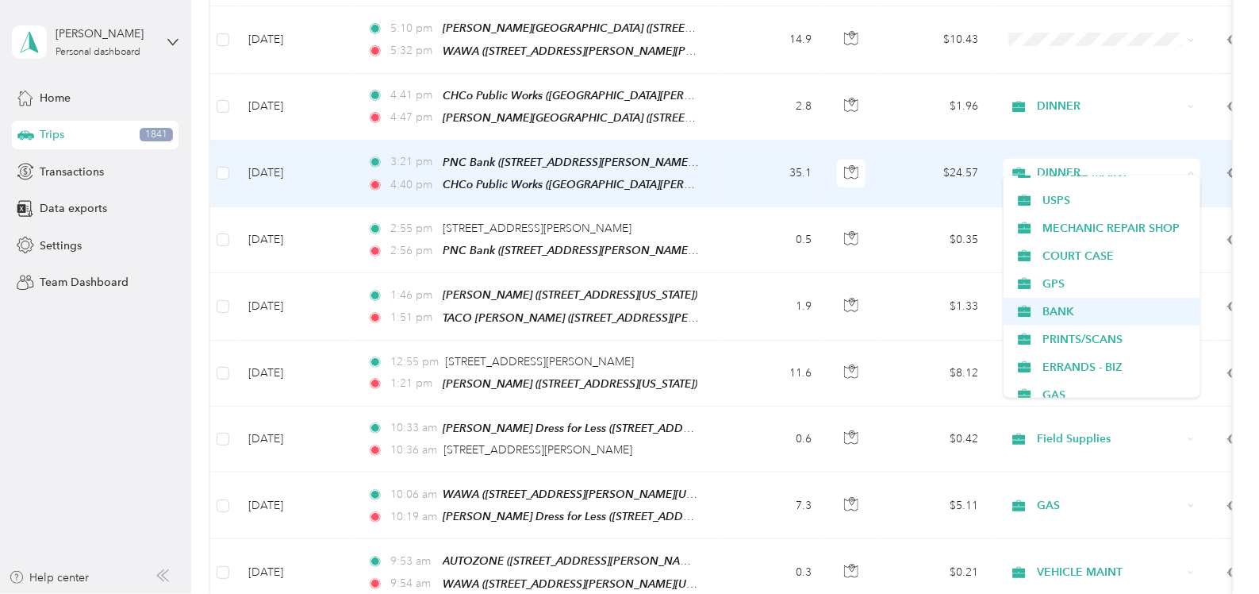
scroll to position [101, 0]
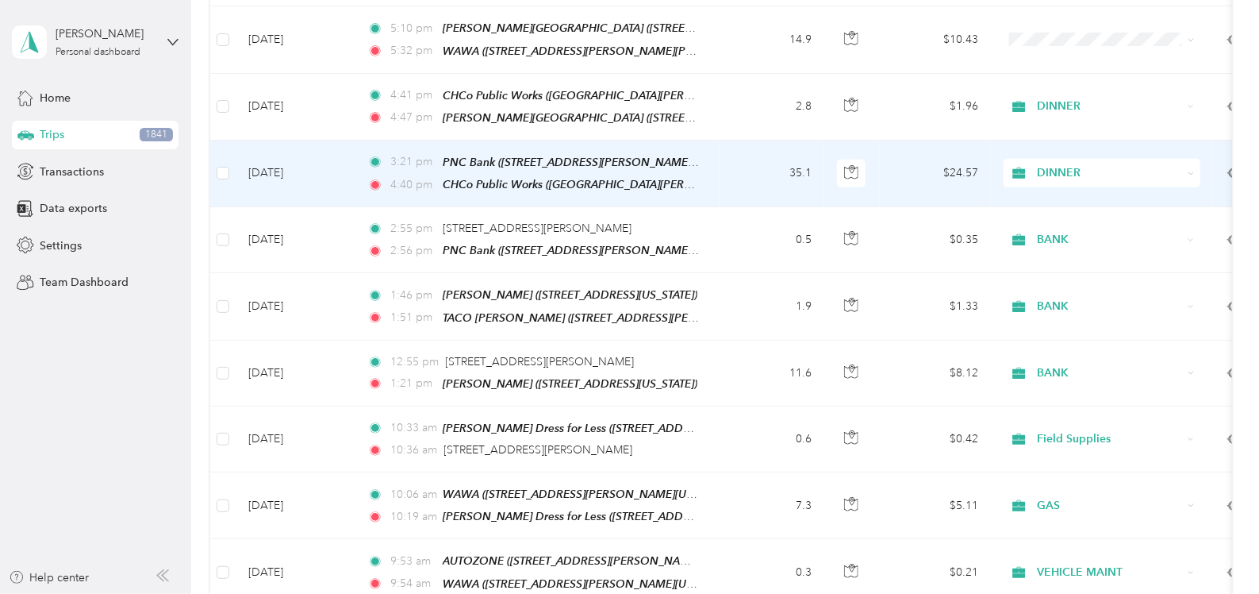
click at [1063, 302] on span "BANK" at bounding box center [1116, 310] width 147 height 17
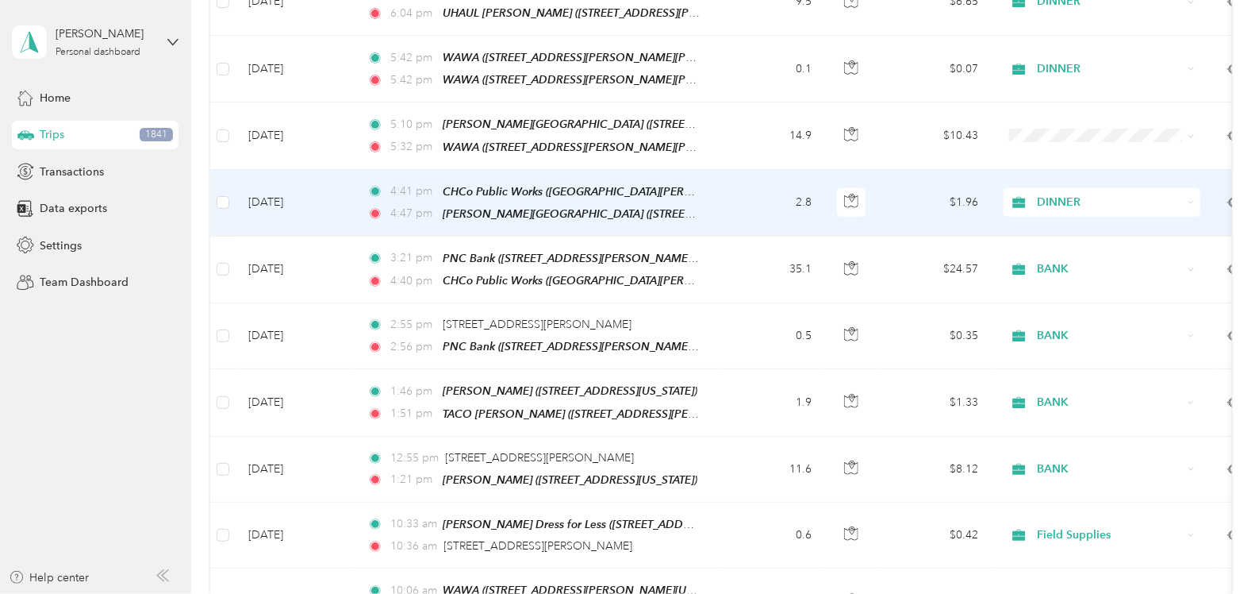
scroll to position [498, 0]
click at [1095, 194] on span "DINNER" at bounding box center [1110, 202] width 145 height 17
click at [1093, 317] on span "STORAGE SPACE" at bounding box center [1116, 321] width 147 height 17
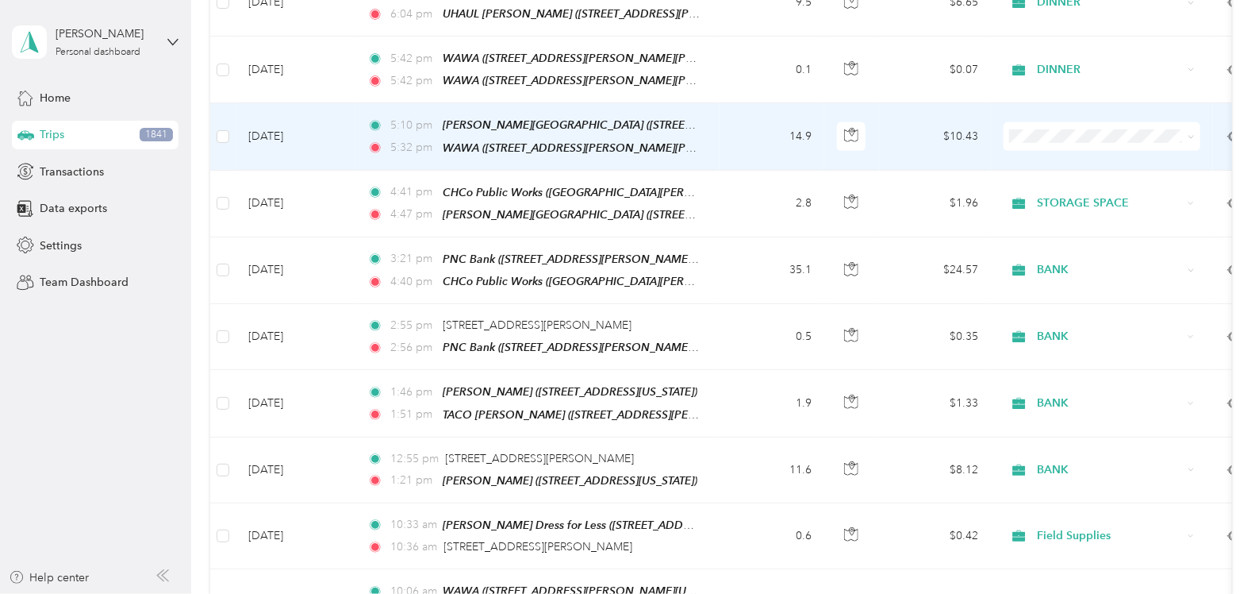
click at [1071, 206] on span "DINNER" at bounding box center [1116, 203] width 147 height 17
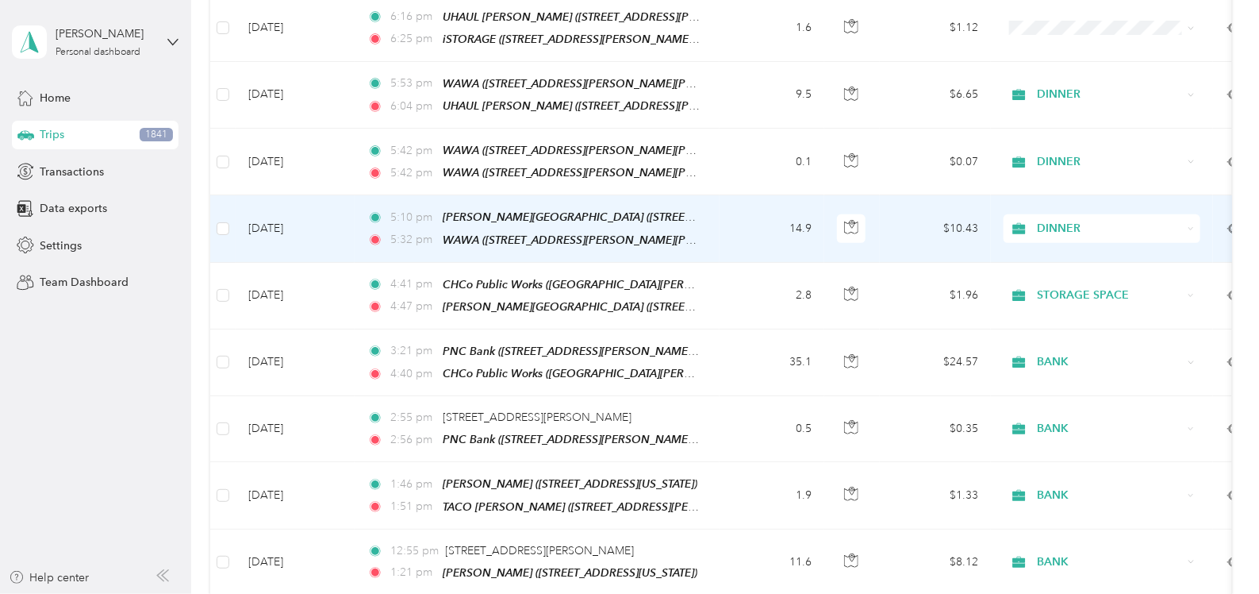
scroll to position [405, 0]
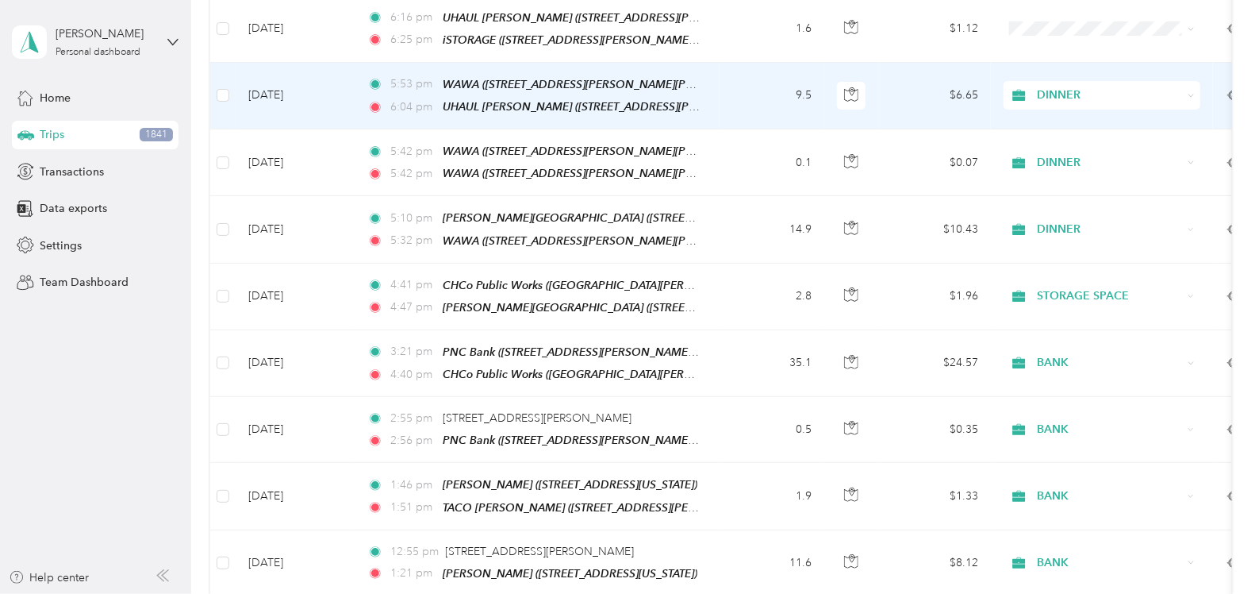
click at [1073, 86] on span "DINNER" at bounding box center [1110, 94] width 145 height 17
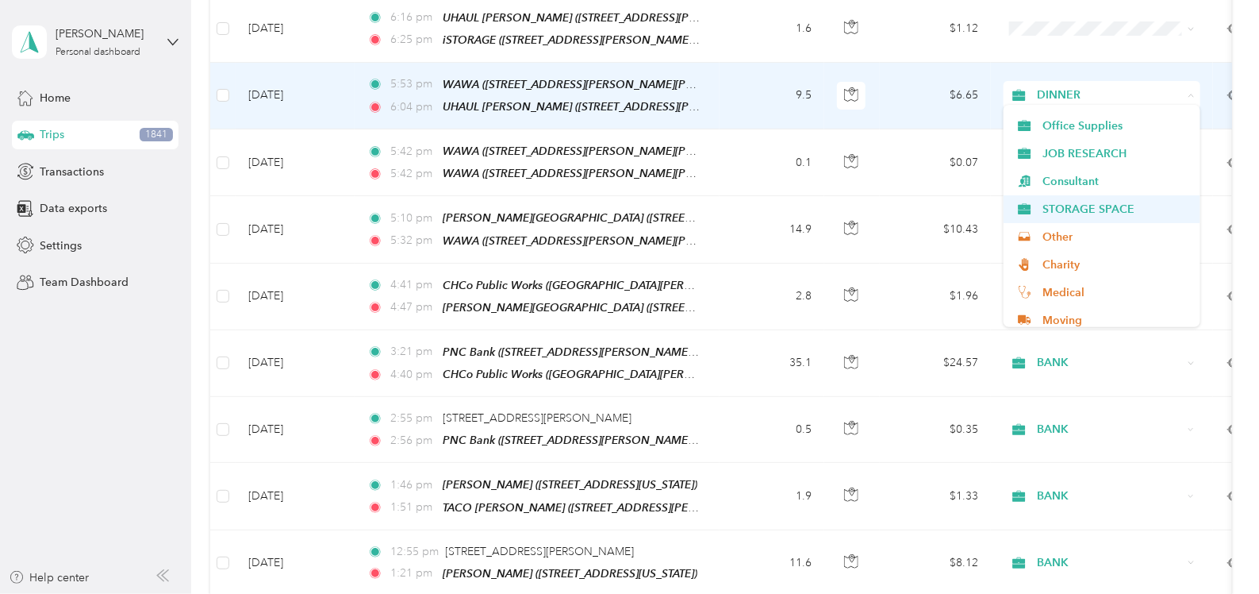
scroll to position [494, 0]
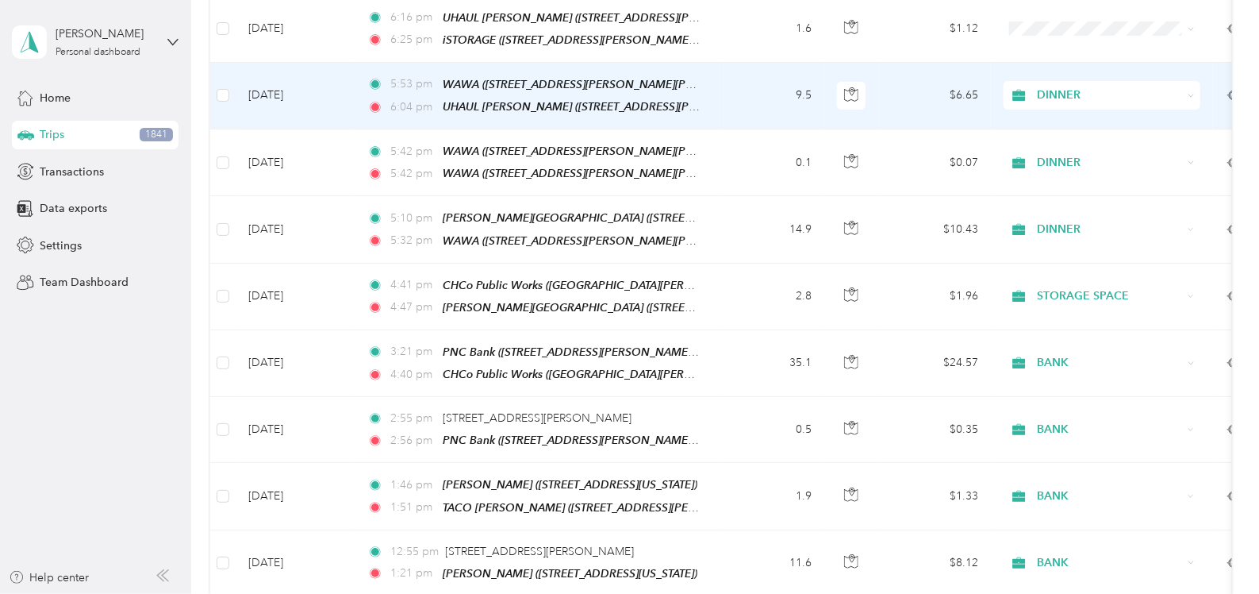
click at [1074, 202] on span "STORAGE SPACE" at bounding box center [1116, 205] width 147 height 17
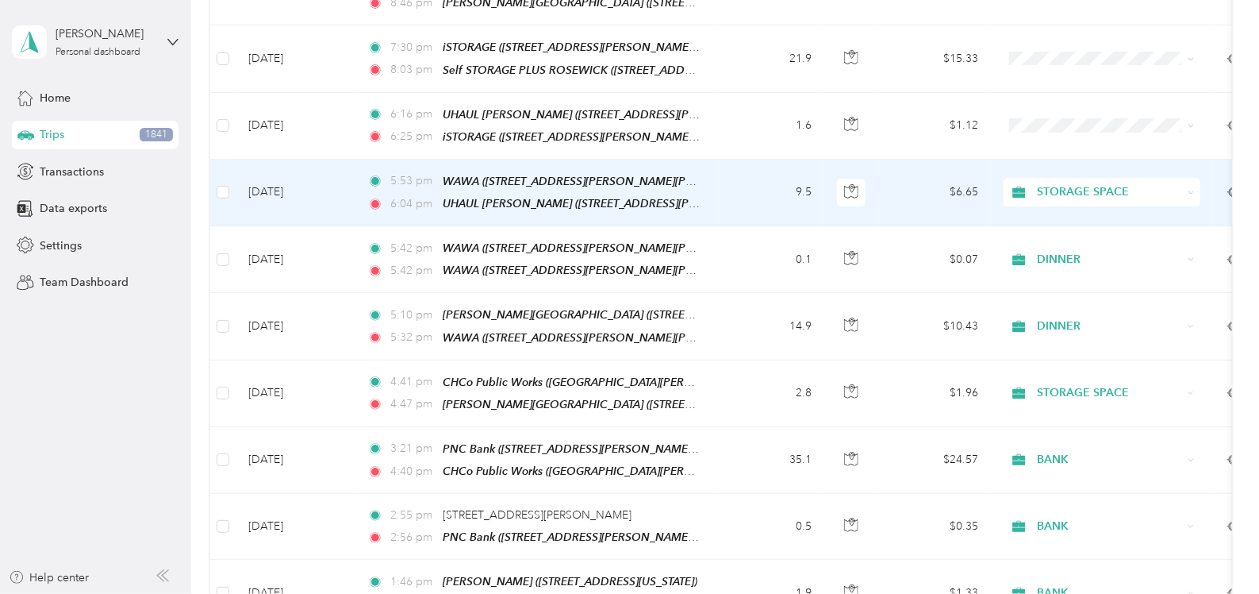
scroll to position [308, 0]
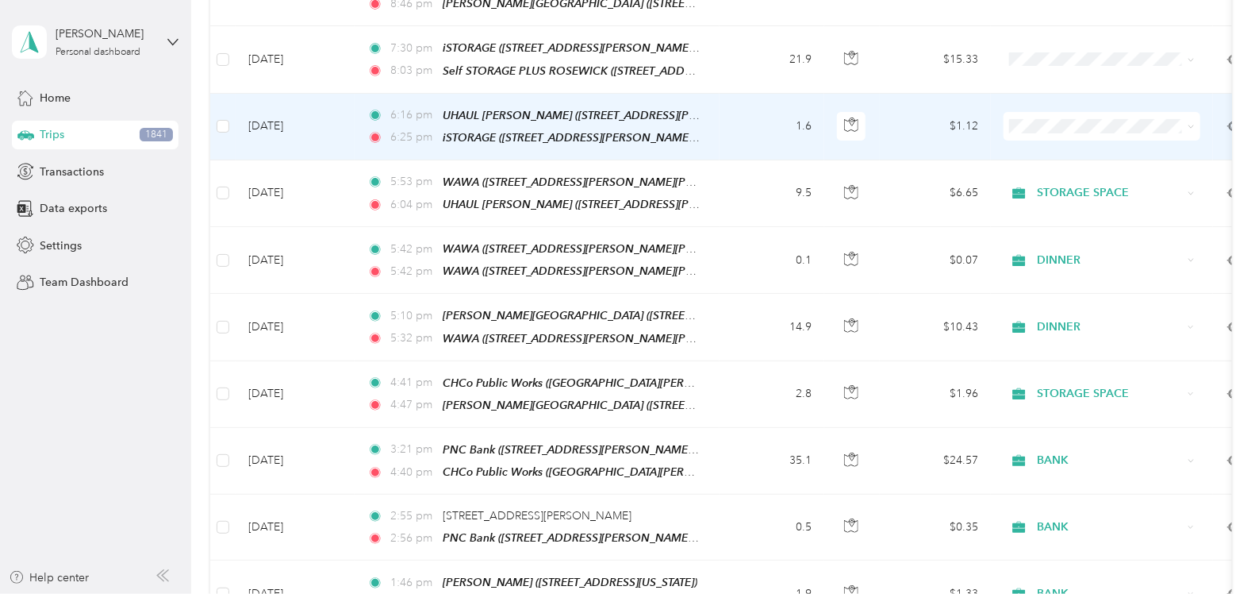
click at [1063, 129] on span at bounding box center [1102, 126] width 197 height 29
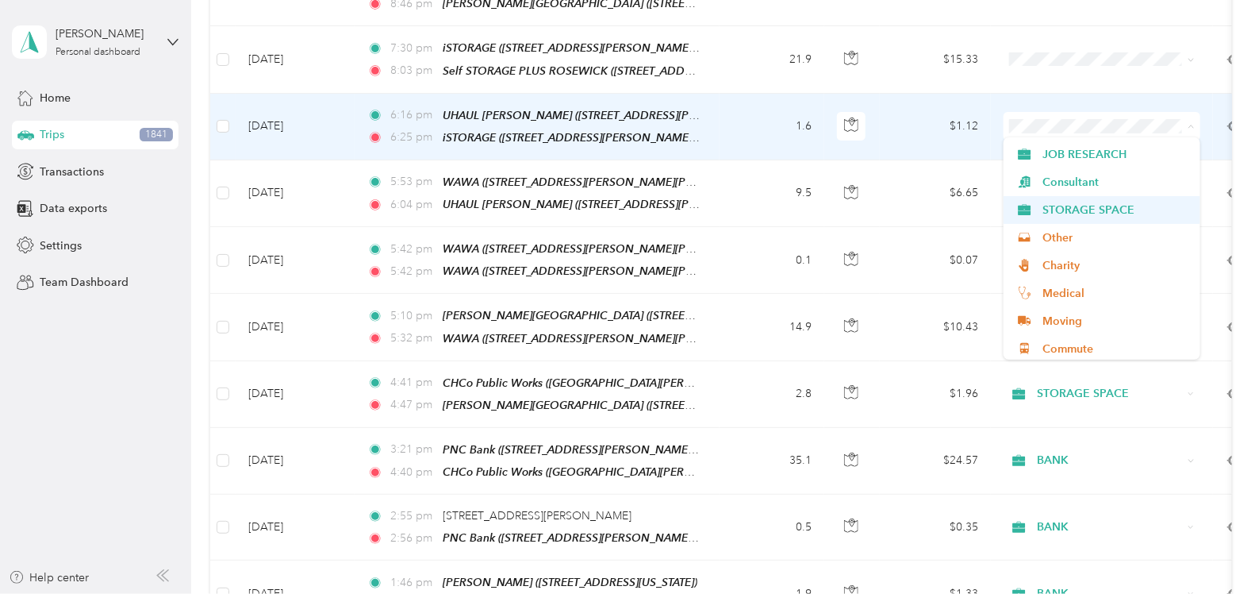
scroll to position [527, 0]
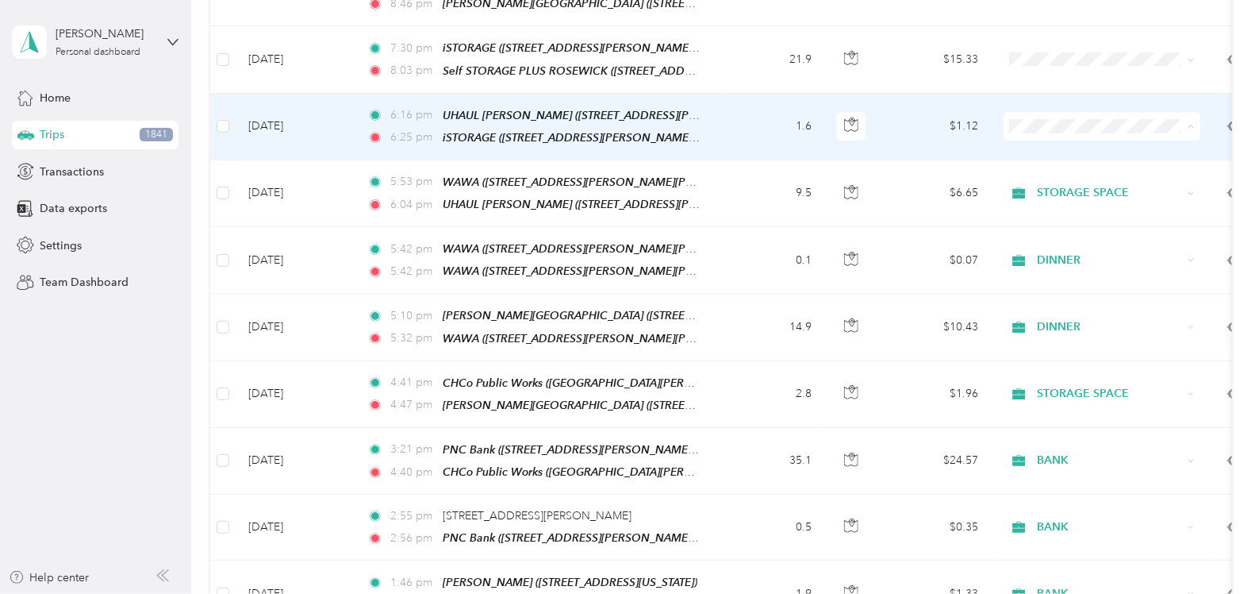
click at [1061, 204] on span "STORAGE SPACE" at bounding box center [1116, 207] width 147 height 17
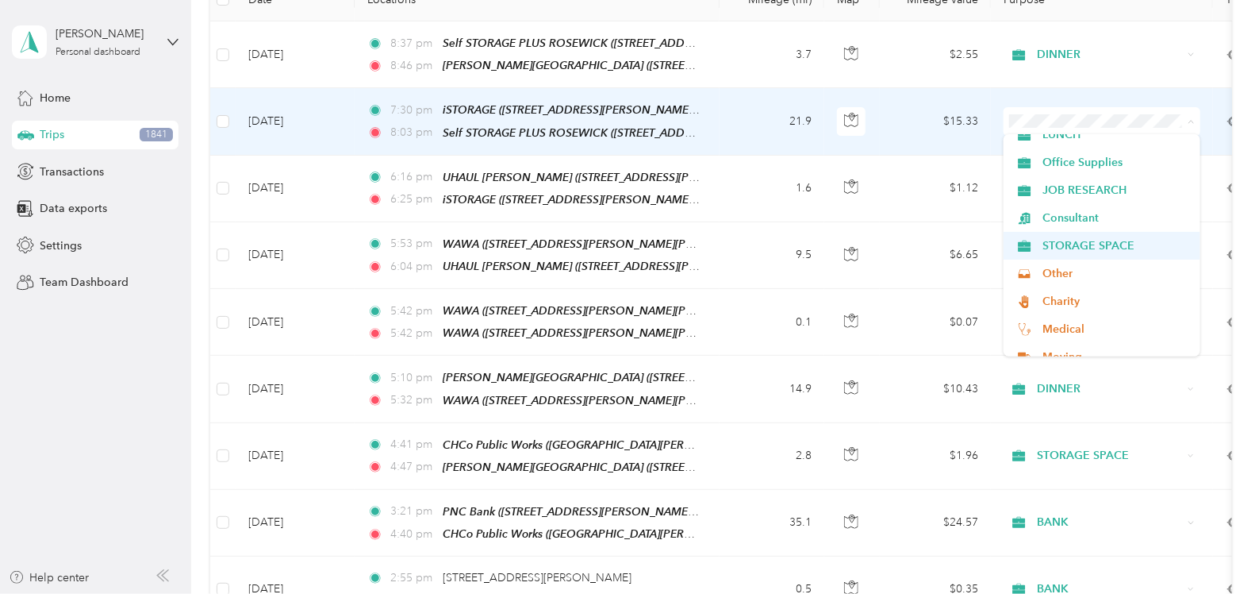
scroll to position [486, 0]
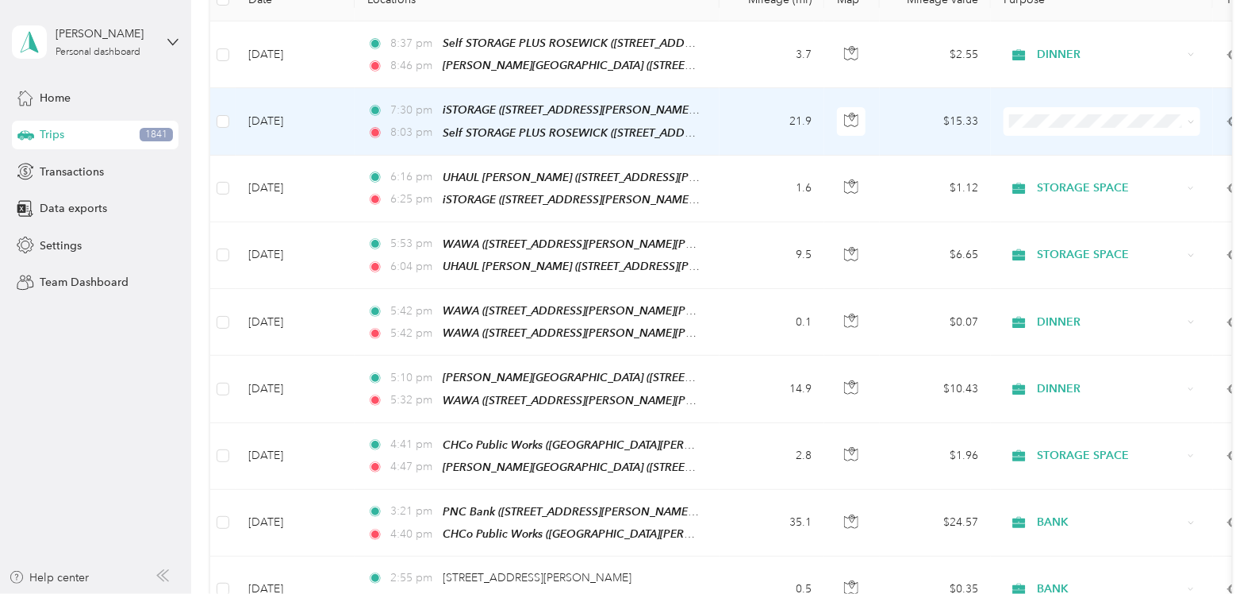
click at [1070, 242] on span "STORAGE SPACE" at bounding box center [1116, 240] width 147 height 17
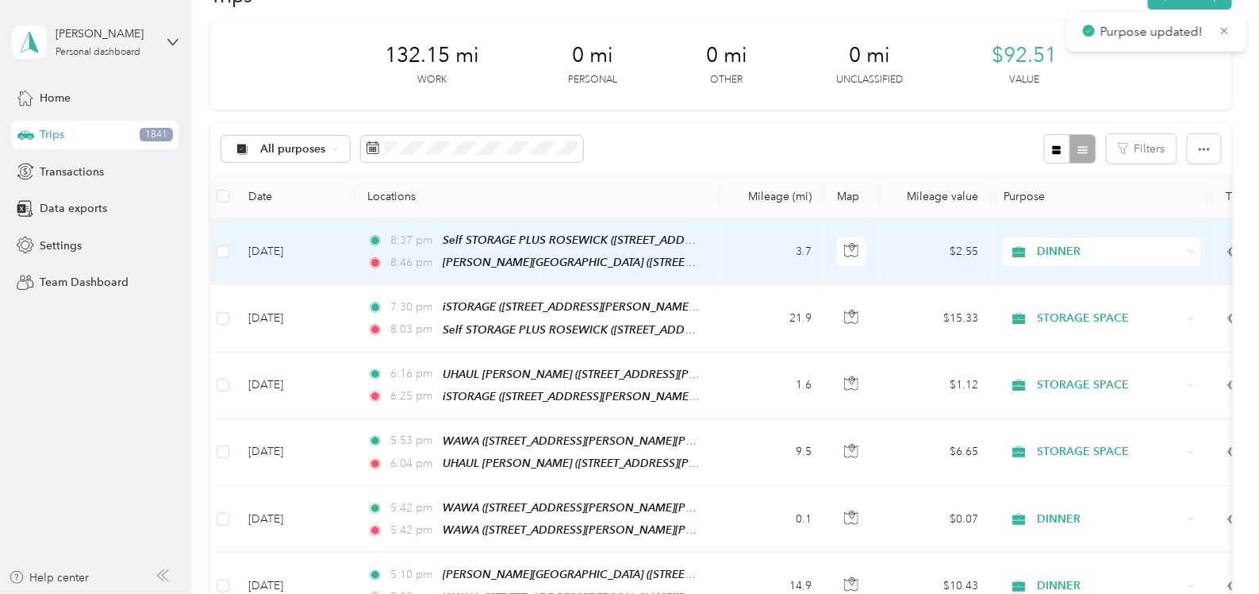
scroll to position [48, 0]
click at [1071, 248] on span "DINNER" at bounding box center [1110, 252] width 145 height 17
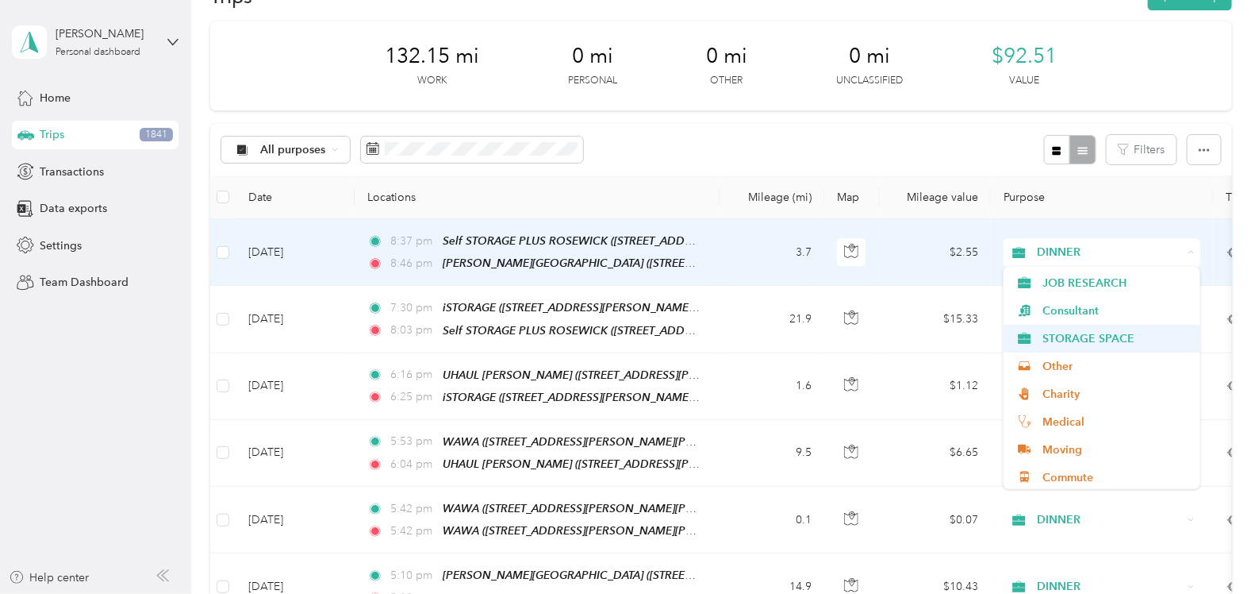
scroll to position [527, 0]
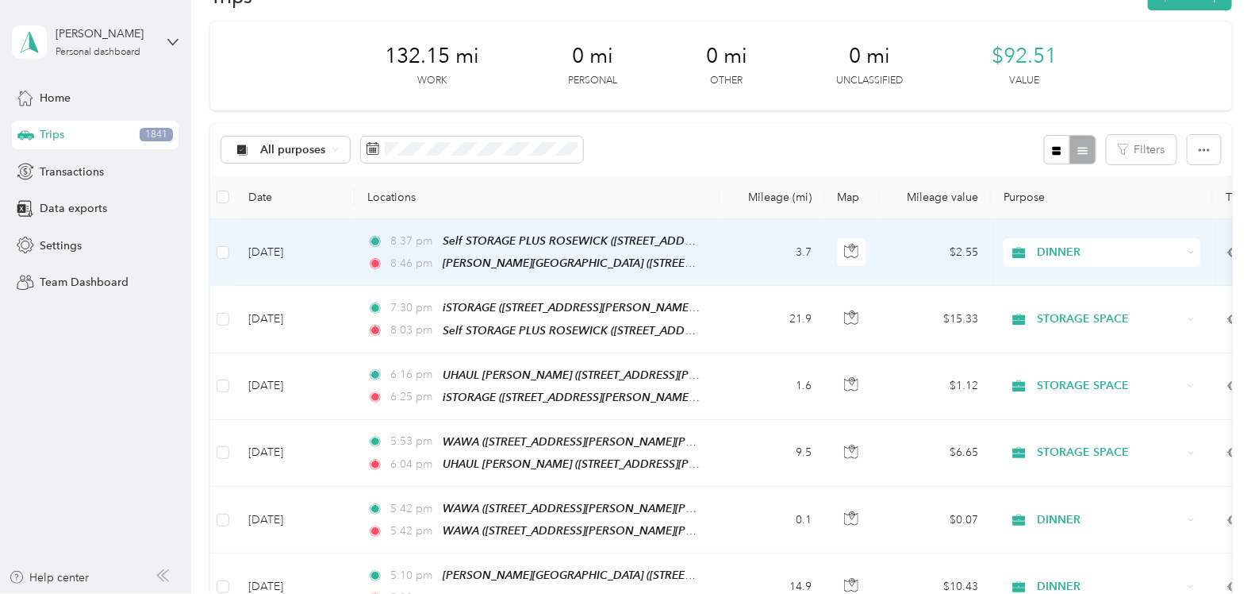
click at [1074, 331] on span "STORAGE SPACE" at bounding box center [1116, 329] width 147 height 17
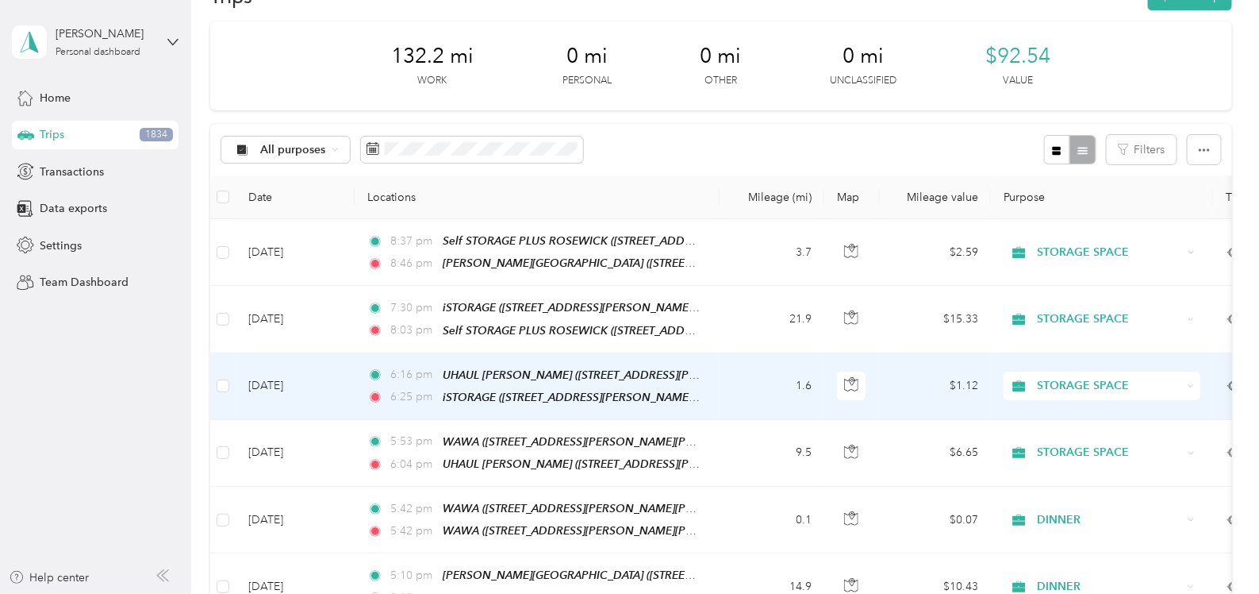
scroll to position [0, 0]
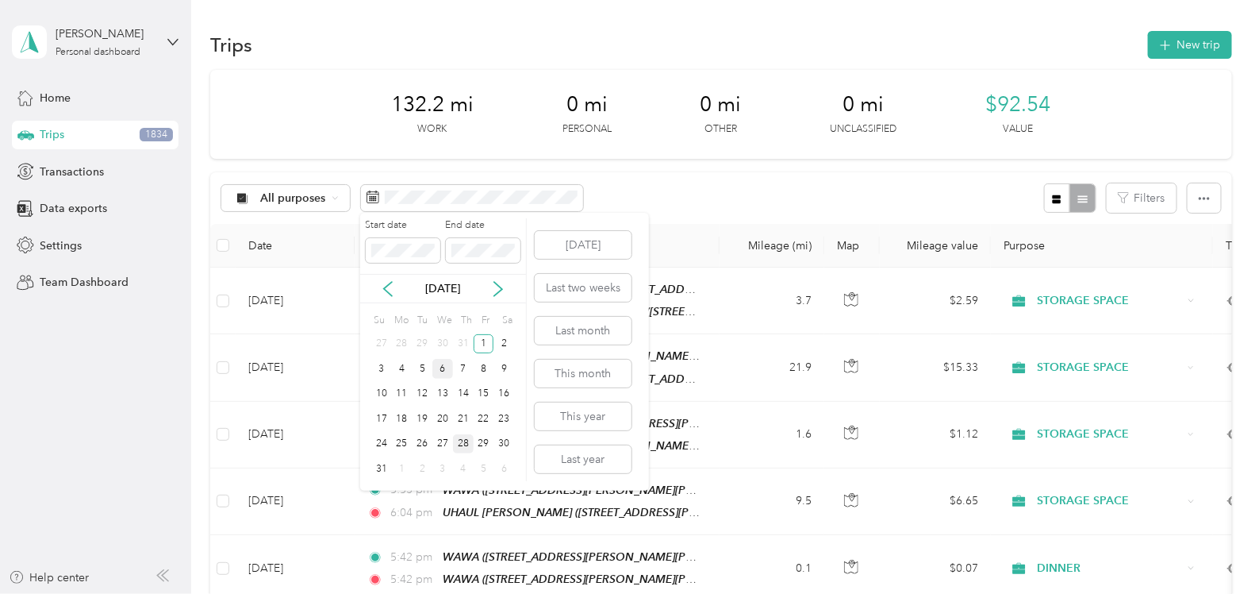
click at [447, 367] on div "6" at bounding box center [442, 369] width 21 height 20
click at [444, 371] on div "6" at bounding box center [442, 369] width 21 height 20
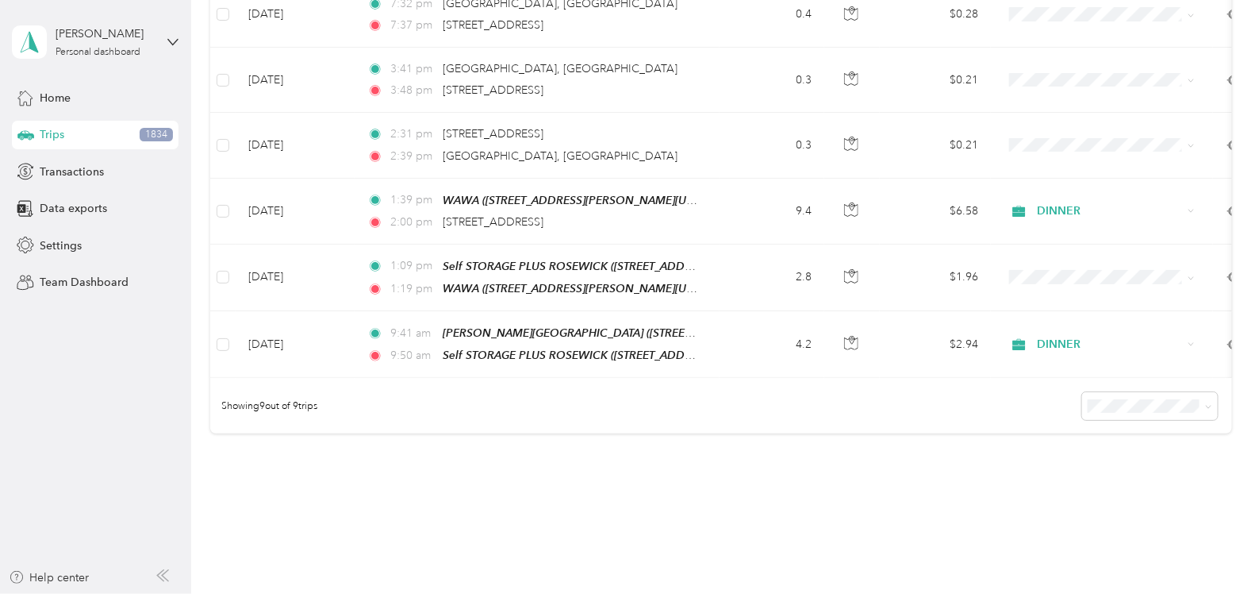
scroll to position [482, 0]
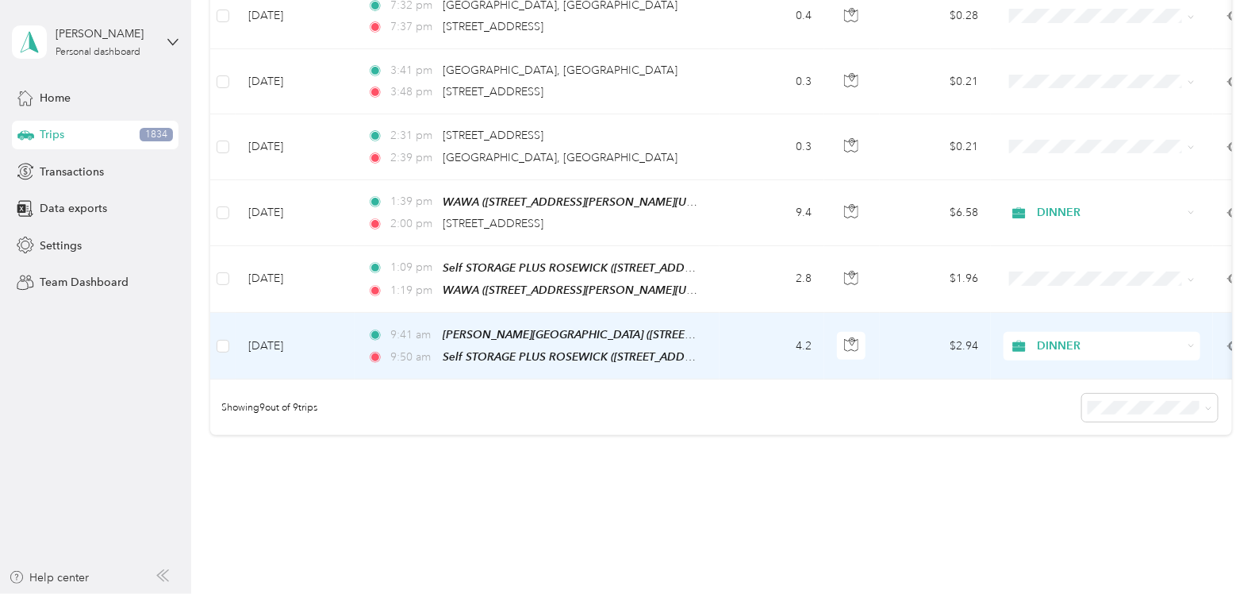
click at [1099, 340] on span "DINNER" at bounding box center [1110, 345] width 145 height 17
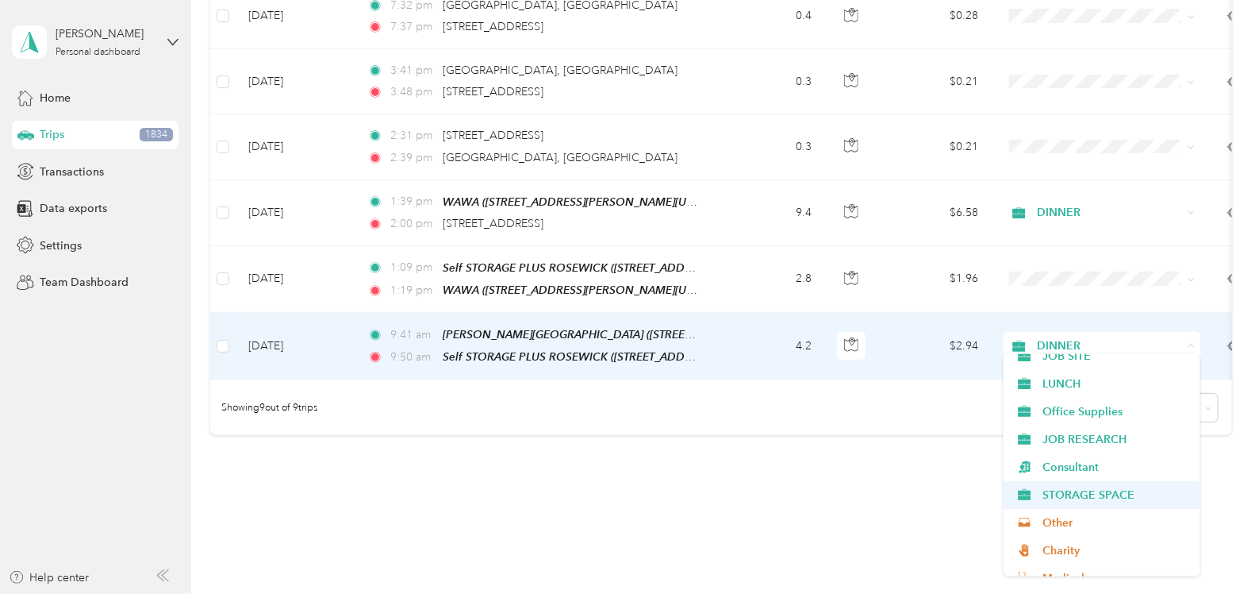
scroll to position [455, 0]
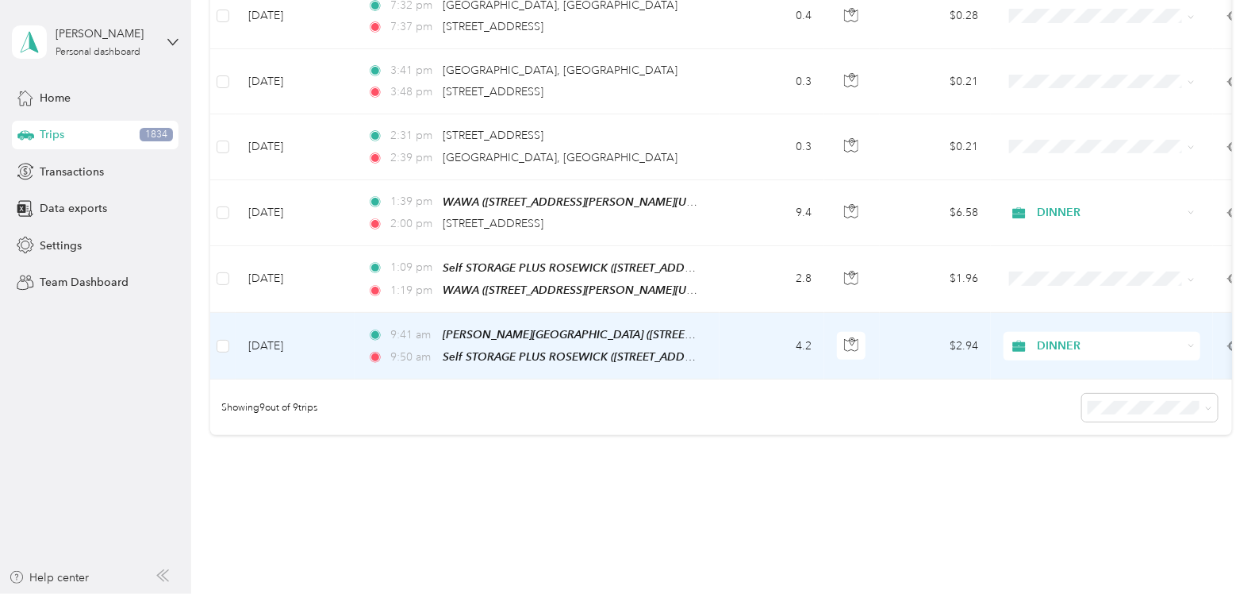
click at [1062, 488] on span "STORAGE SPACE" at bounding box center [1116, 487] width 147 height 17
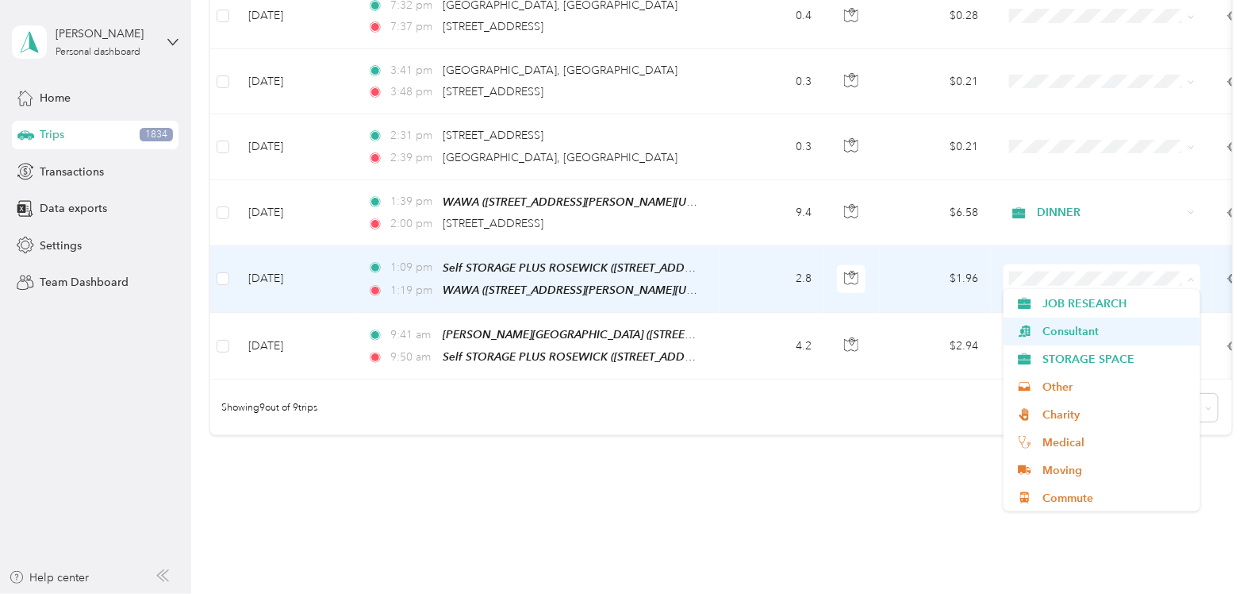
scroll to position [528, 0]
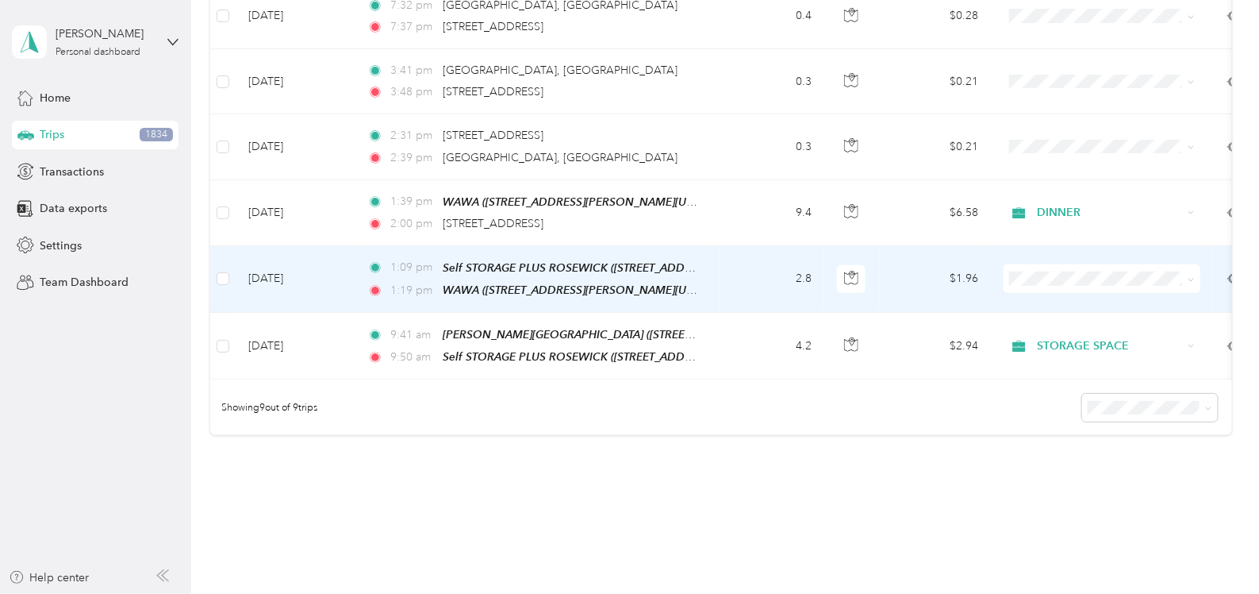
click at [1071, 352] on span "STORAGE SPACE" at bounding box center [1116, 348] width 147 height 17
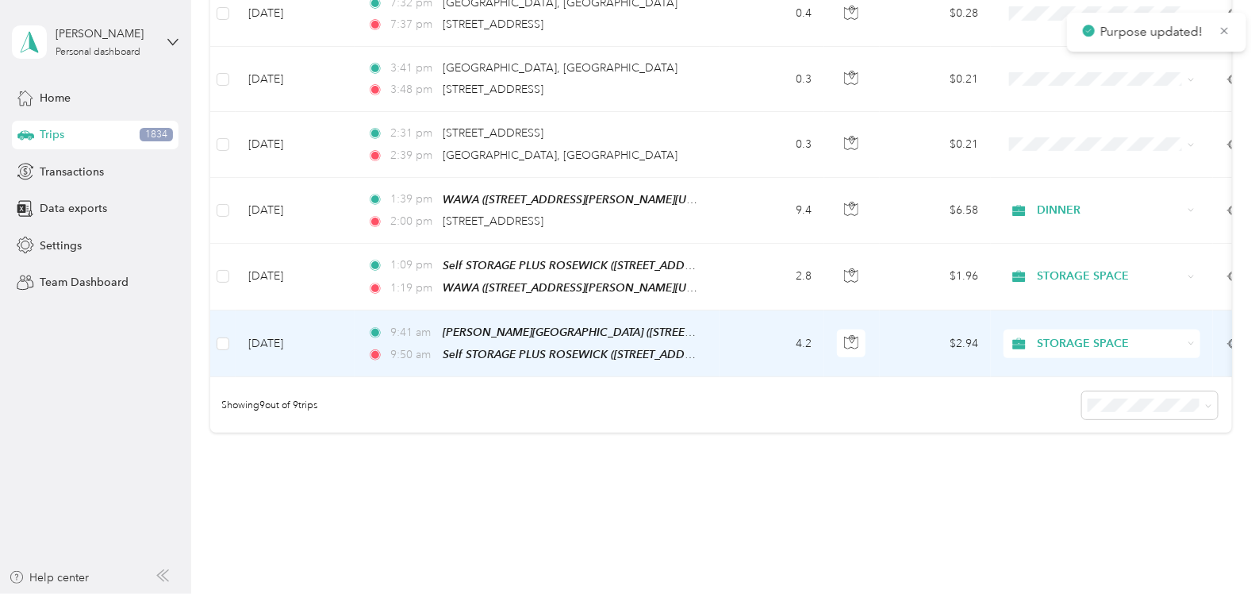
scroll to position [485, 0]
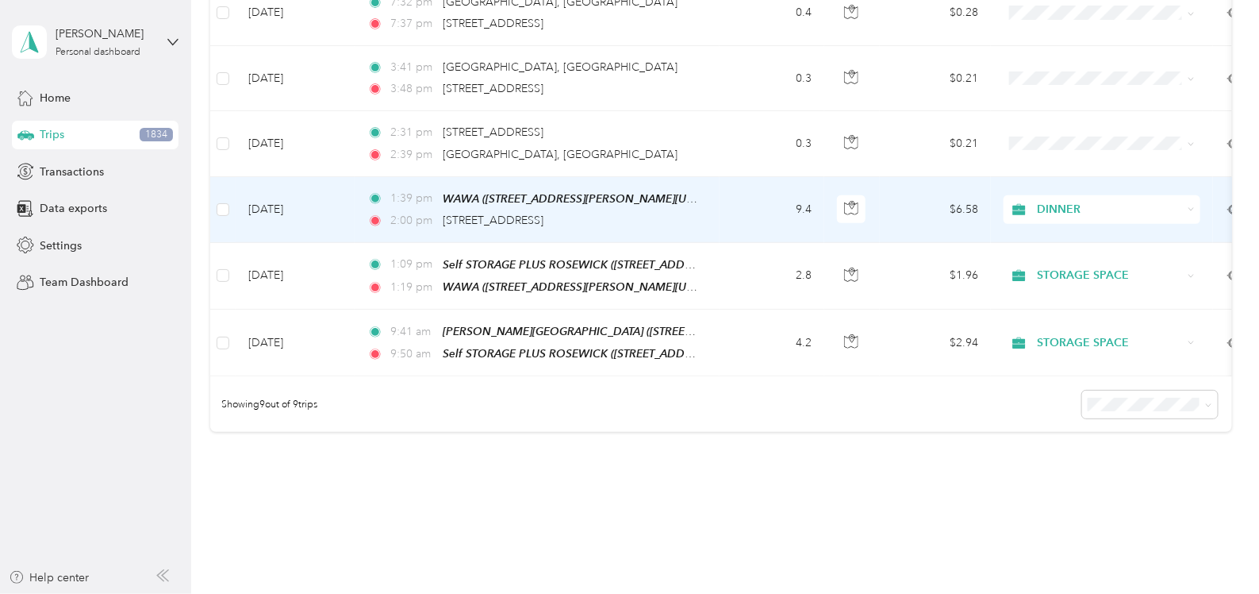
click at [1078, 201] on span "DINNER" at bounding box center [1110, 209] width 145 height 17
click at [1054, 280] on span "JOB SITE" at bounding box center [1116, 283] width 147 height 17
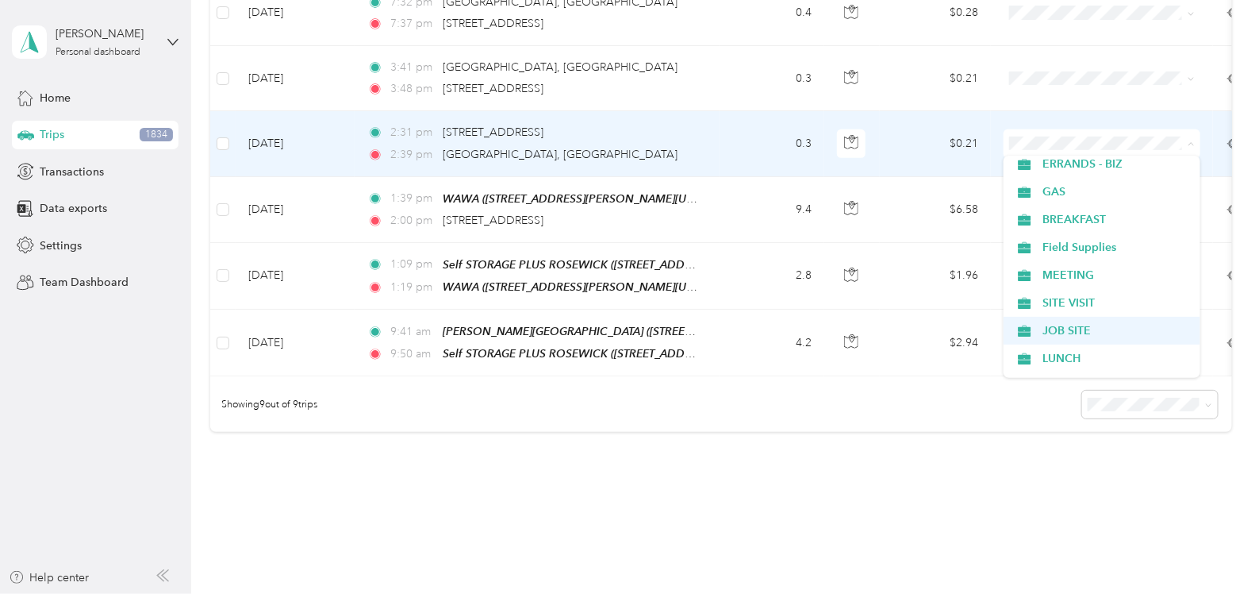
scroll to position [283, 0]
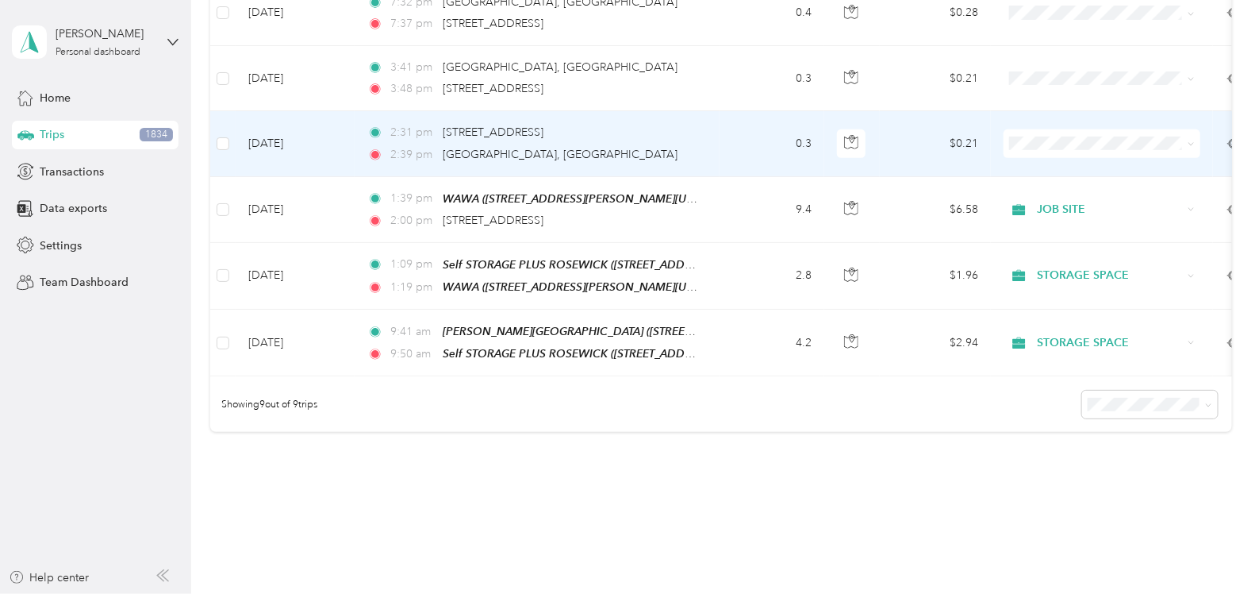
click at [1059, 322] on span "JOB SITE" at bounding box center [1116, 324] width 147 height 17
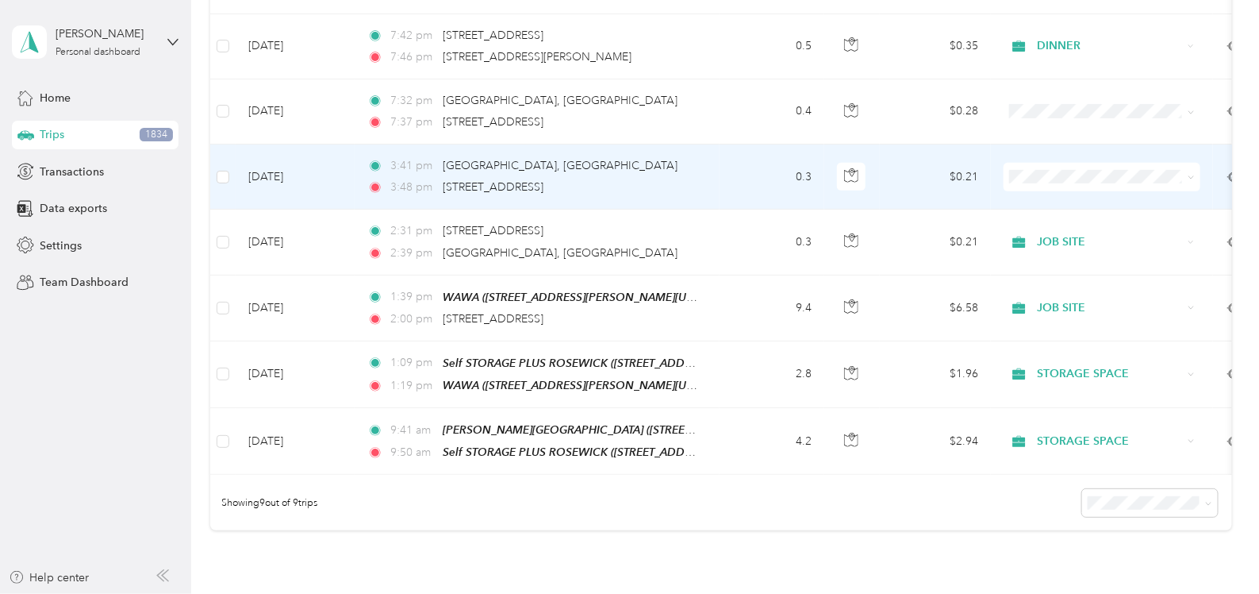
scroll to position [386, 0]
click at [1063, 264] on span "JOB SITE" at bounding box center [1116, 260] width 147 height 17
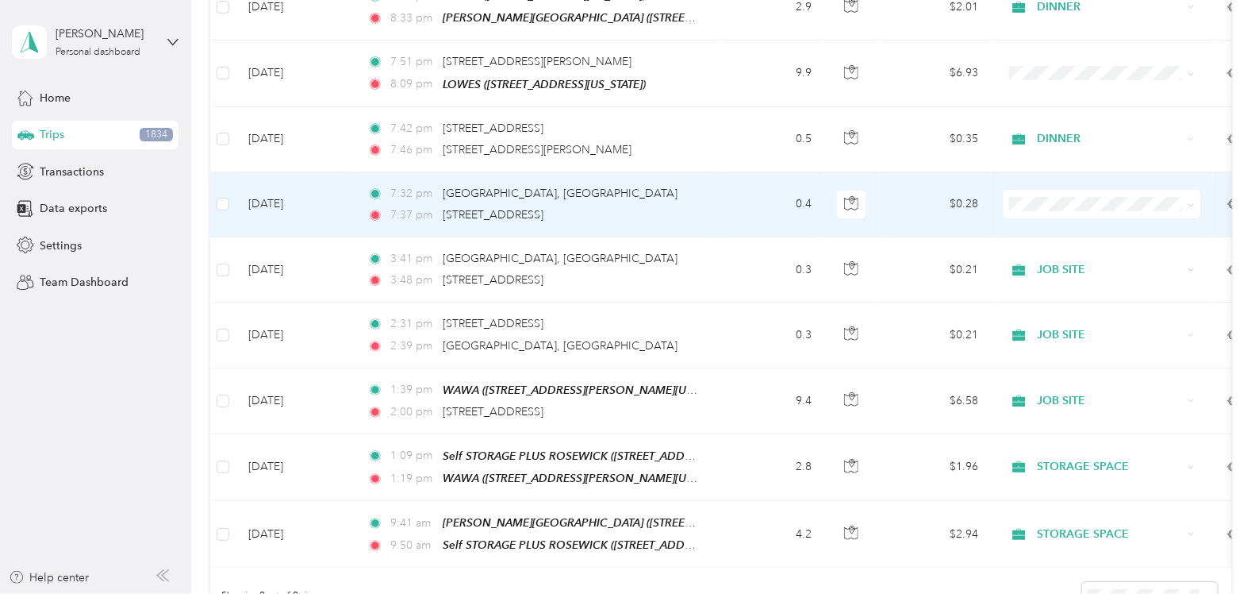
scroll to position [293, 0]
click at [1070, 209] on span at bounding box center [1102, 204] width 197 height 29
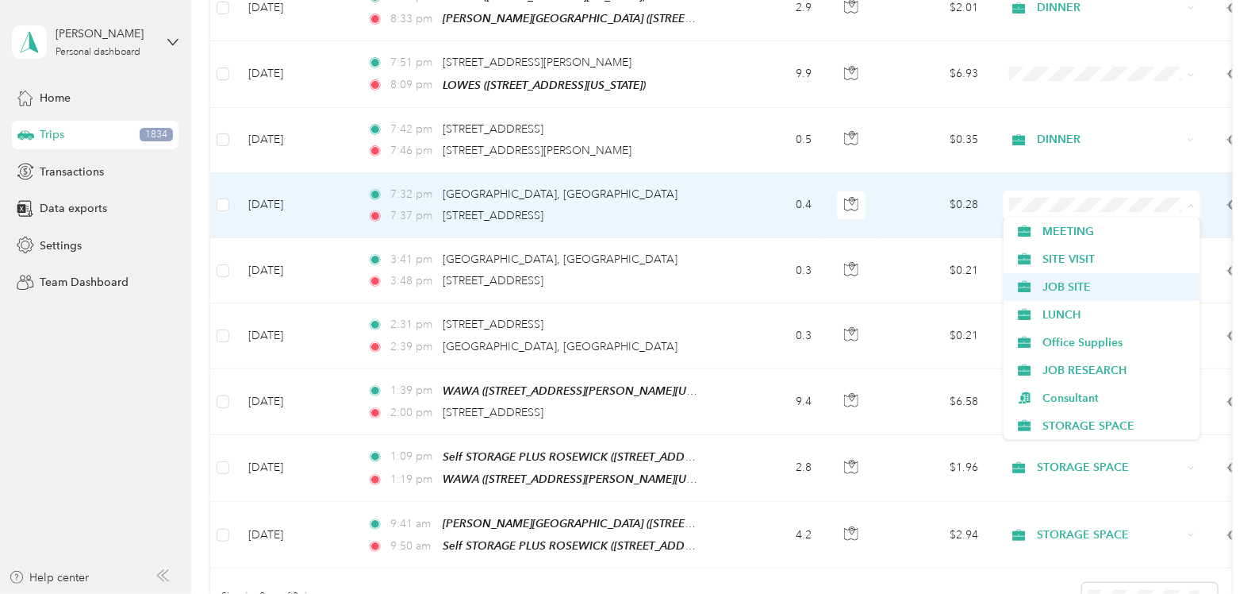
scroll to position [390, 0]
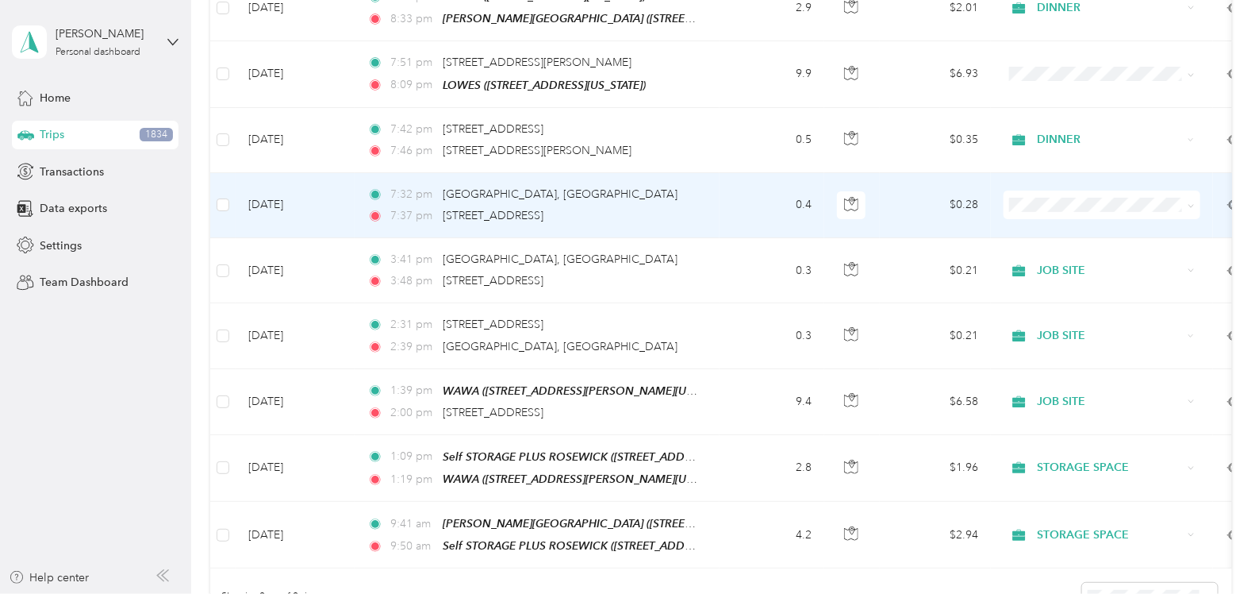
click at [1049, 279] on span "JOB SITE" at bounding box center [1116, 285] width 147 height 17
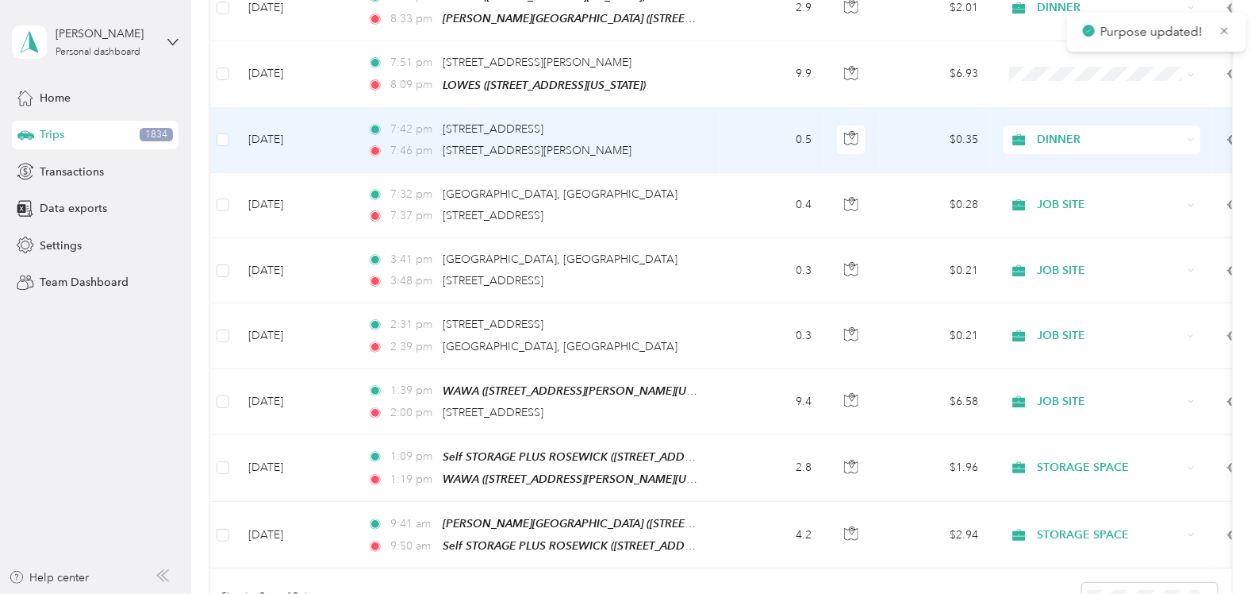
click at [1079, 136] on span "DINNER" at bounding box center [1110, 139] width 145 height 17
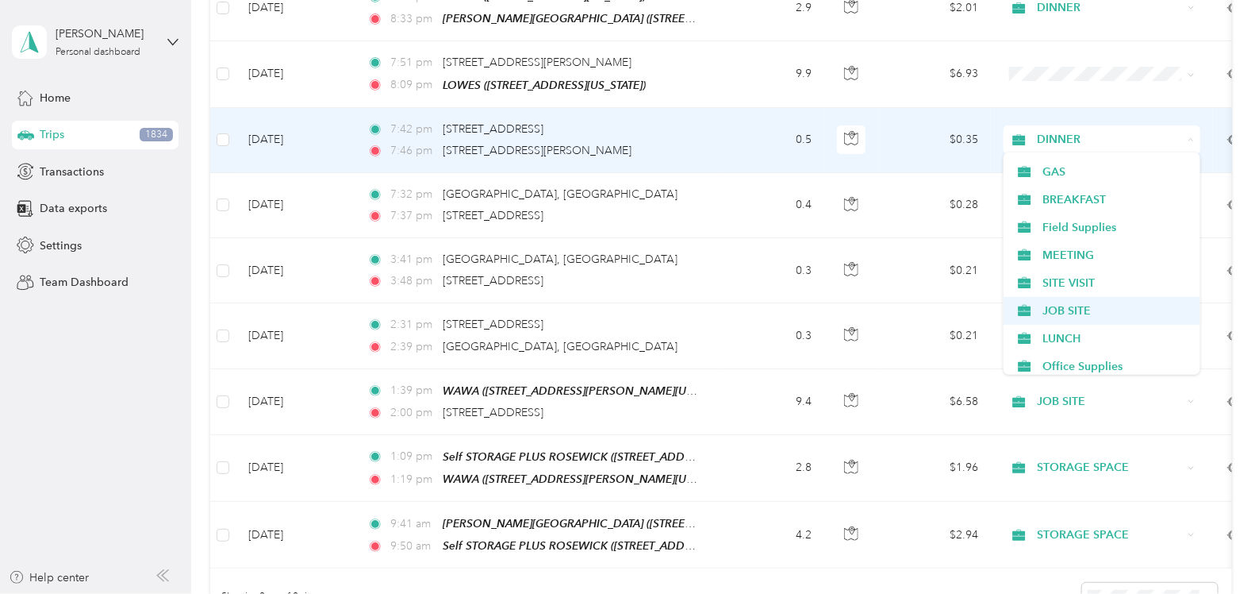
scroll to position [301, 0]
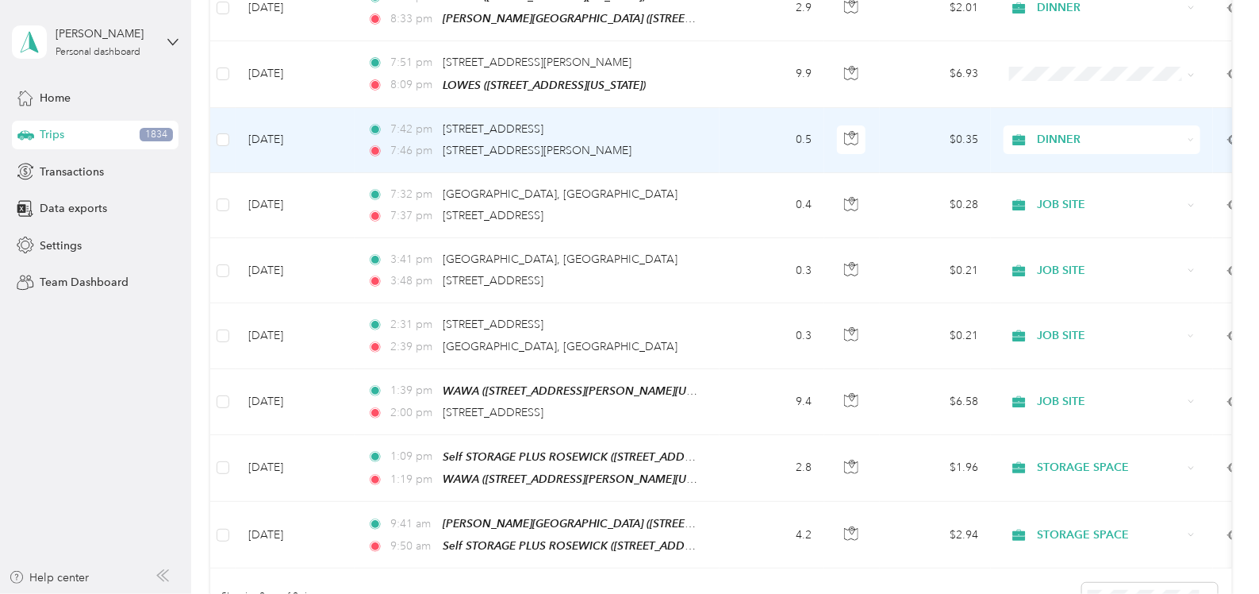
click at [1055, 300] on li "JOB SITE" at bounding box center [1102, 305] width 197 height 28
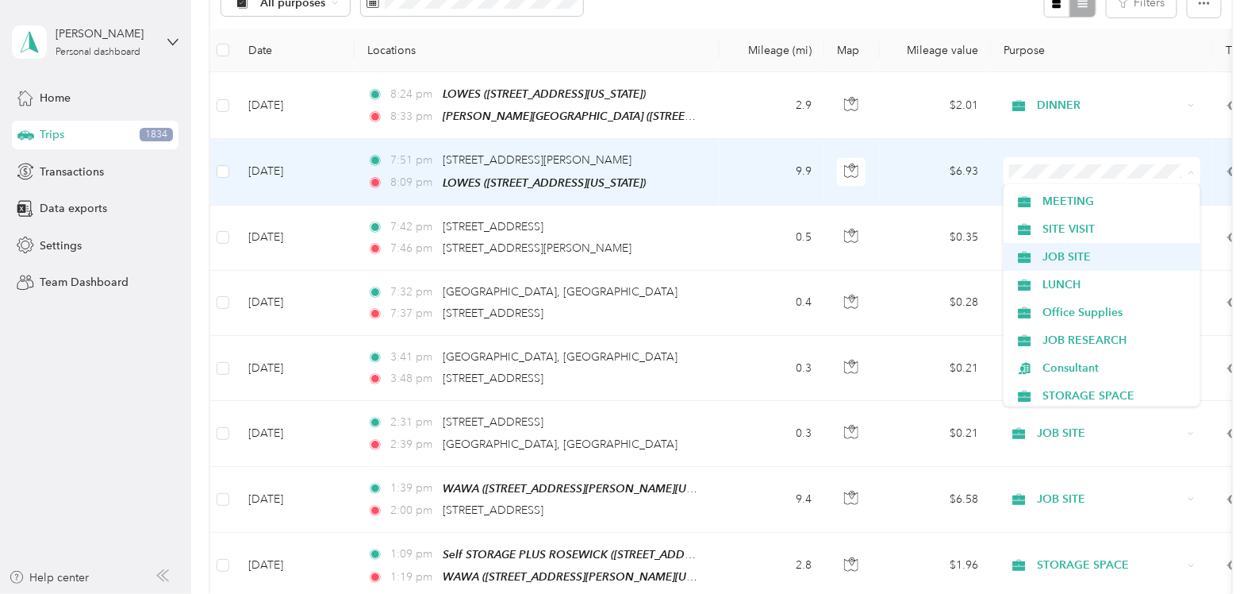
scroll to position [386, 0]
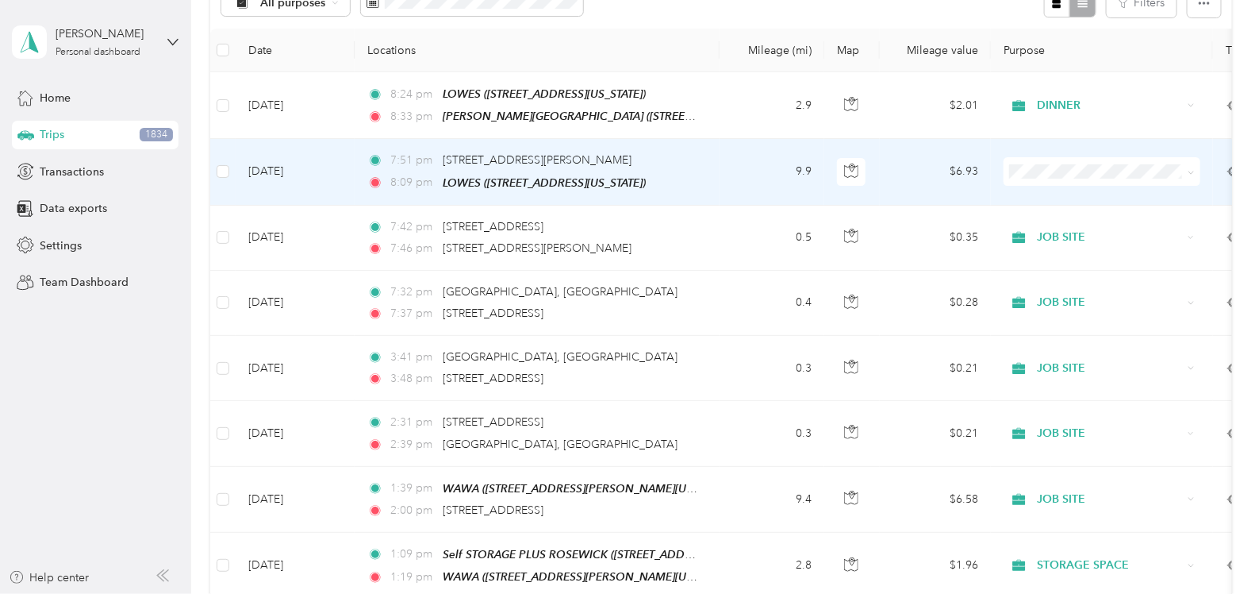
click at [1063, 257] on li "JOB SITE" at bounding box center [1102, 250] width 197 height 28
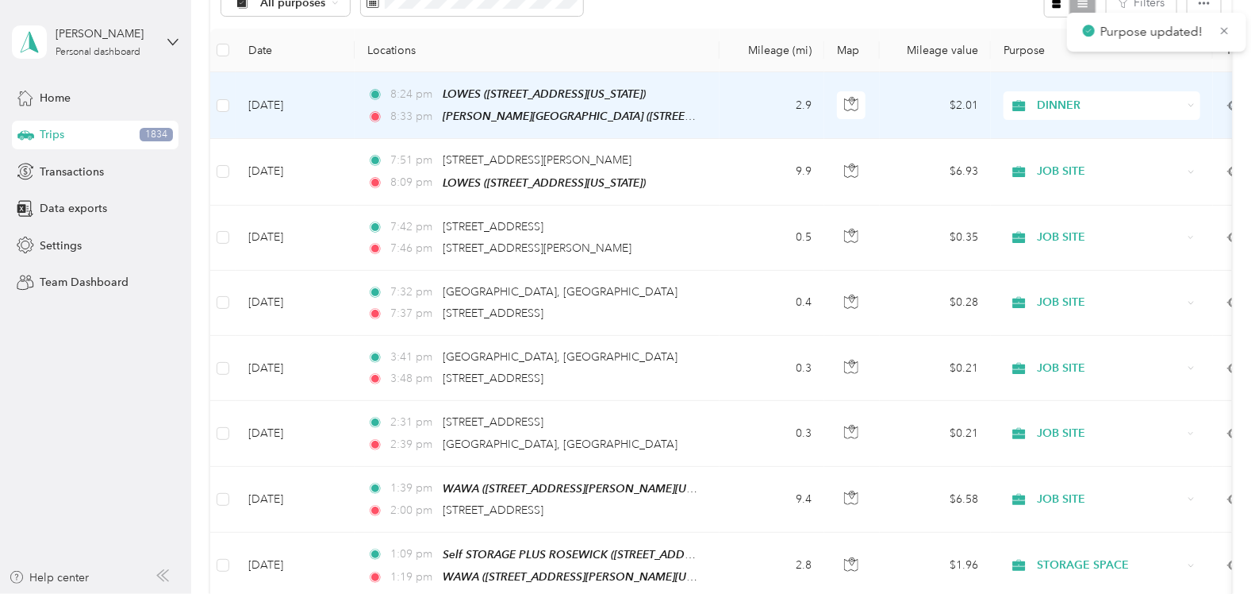
click at [1070, 105] on span "DINNER" at bounding box center [1110, 105] width 145 height 17
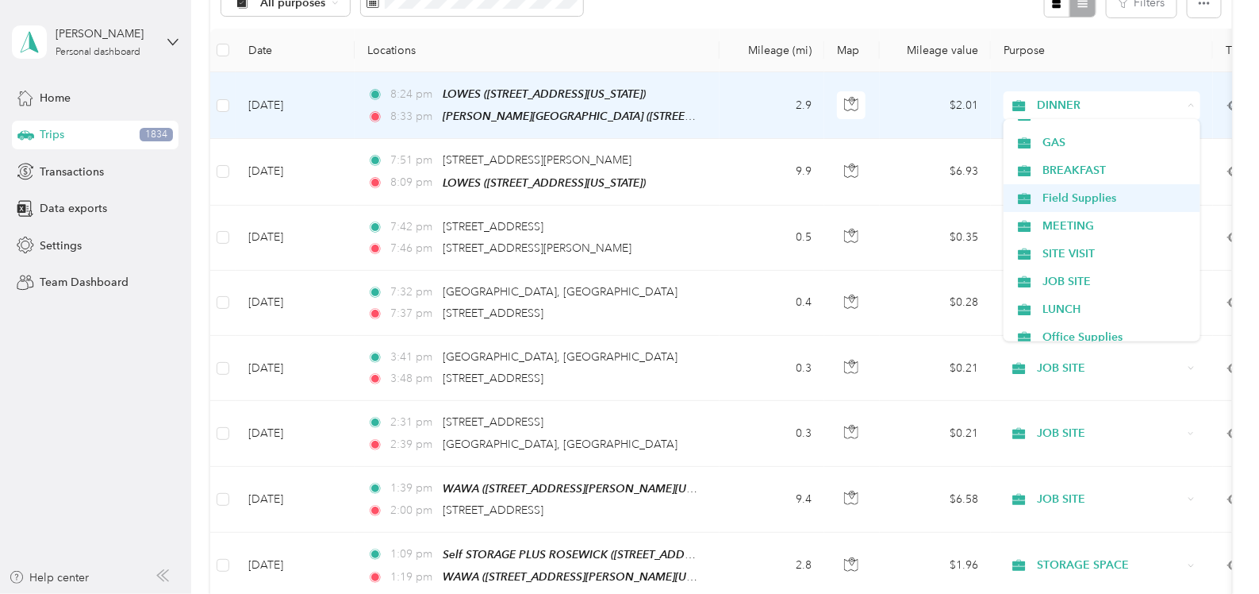
scroll to position [297, 0]
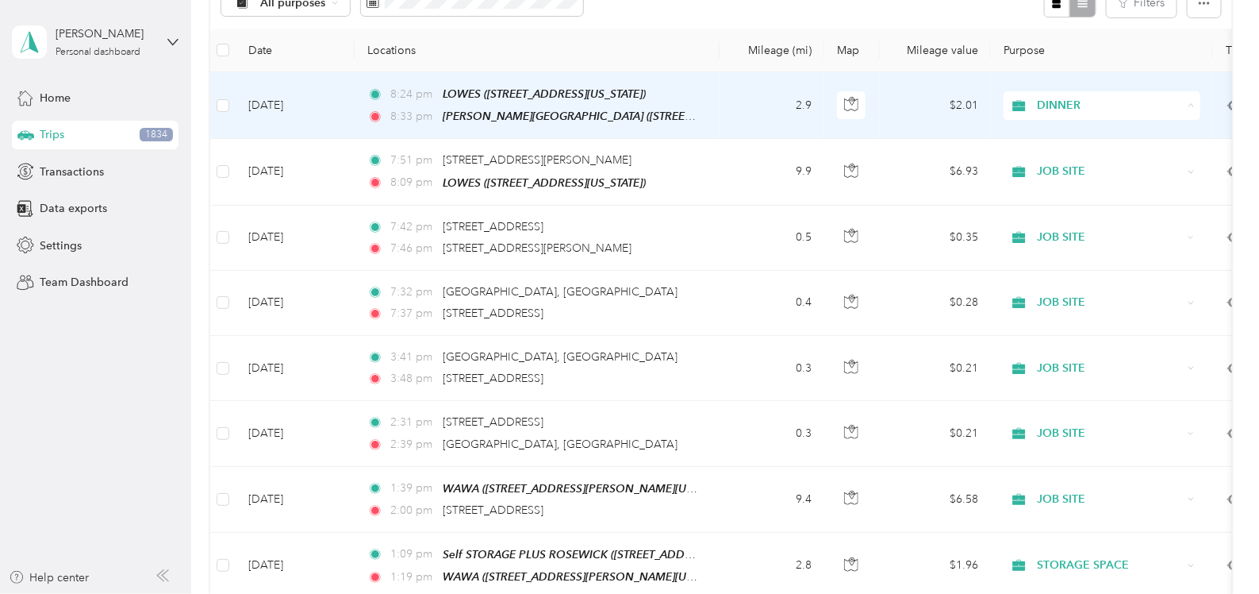
click at [1055, 186] on li "Field Supplies" at bounding box center [1102, 197] width 197 height 28
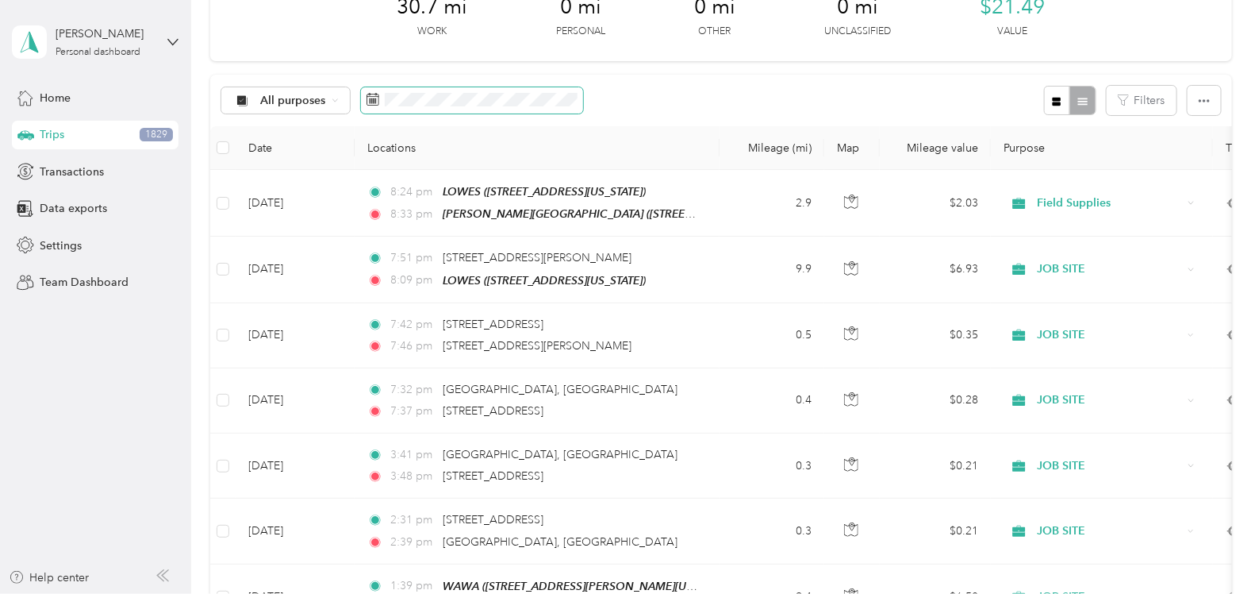
scroll to position [97, 0]
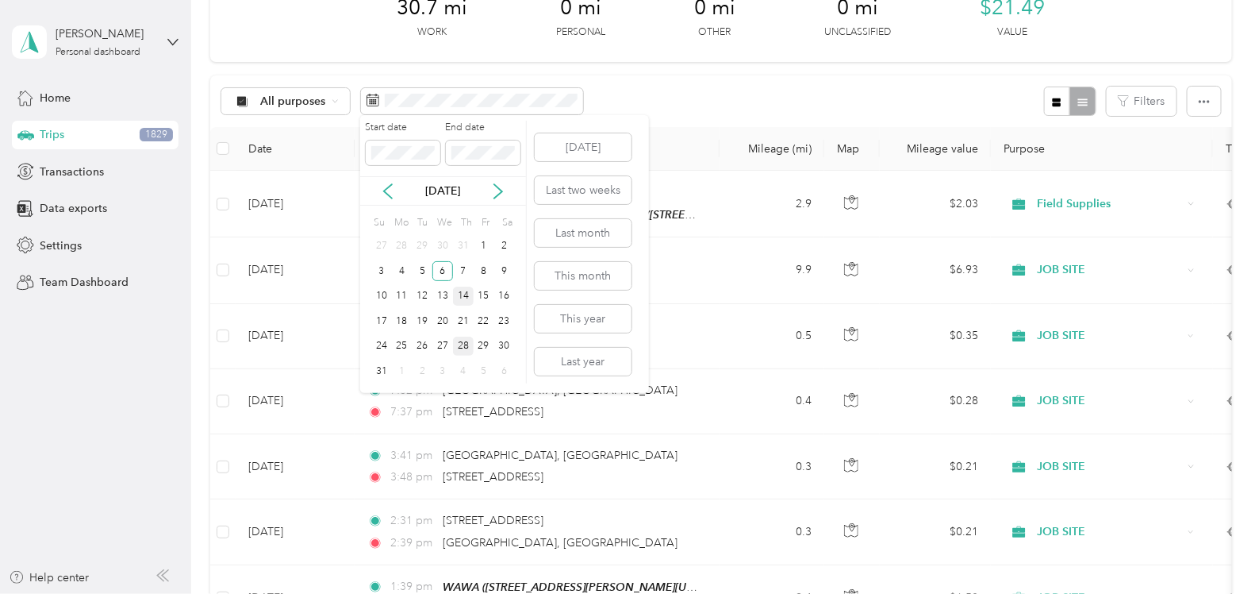
click at [467, 290] on div "14" at bounding box center [463, 296] width 21 height 20
click at [467, 294] on div "14" at bounding box center [463, 296] width 21 height 20
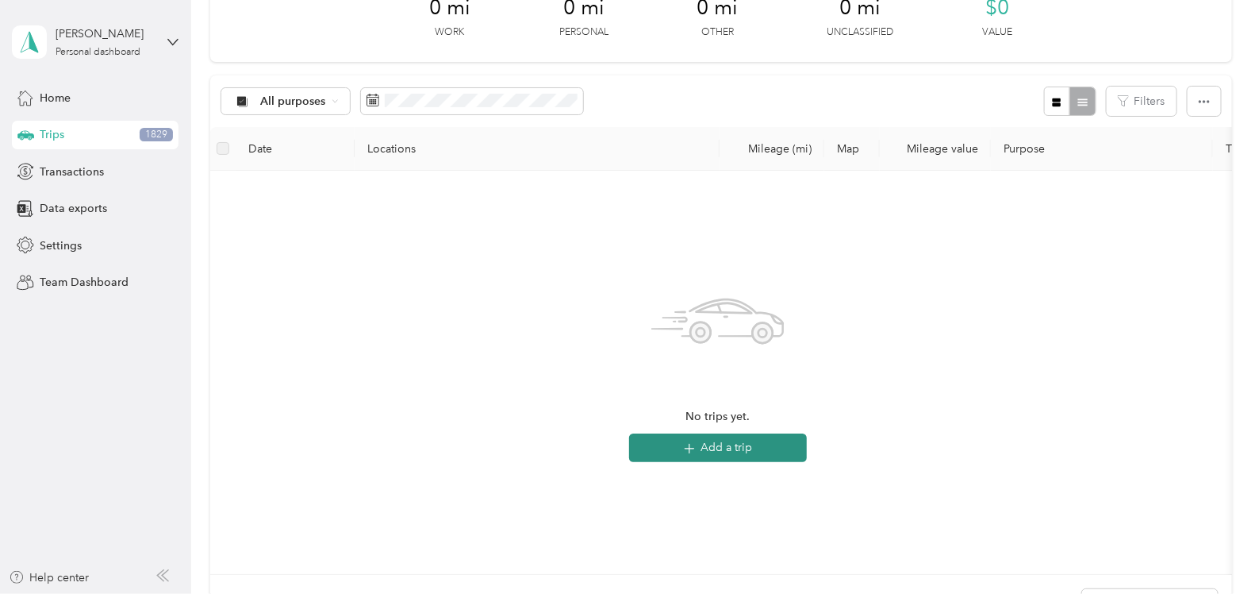
click at [767, 444] on button "Add a trip" at bounding box center [718, 447] width 178 height 29
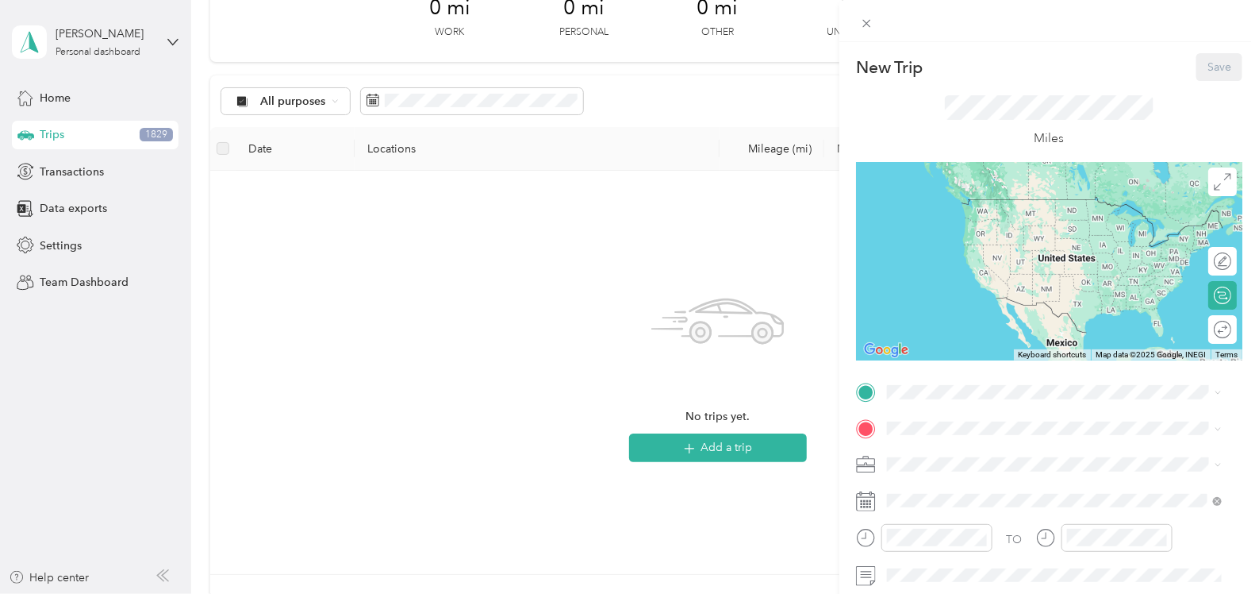
click at [974, 223] on div "[PERSON_NAME][GEOGRAPHIC_DATA] [STREET_ADDRESS][PERSON_NAME][US_STATE]" at bounding box center [1040, 213] width 247 height 33
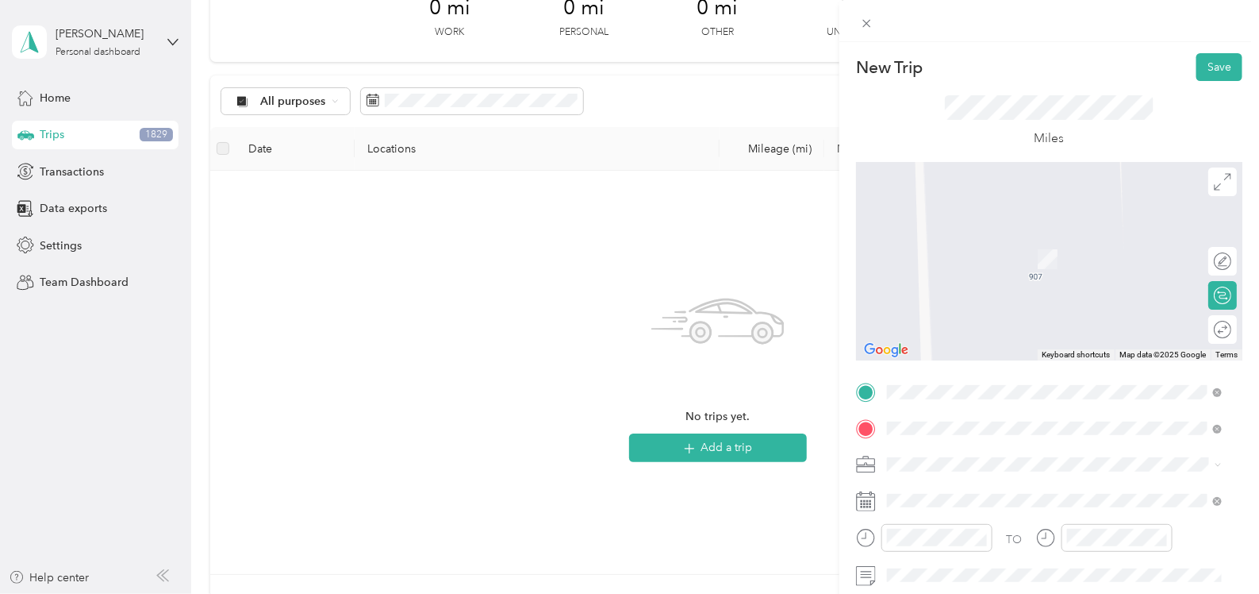
click at [980, 492] on span "[GEOGRAPHIC_DATA][US_STATE], [GEOGRAPHIC_DATA]" at bounding box center [1063, 485] width 293 height 14
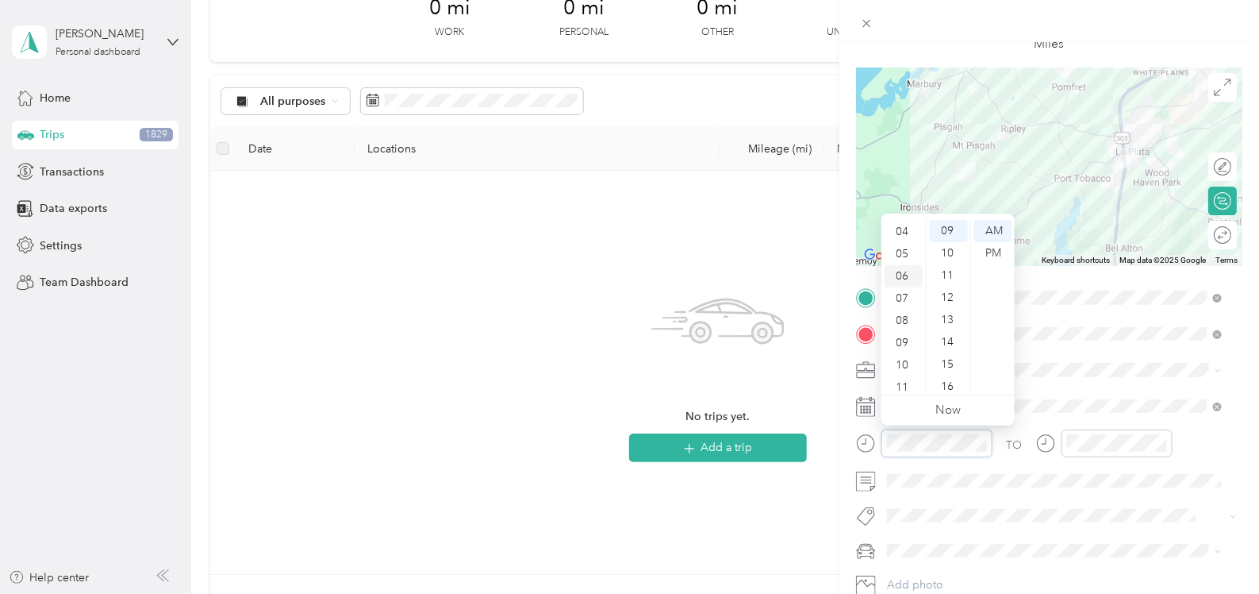
scroll to position [94, 0]
click at [905, 356] on div "10" at bounding box center [904, 359] width 38 height 22
click at [951, 333] on div "18" at bounding box center [949, 332] width 38 height 22
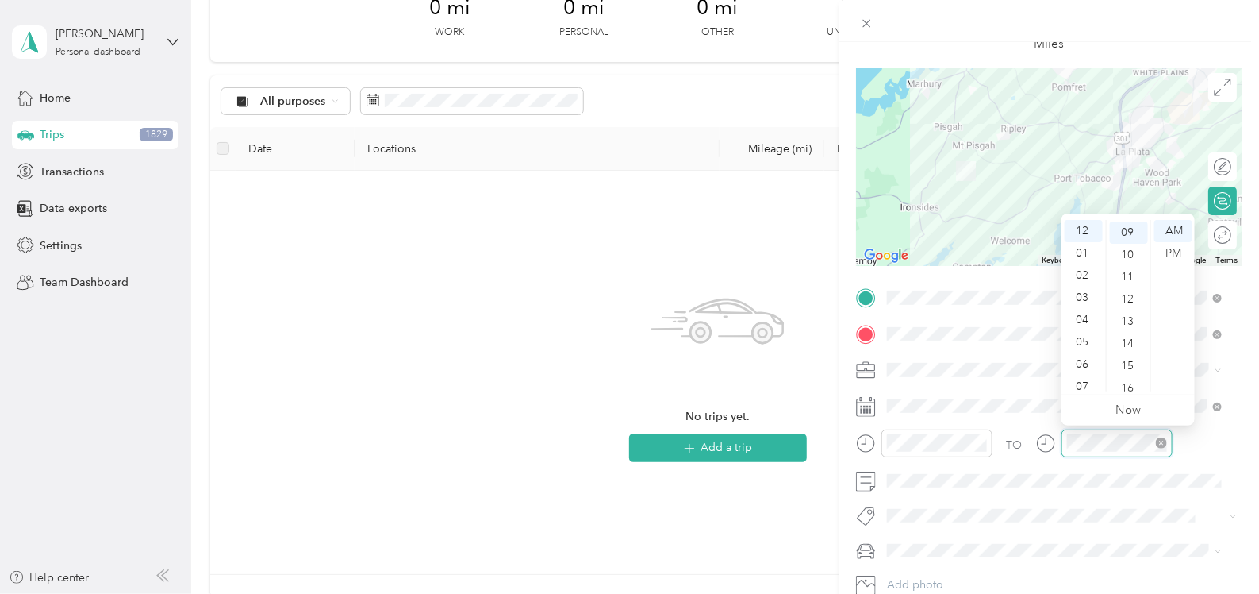
scroll to position [200, 0]
click at [1059, 445] on div at bounding box center [1104, 443] width 136 height 28
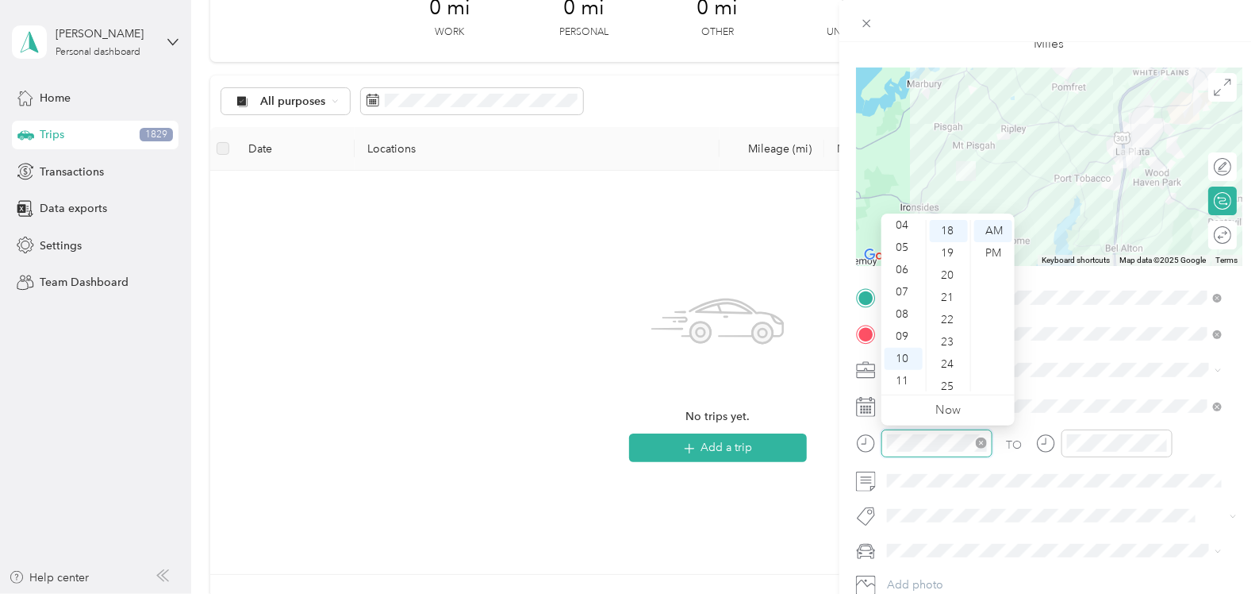
click at [882, 442] on div at bounding box center [937, 443] width 111 height 28
click at [906, 334] on div "09" at bounding box center [904, 336] width 38 height 22
click at [948, 308] on div "30" at bounding box center [949, 308] width 38 height 22
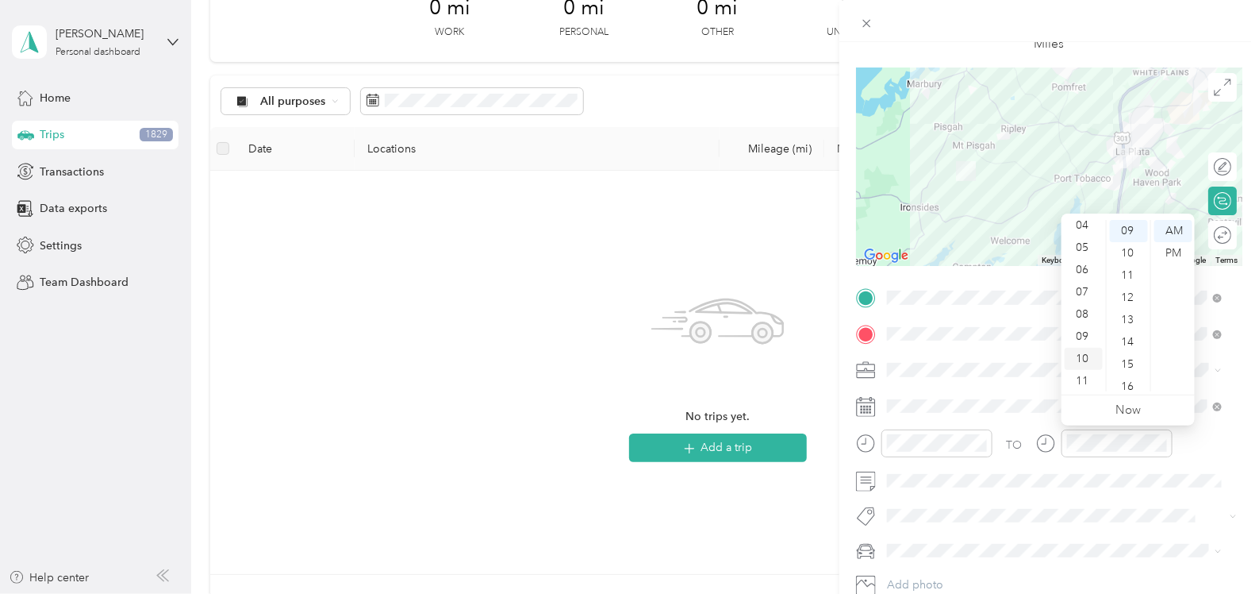
click at [1088, 355] on div "10" at bounding box center [1084, 359] width 38 height 22
click at [1125, 337] on div "18" at bounding box center [1129, 337] width 38 height 22
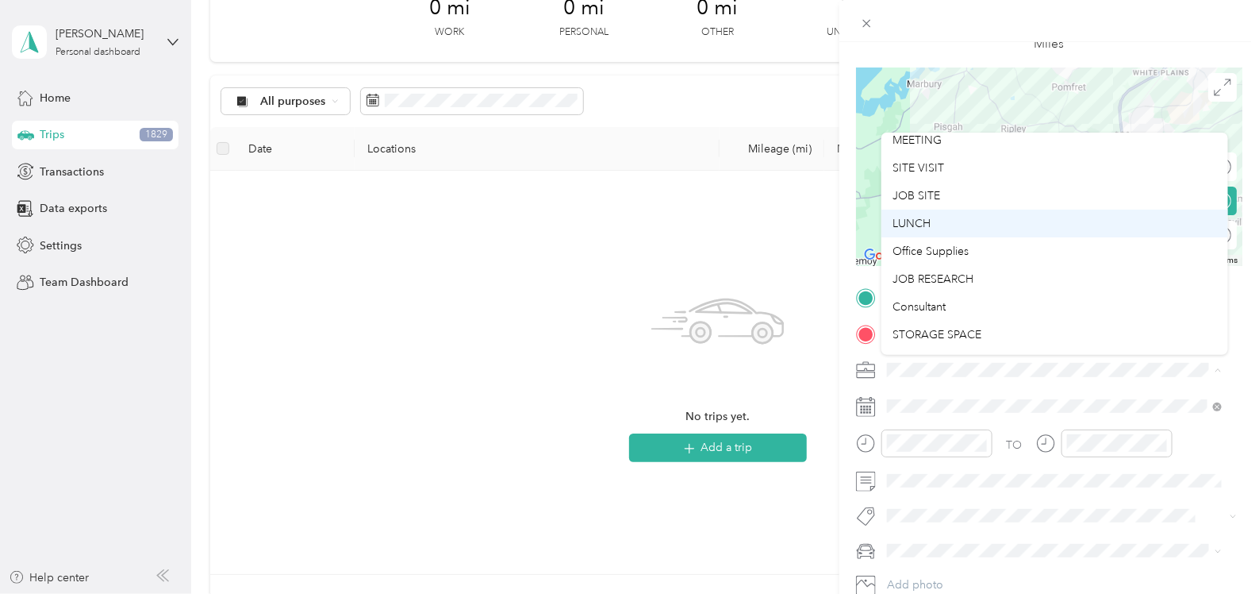
scroll to position [396, 0]
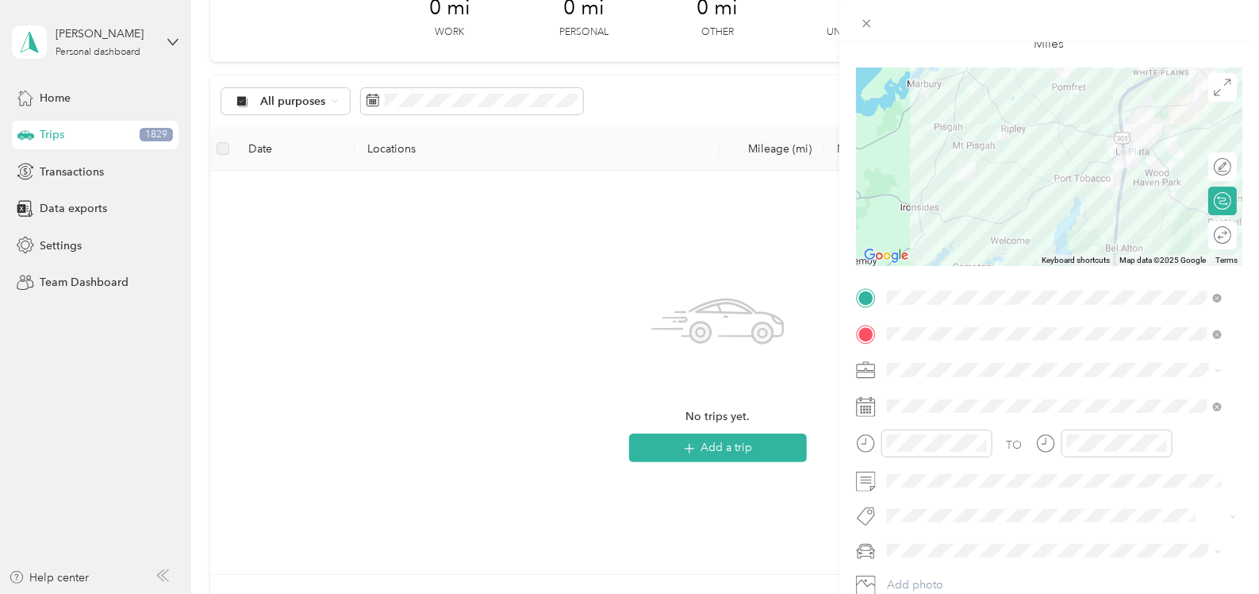
click at [983, 200] on ol "Work Personal DINNER VEHICLE MAINT USPS MECHANIC REPAIR SHOP COURT CASE GPS BAN…" at bounding box center [1055, 236] width 346 height 222
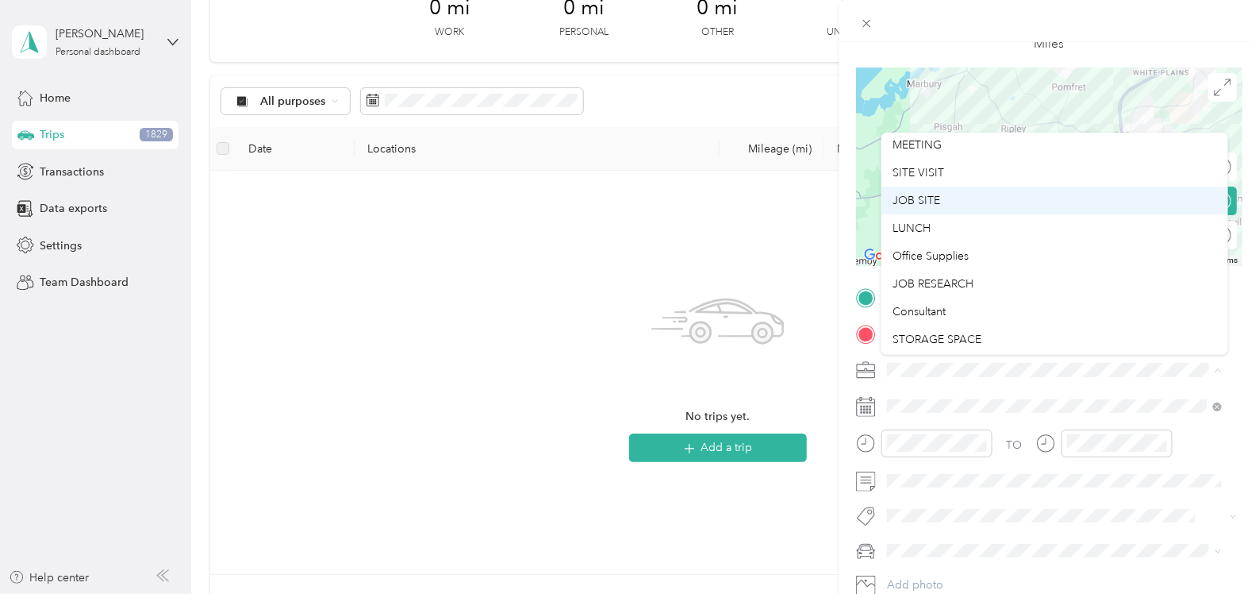
scroll to position [390, 0]
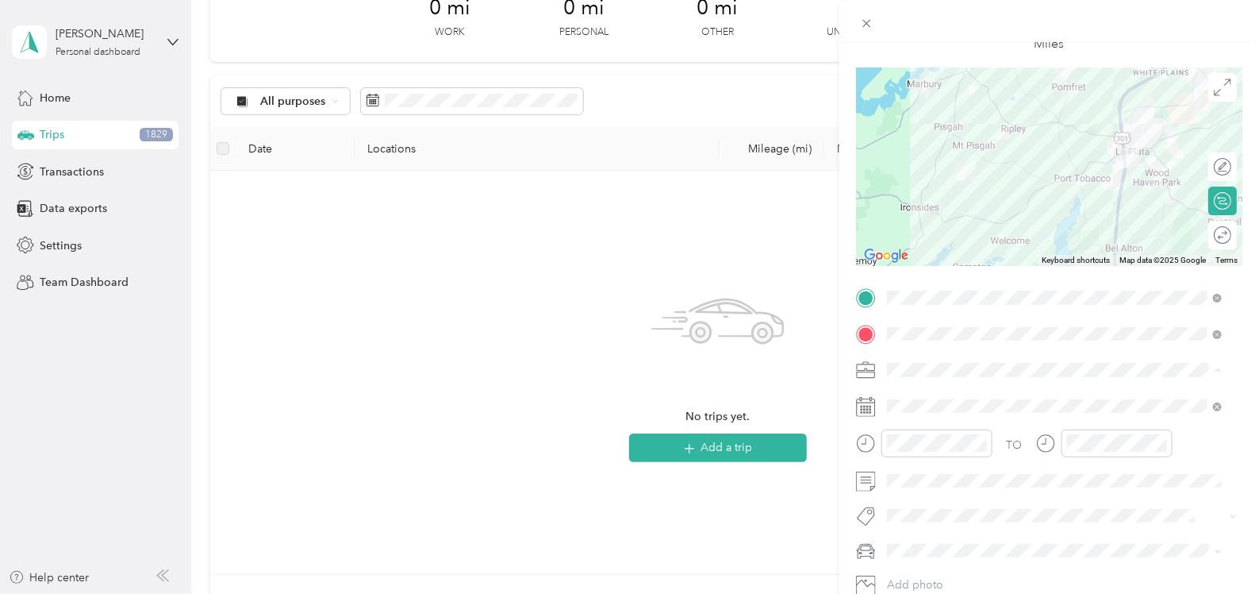
click at [907, 202] on li "JOB SITE" at bounding box center [1055, 200] width 346 height 28
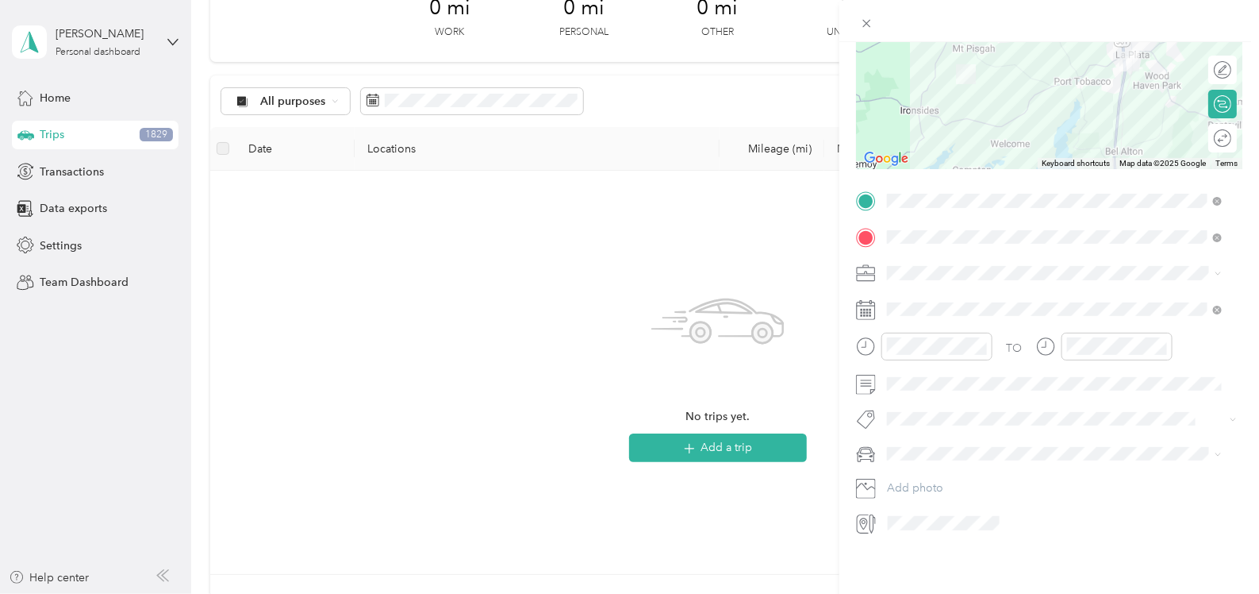
scroll to position [198, 0]
click at [957, 494] on li "DURANGO SUV" at bounding box center [1055, 503] width 346 height 28
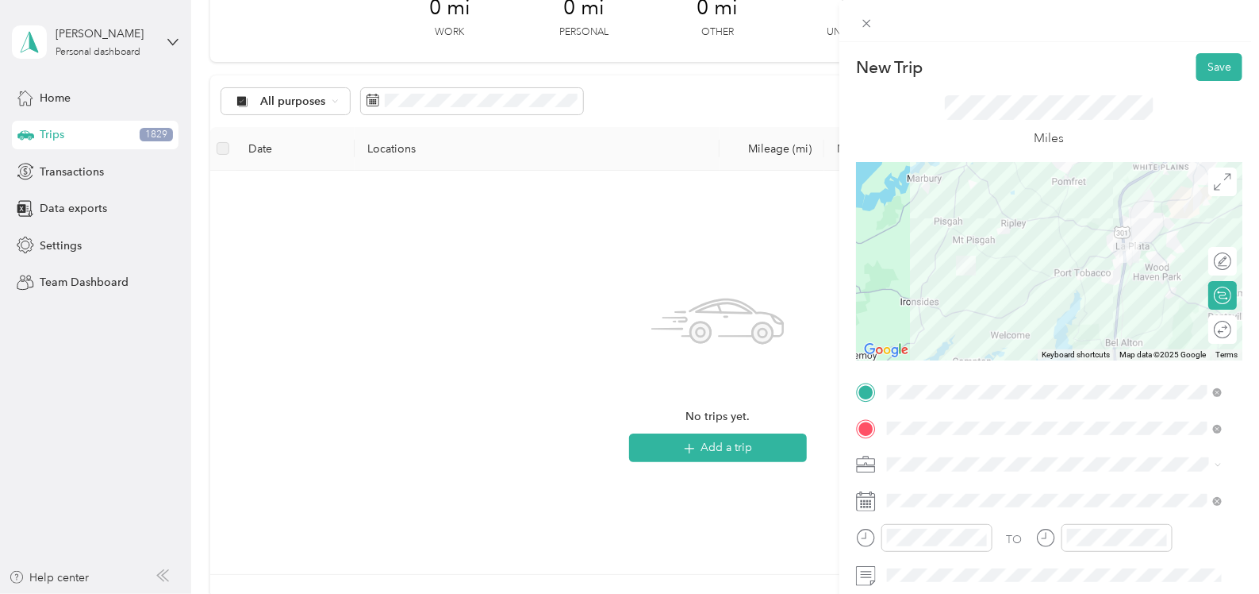
scroll to position [0, 0]
click at [1204, 67] on button "Save" at bounding box center [1220, 67] width 46 height 28
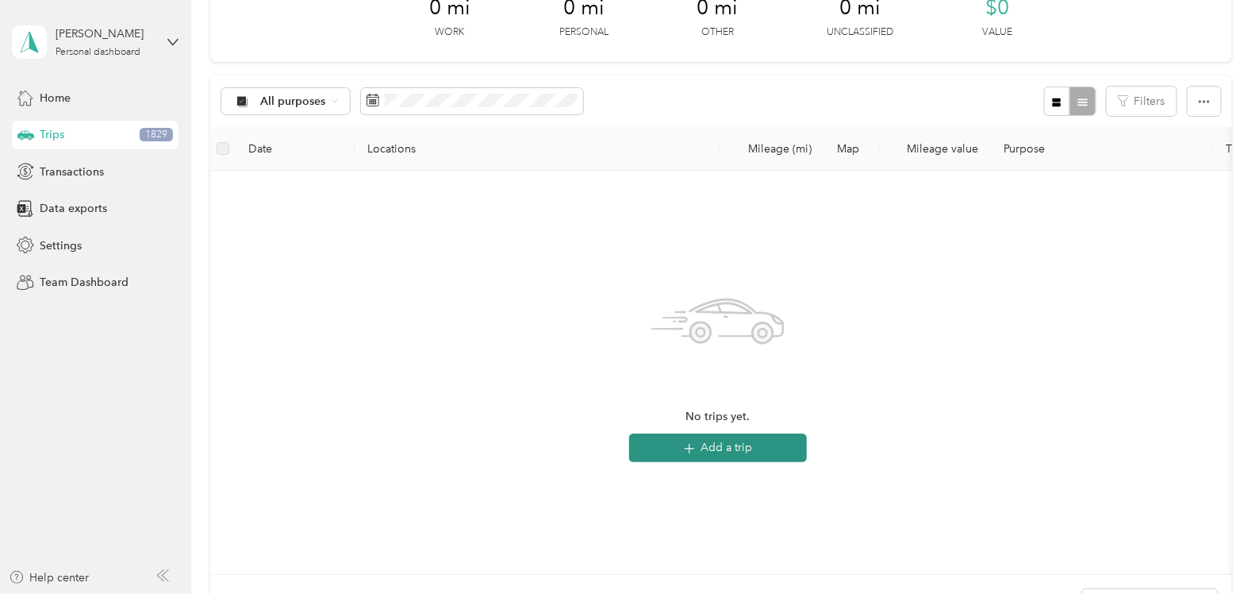
click at [704, 451] on button "Add a trip" at bounding box center [718, 447] width 178 height 29
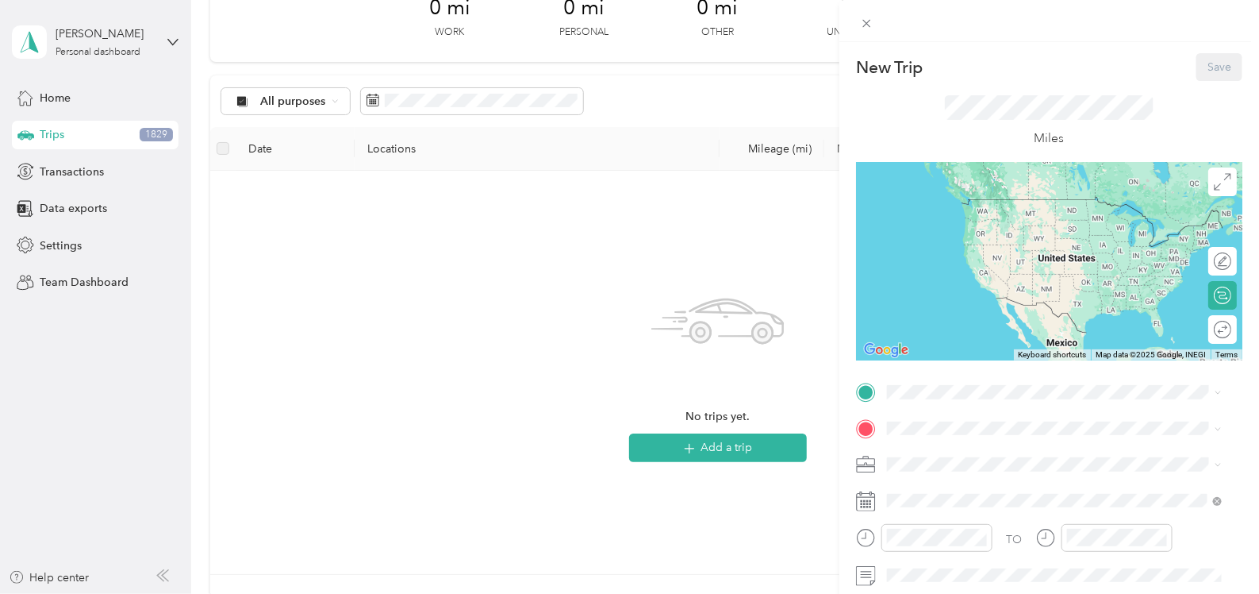
click at [390, 99] on div "New Trip Save This trip cannot be edited because it is either under review, app…" at bounding box center [629, 297] width 1259 height 594
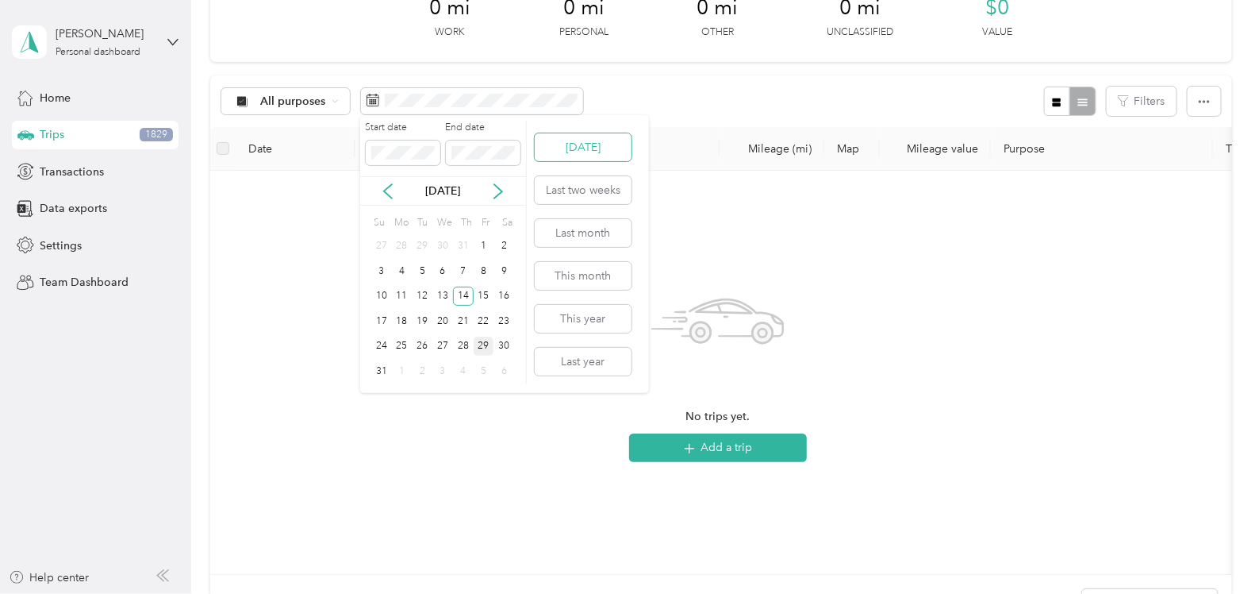
click at [593, 148] on button "[DATE]" at bounding box center [583, 147] width 97 height 28
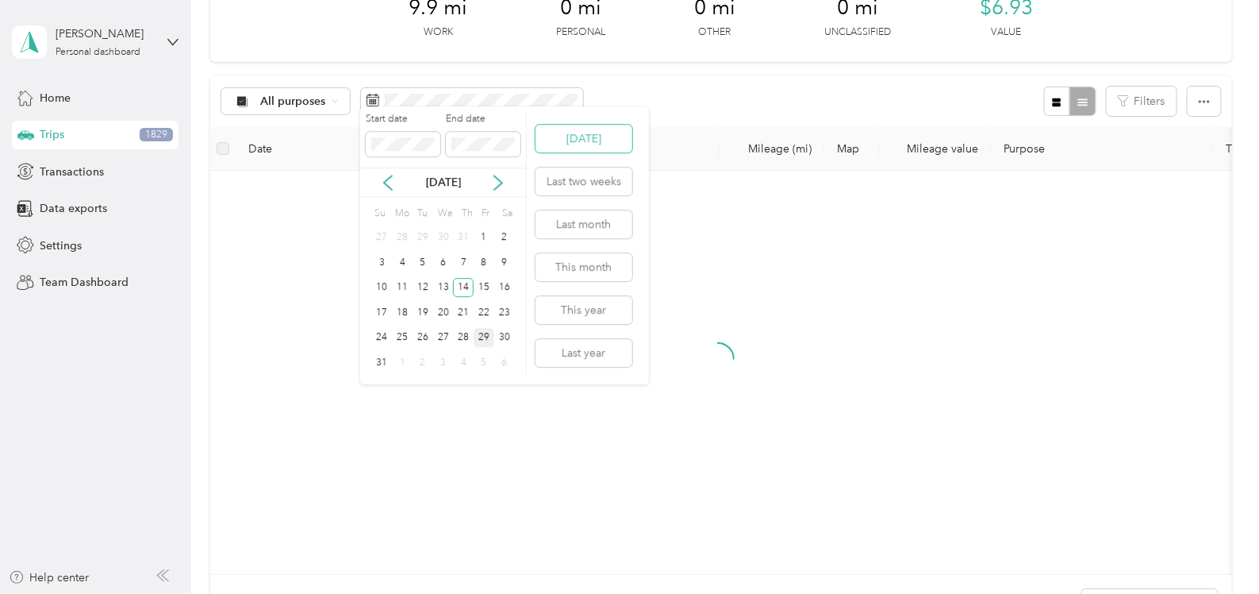
scroll to position [28, 0]
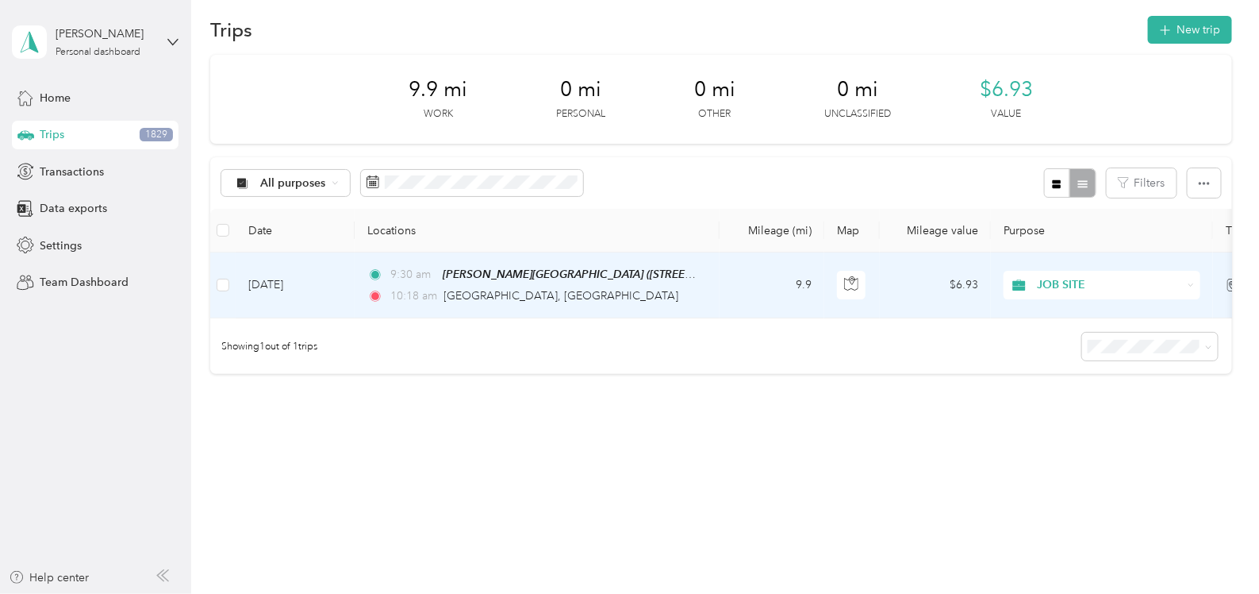
click at [307, 269] on td "[DATE]" at bounding box center [295, 285] width 119 height 66
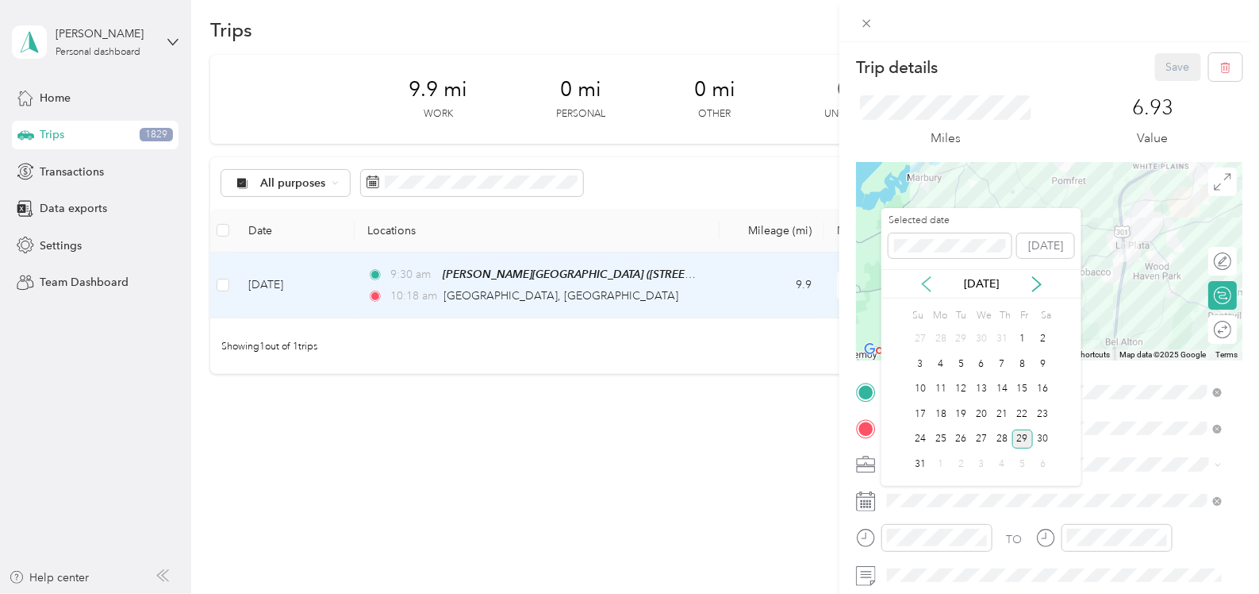
click at [927, 283] on icon at bounding box center [927, 284] width 16 height 16
click at [939, 390] on div "14" at bounding box center [941, 389] width 21 height 20
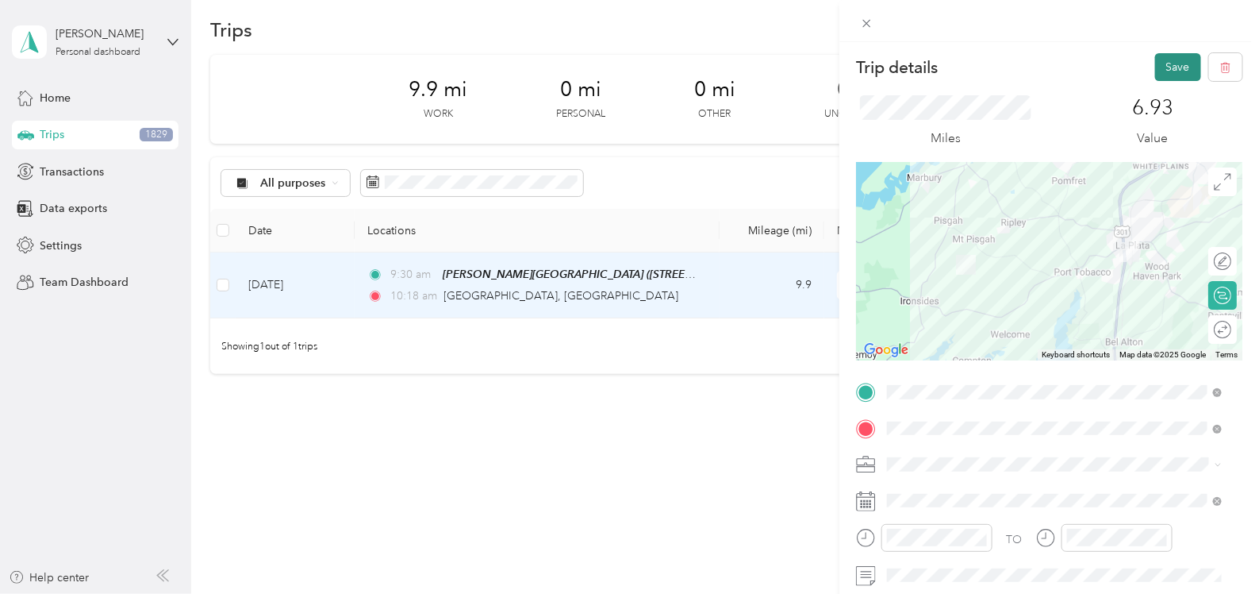
click at [1158, 67] on button "Save" at bounding box center [1178, 67] width 46 height 28
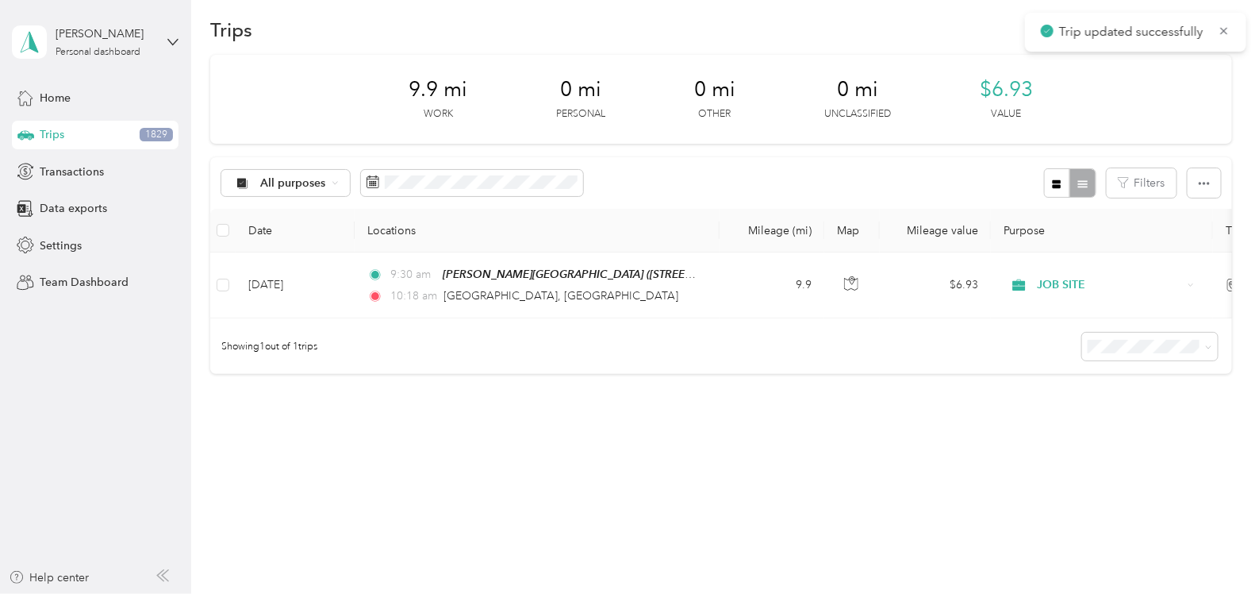
scroll to position [97, 0]
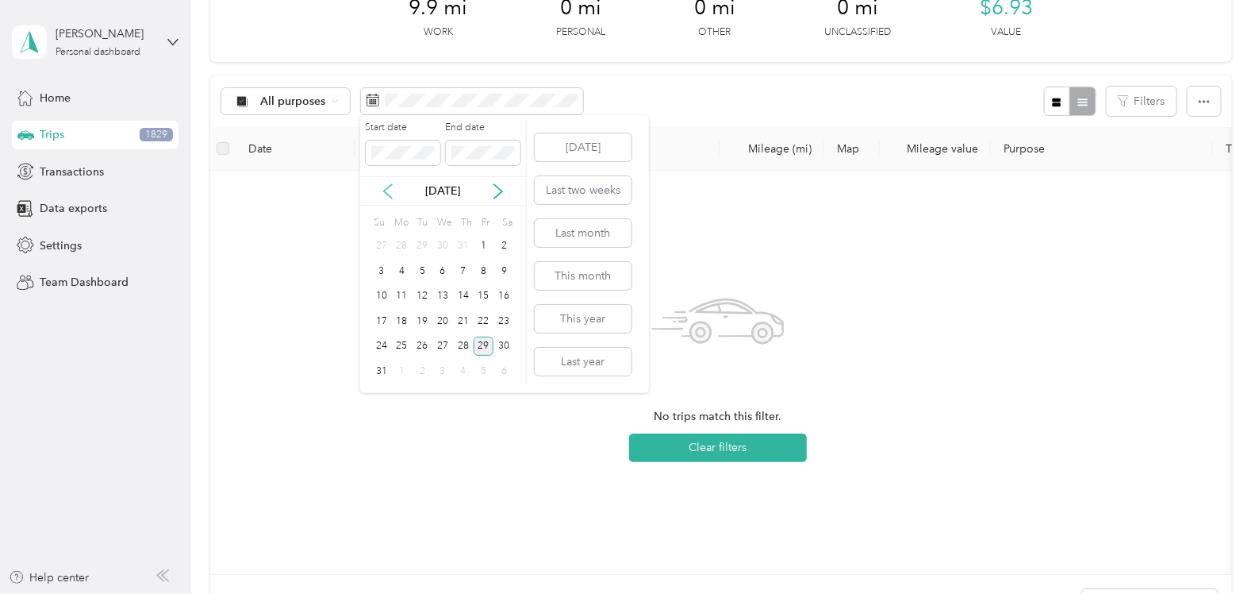
click at [390, 190] on icon at bounding box center [388, 191] width 16 height 16
click at [404, 299] on div "14" at bounding box center [402, 296] width 21 height 20
click at [496, 144] on span at bounding box center [483, 152] width 75 height 25
click at [402, 298] on div "14" at bounding box center [402, 296] width 21 height 20
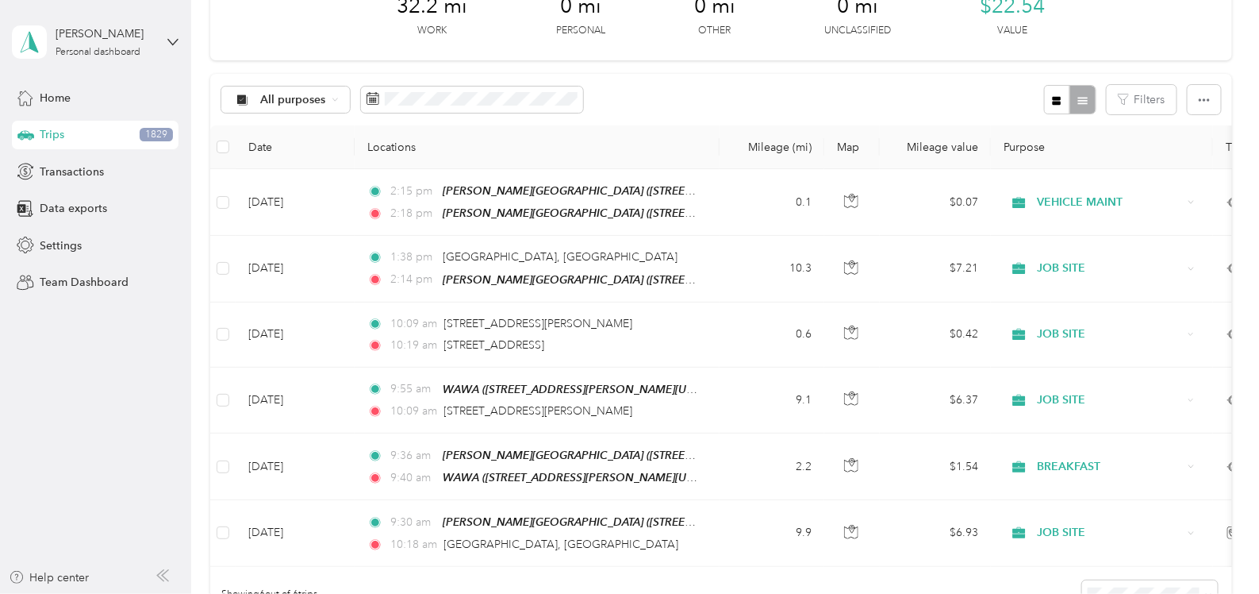
scroll to position [98, 0]
